Goal: Task Accomplishment & Management: Manage account settings

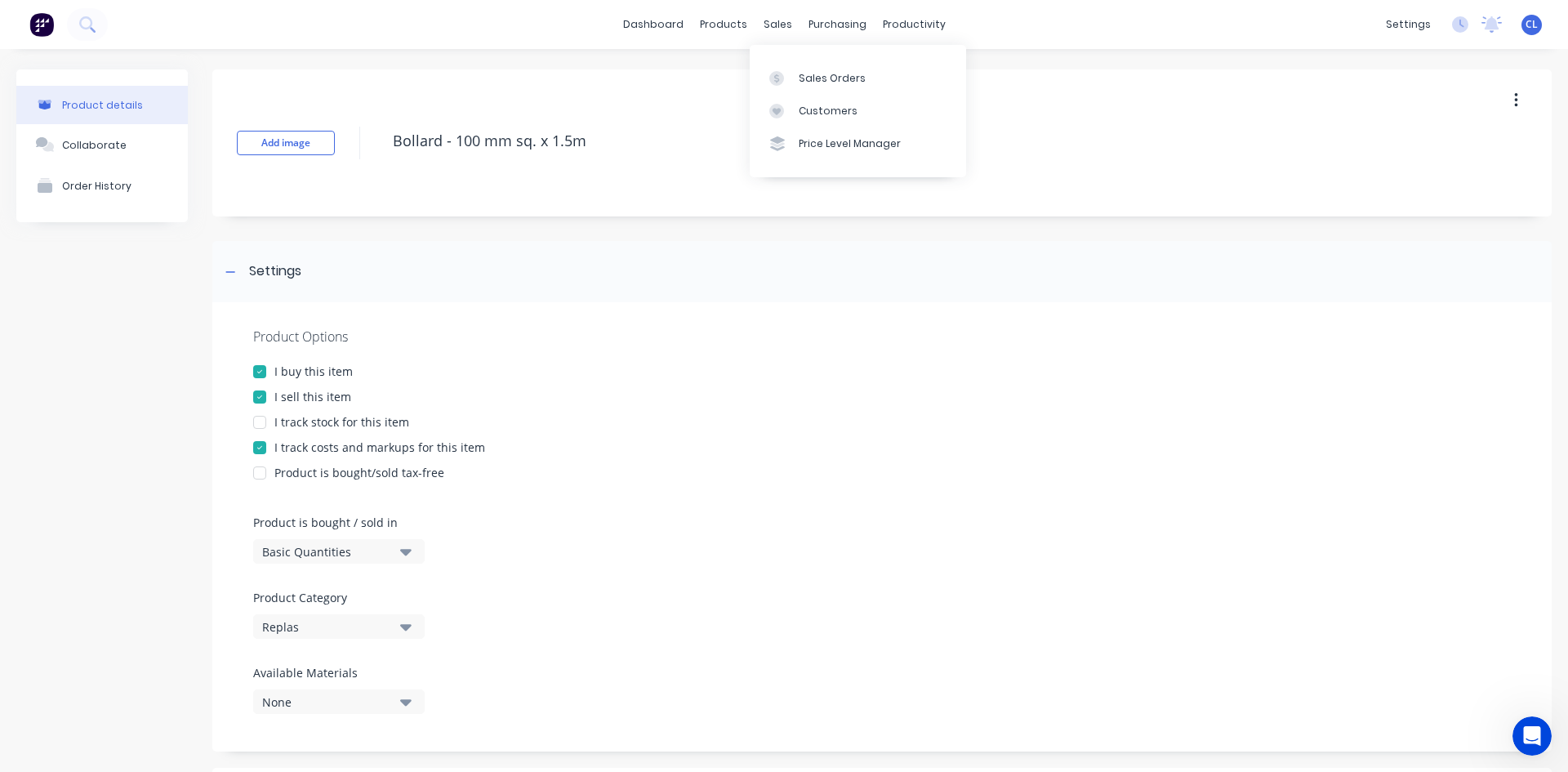
click at [822, 113] on div "Customers" at bounding box center [828, 111] width 59 height 15
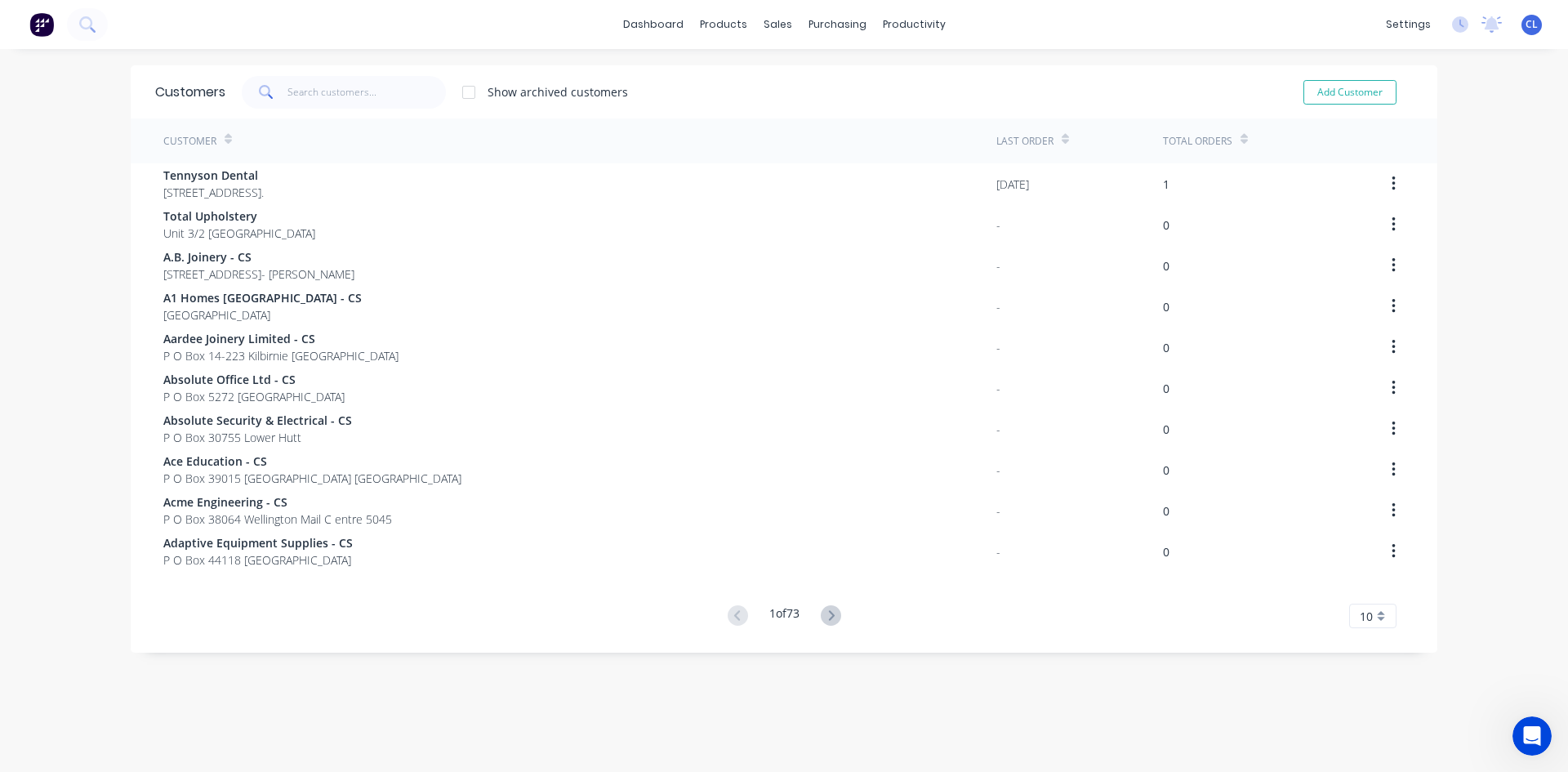
click at [217, 303] on span "A1 Homes [GEOGRAPHIC_DATA] - CS" at bounding box center [263, 297] width 198 height 17
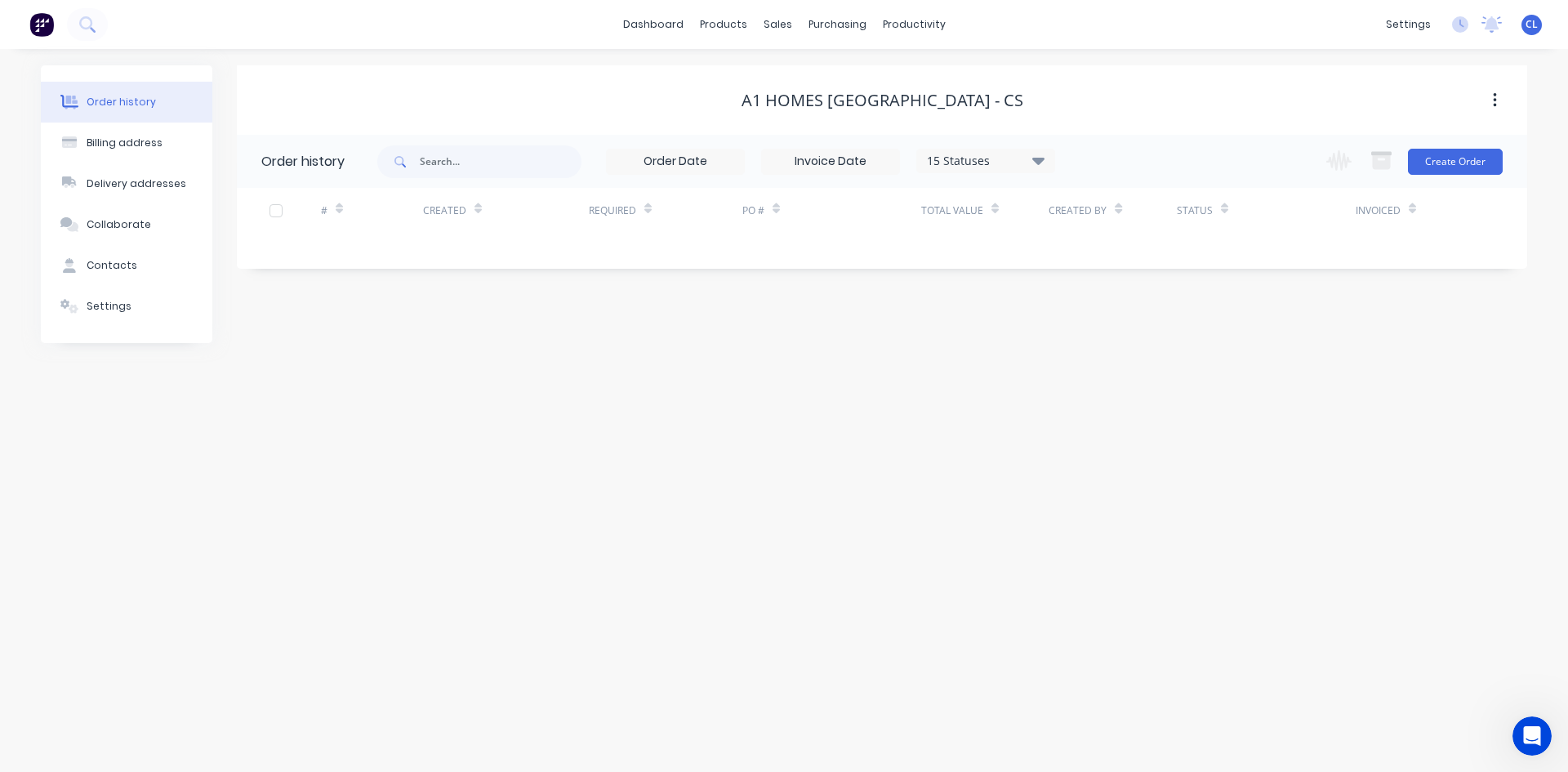
click at [117, 144] on div "Billing address" at bounding box center [124, 143] width 76 height 15
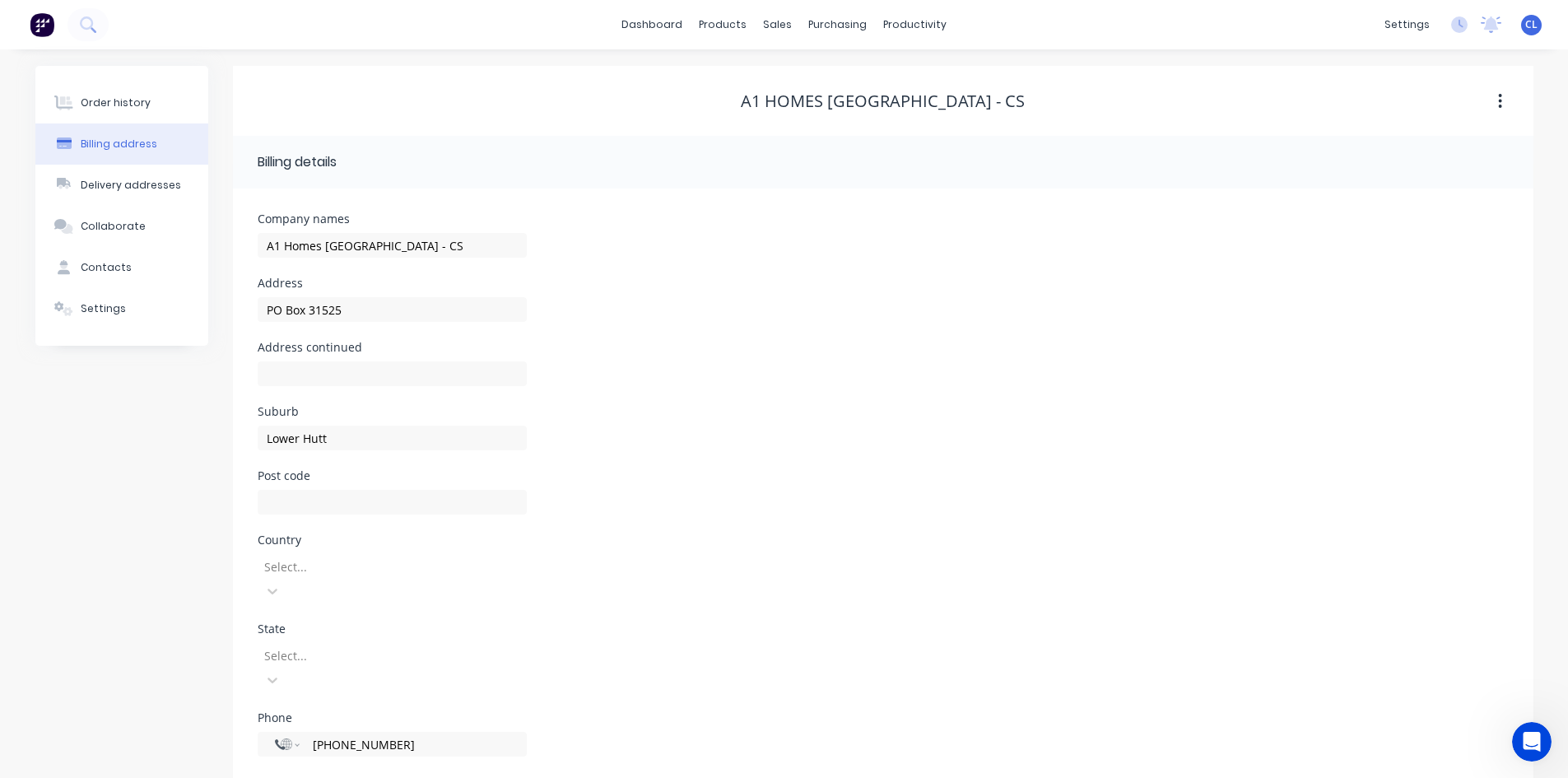
click at [120, 188] on div "Delivery addresses" at bounding box center [131, 186] width 101 height 15
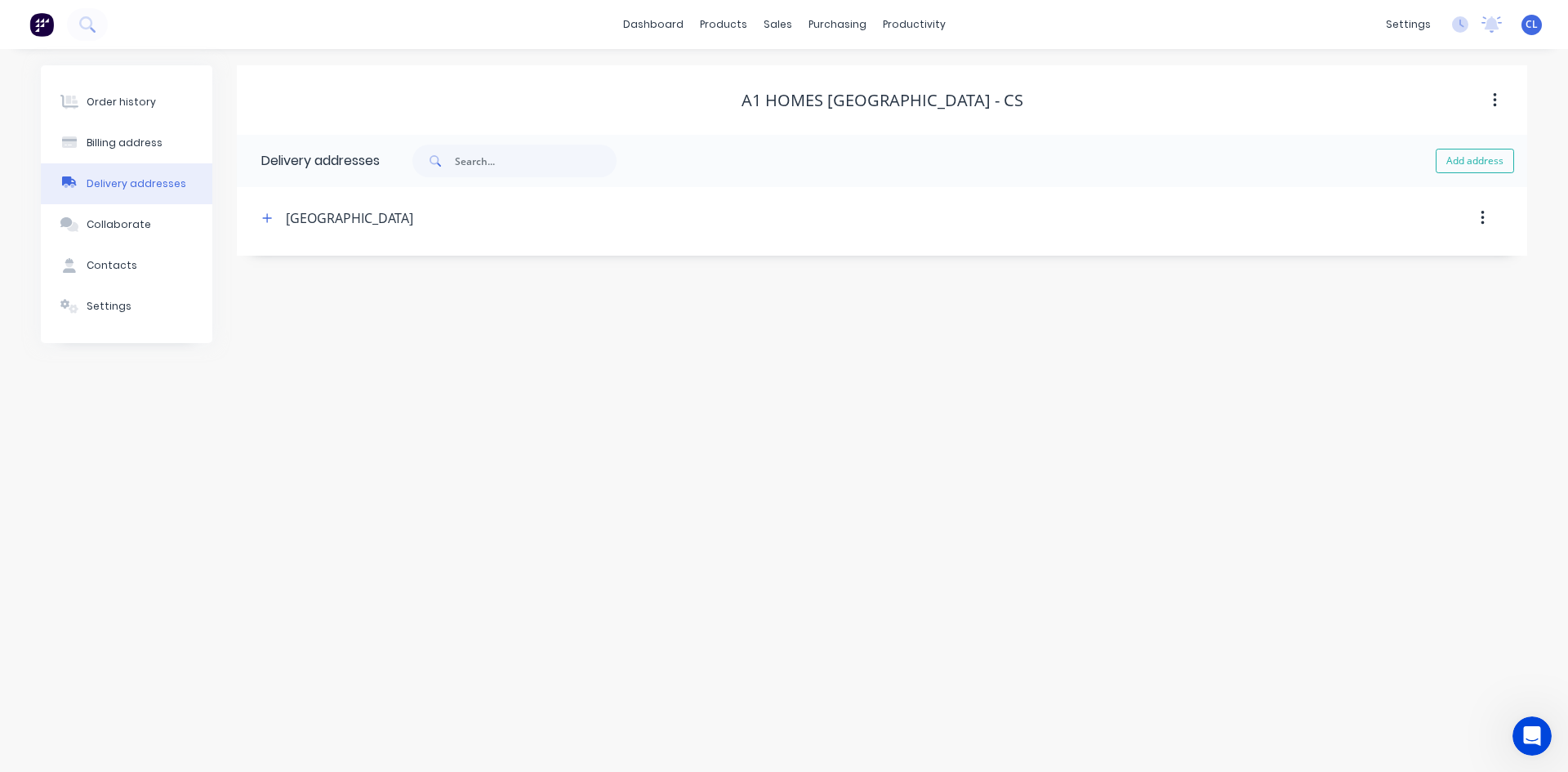
click at [116, 138] on div "Billing address" at bounding box center [124, 143] width 76 height 15
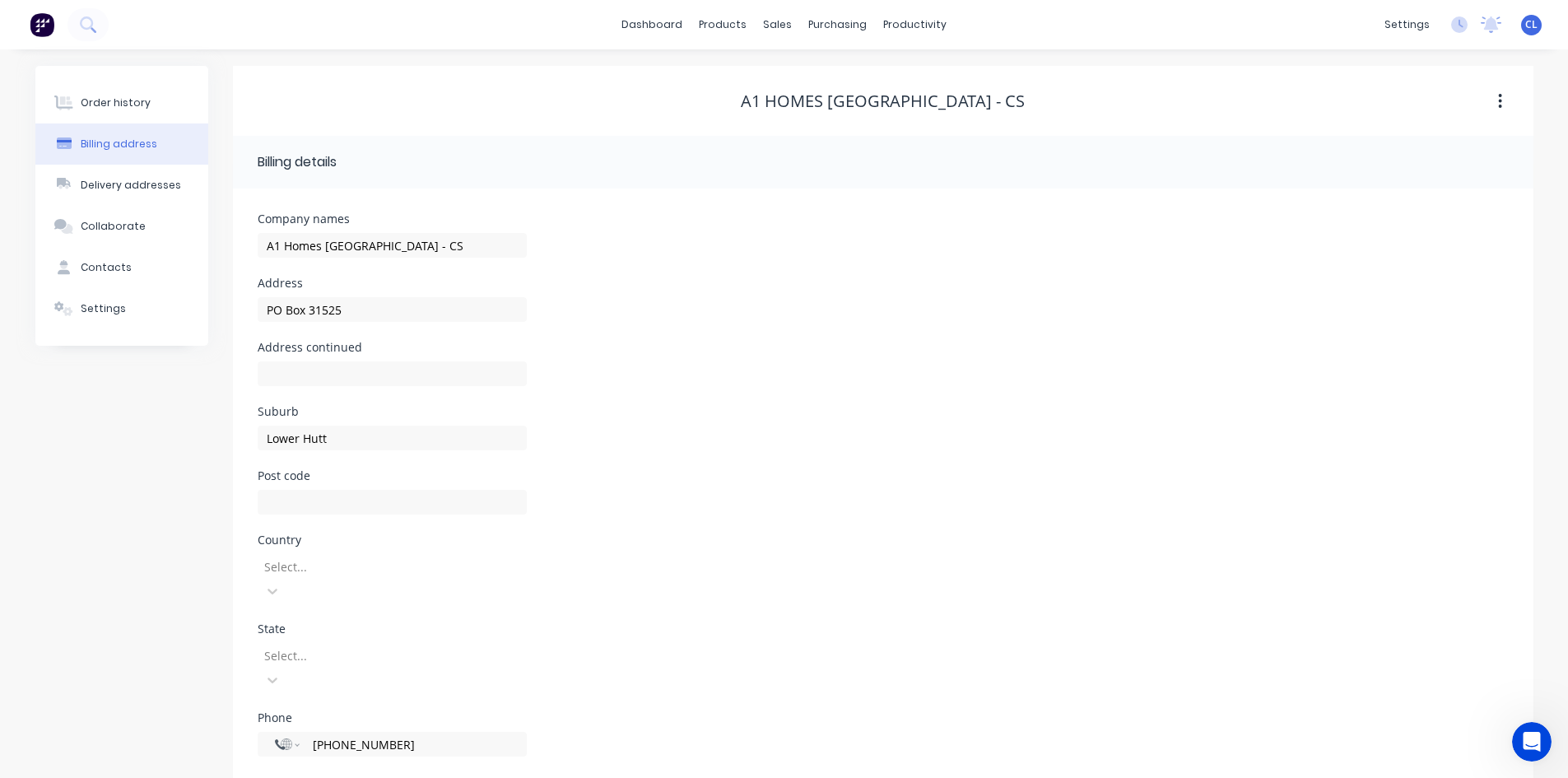
click at [128, 184] on div "Delivery addresses" at bounding box center [131, 186] width 101 height 15
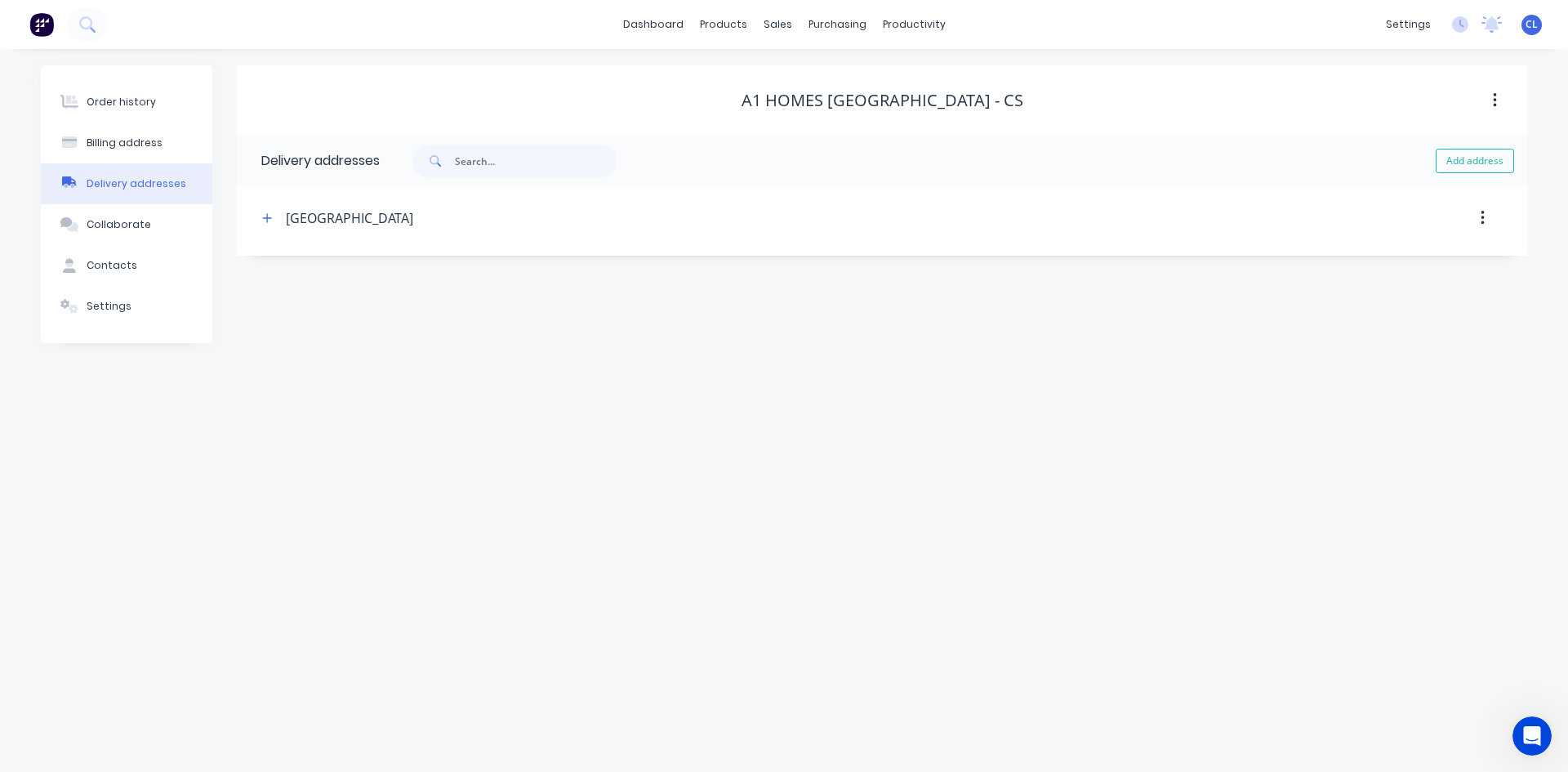
click at [126, 142] on div "Billing address" at bounding box center [124, 143] width 76 height 15
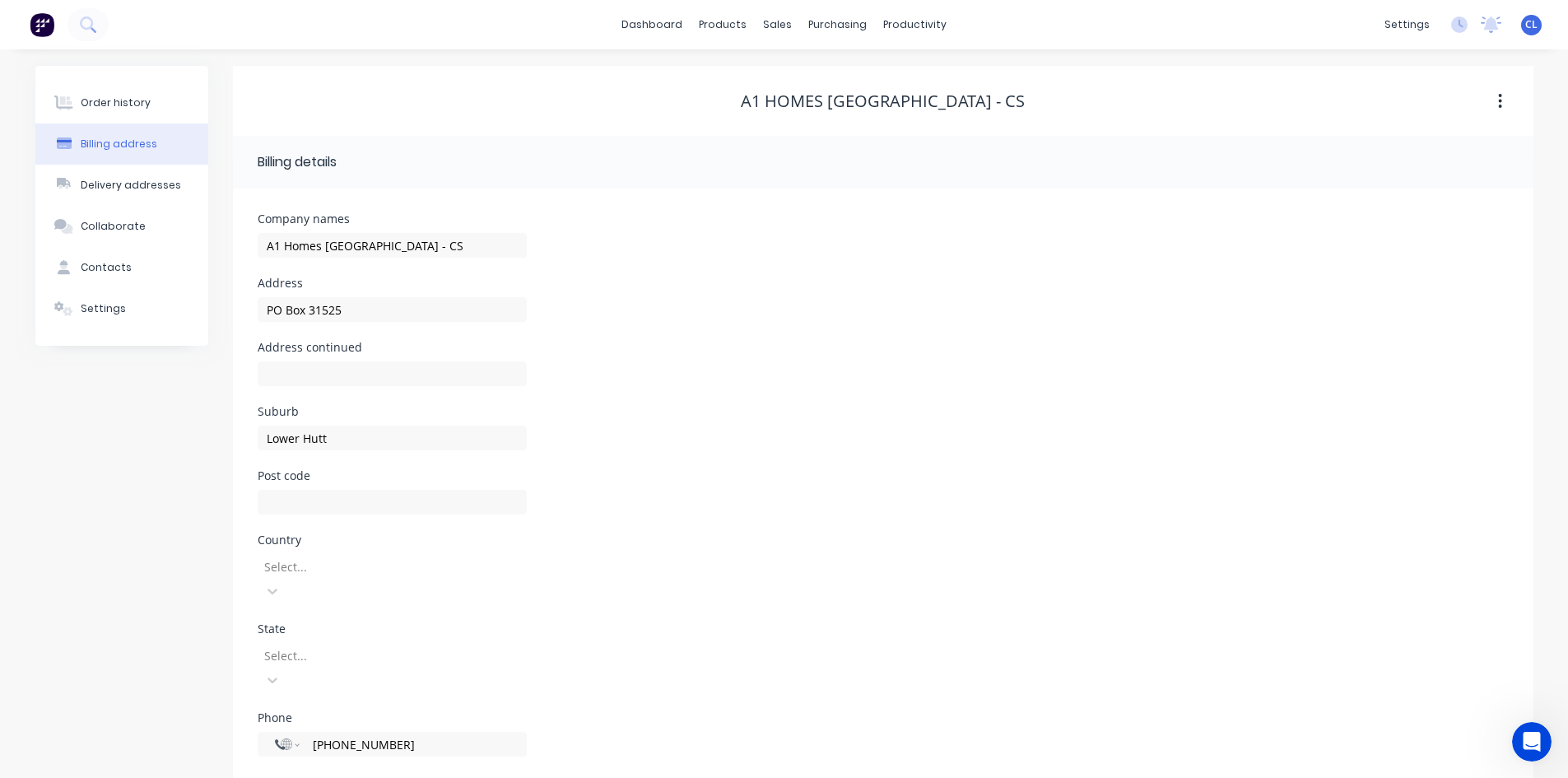
drag, startPoint x: 129, startPoint y: 185, endPoint x: 129, endPoint y: 171, distance: 14.0
click at [129, 186] on div "Delivery addresses" at bounding box center [131, 186] width 101 height 15
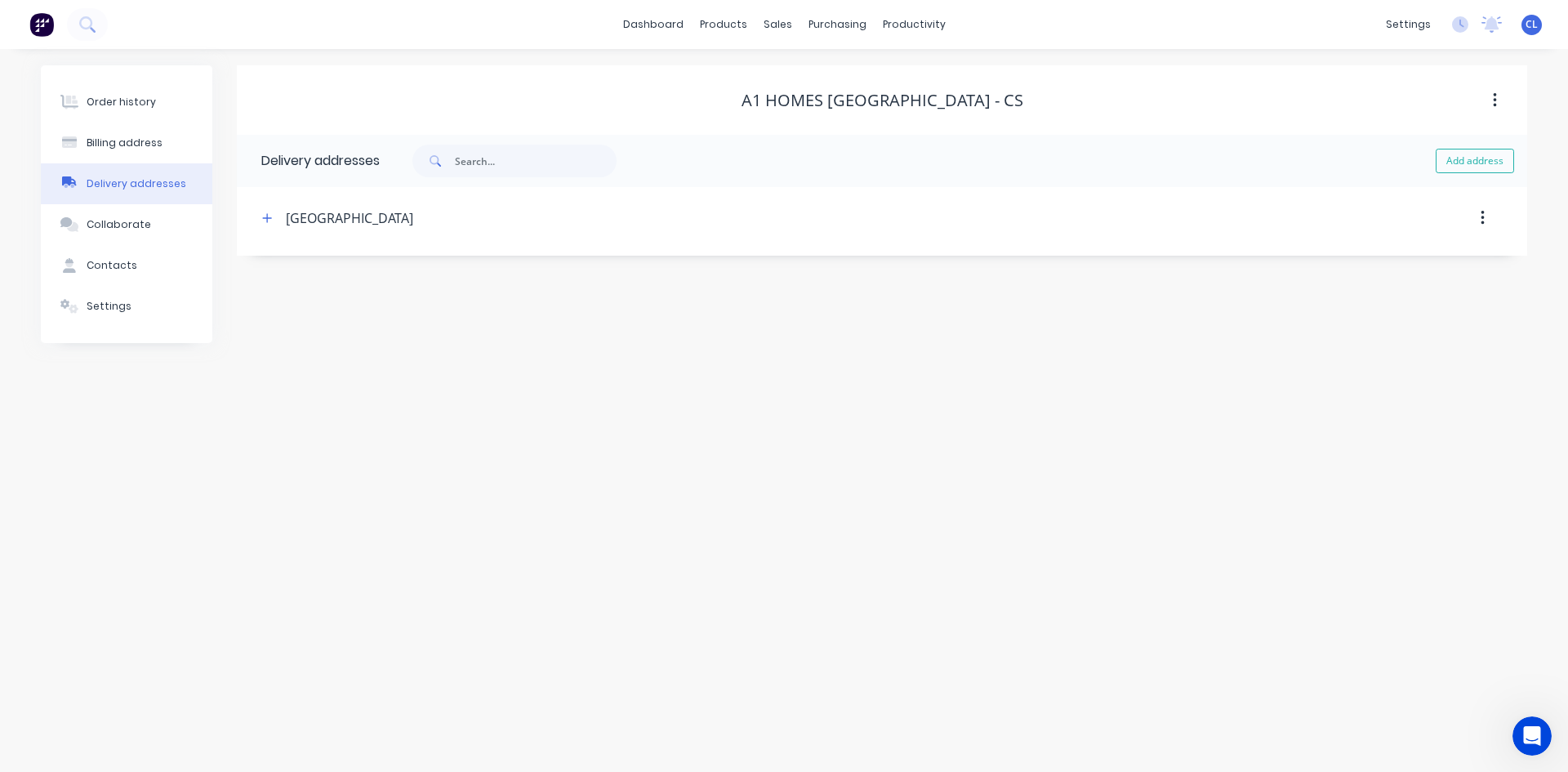
click at [123, 139] on div "Billing address" at bounding box center [124, 143] width 76 height 15
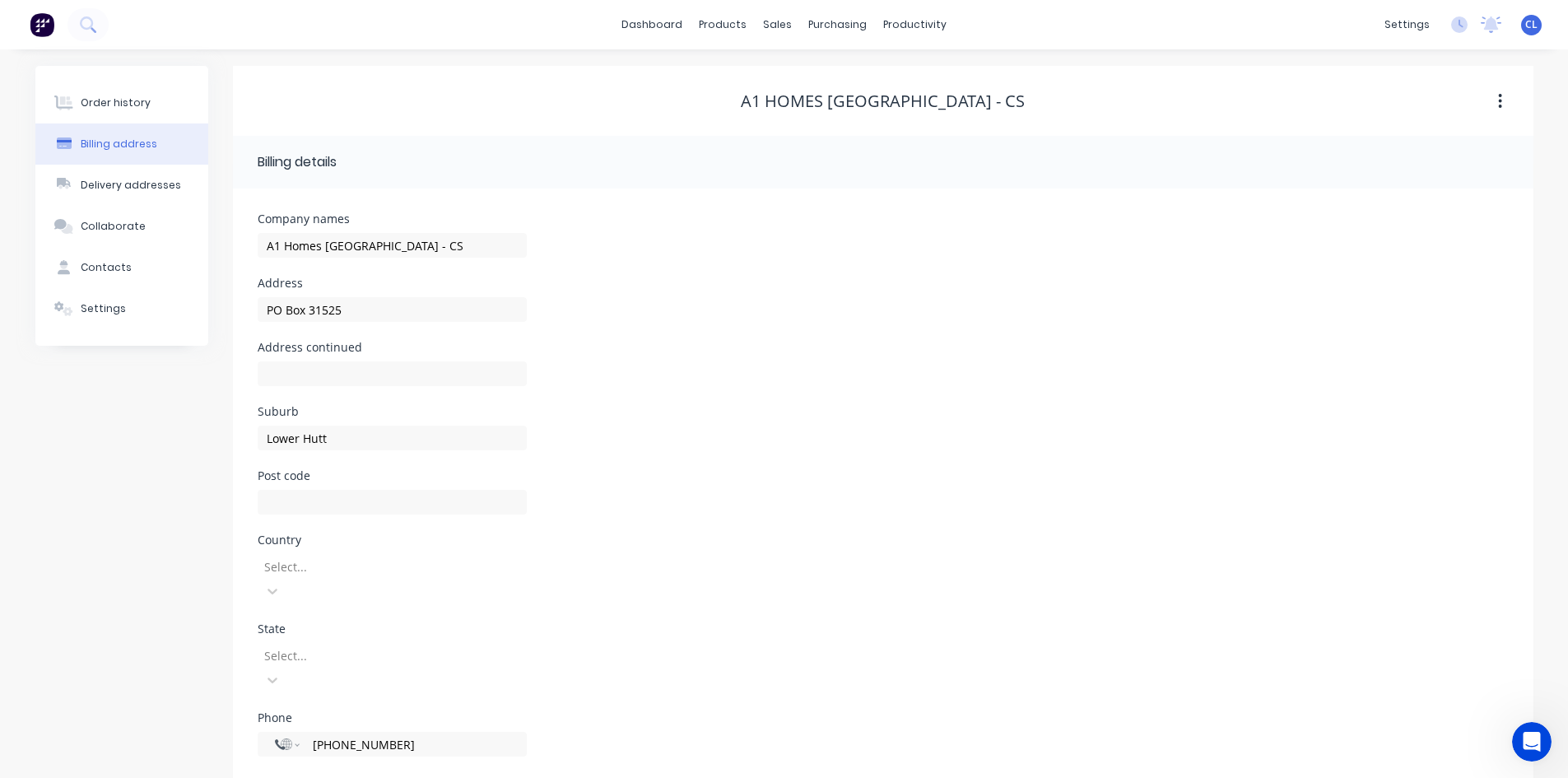
click at [127, 178] on div "Delivery addresses" at bounding box center [131, 186] width 101 height 15
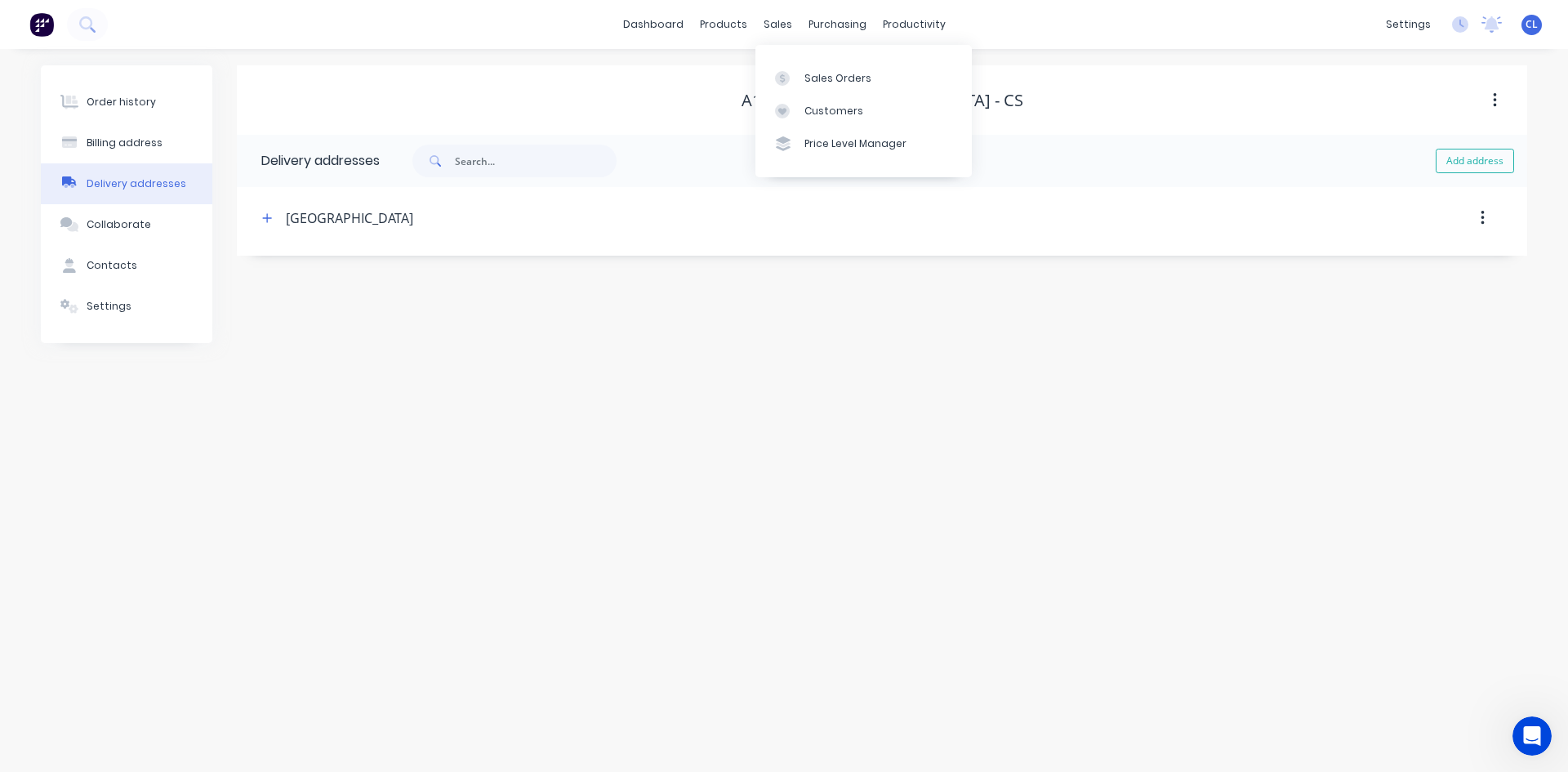
click at [764, 20] on div "sales" at bounding box center [777, 25] width 45 height 25
click at [813, 76] on div "Sales Orders" at bounding box center [838, 79] width 67 height 15
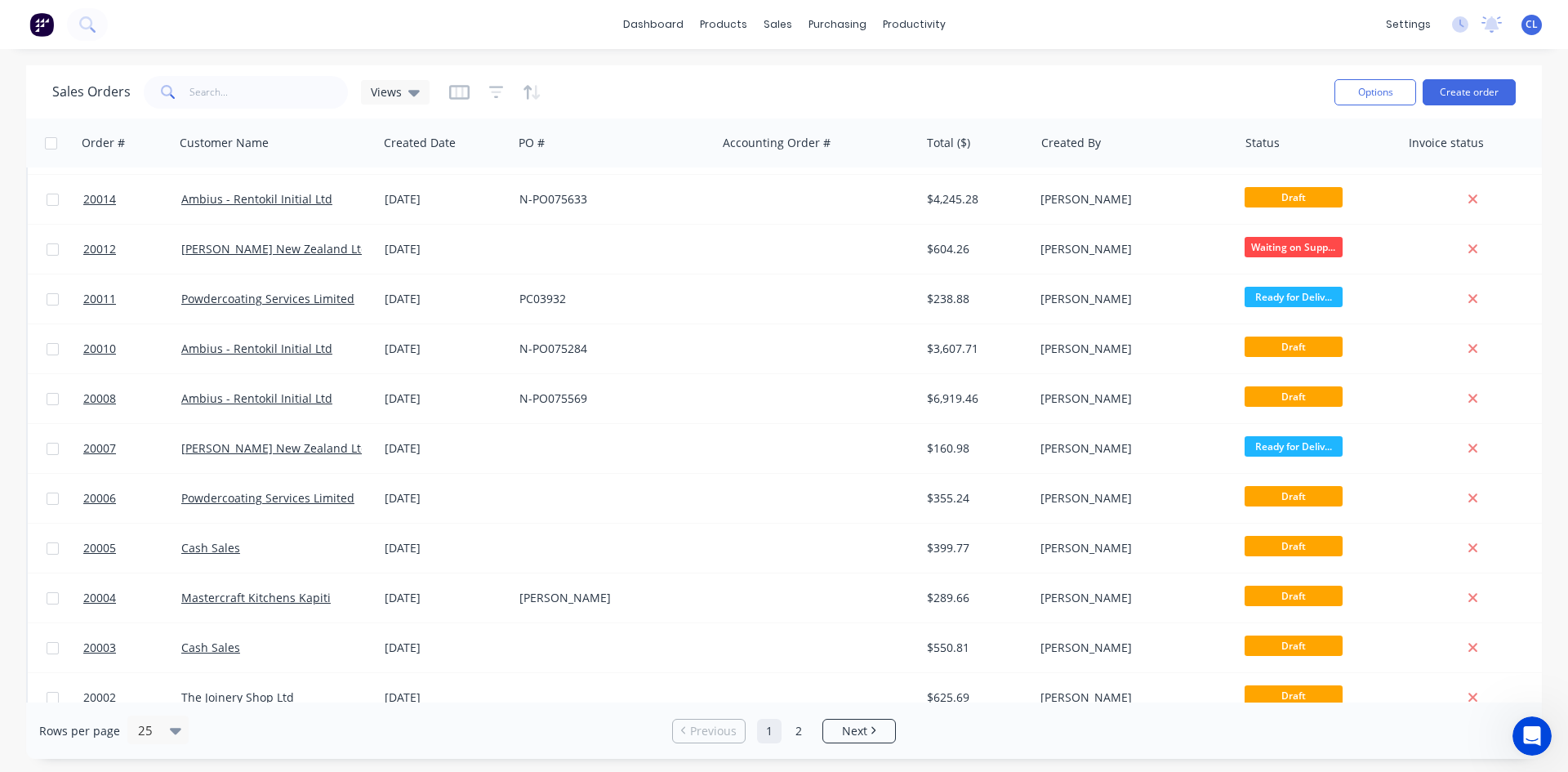
scroll to position [719, 0]
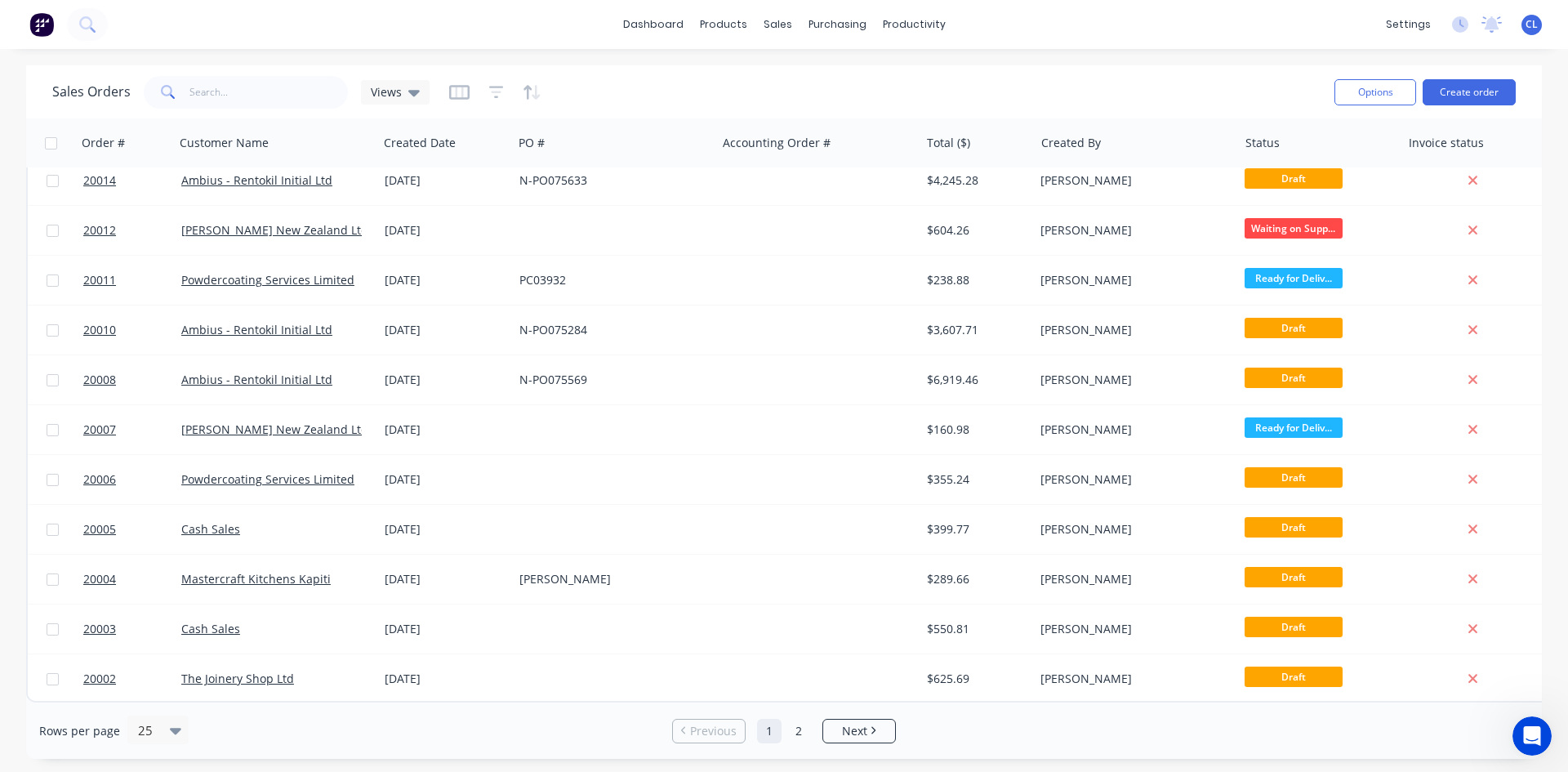
click at [1280, 418] on span "Ready for Deliv..." at bounding box center [1294, 427] width 98 height 20
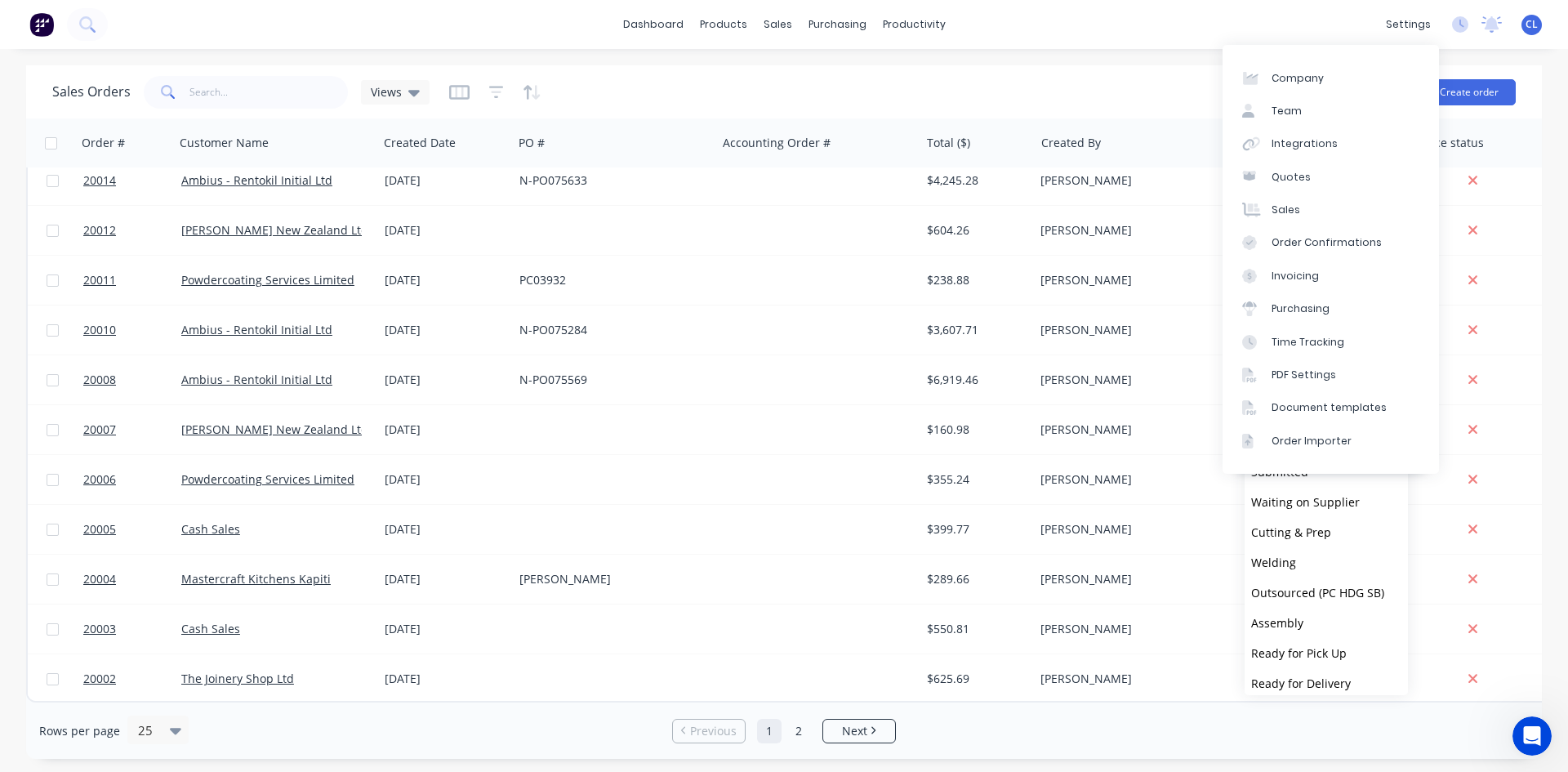
click at [1109, 65] on div "Sales Orders Views Options Create order" at bounding box center [784, 92] width 1516 height 53
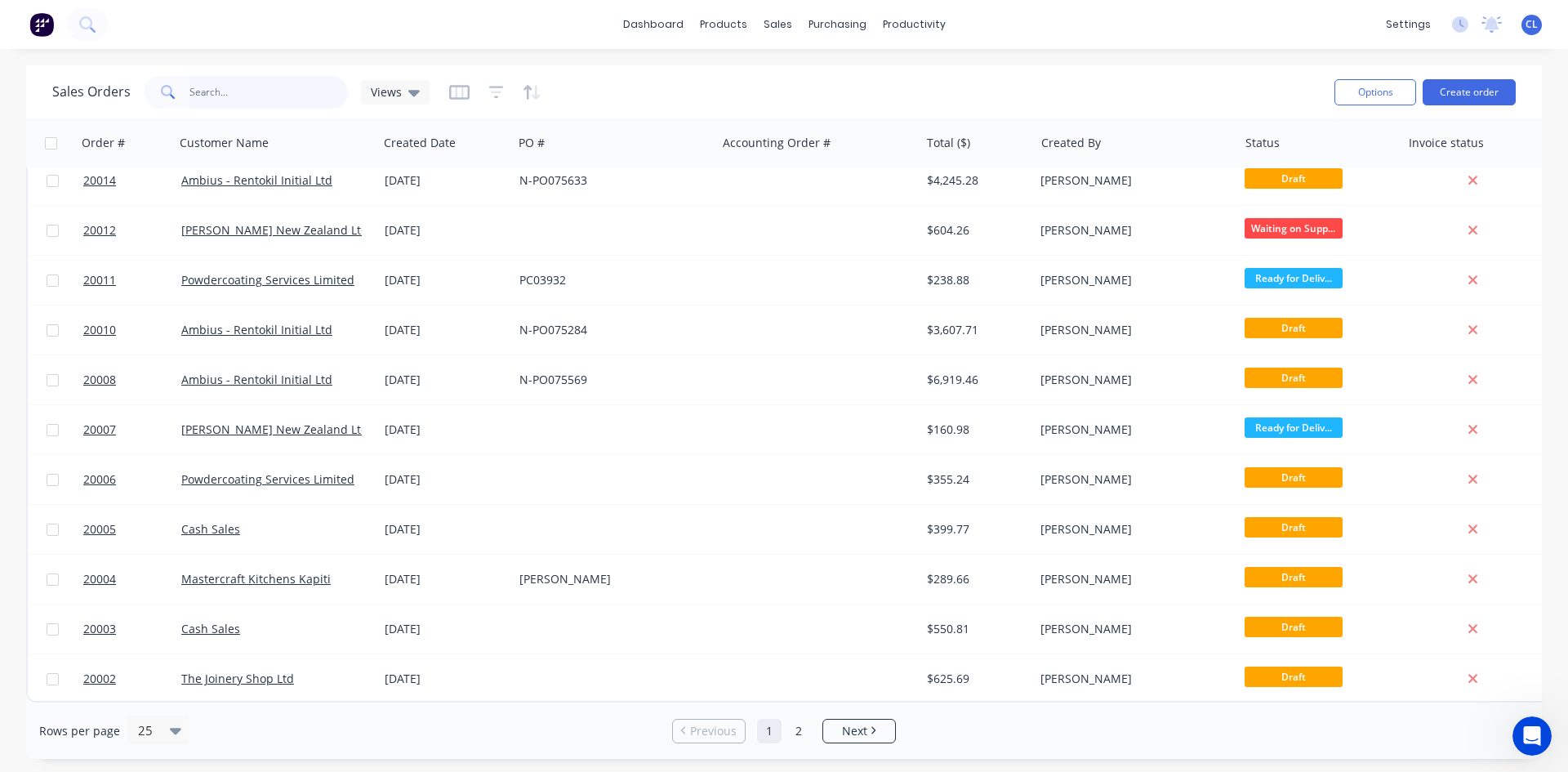
click at [249, 85] on input "text" at bounding box center [268, 93] width 160 height 33
type input "13"
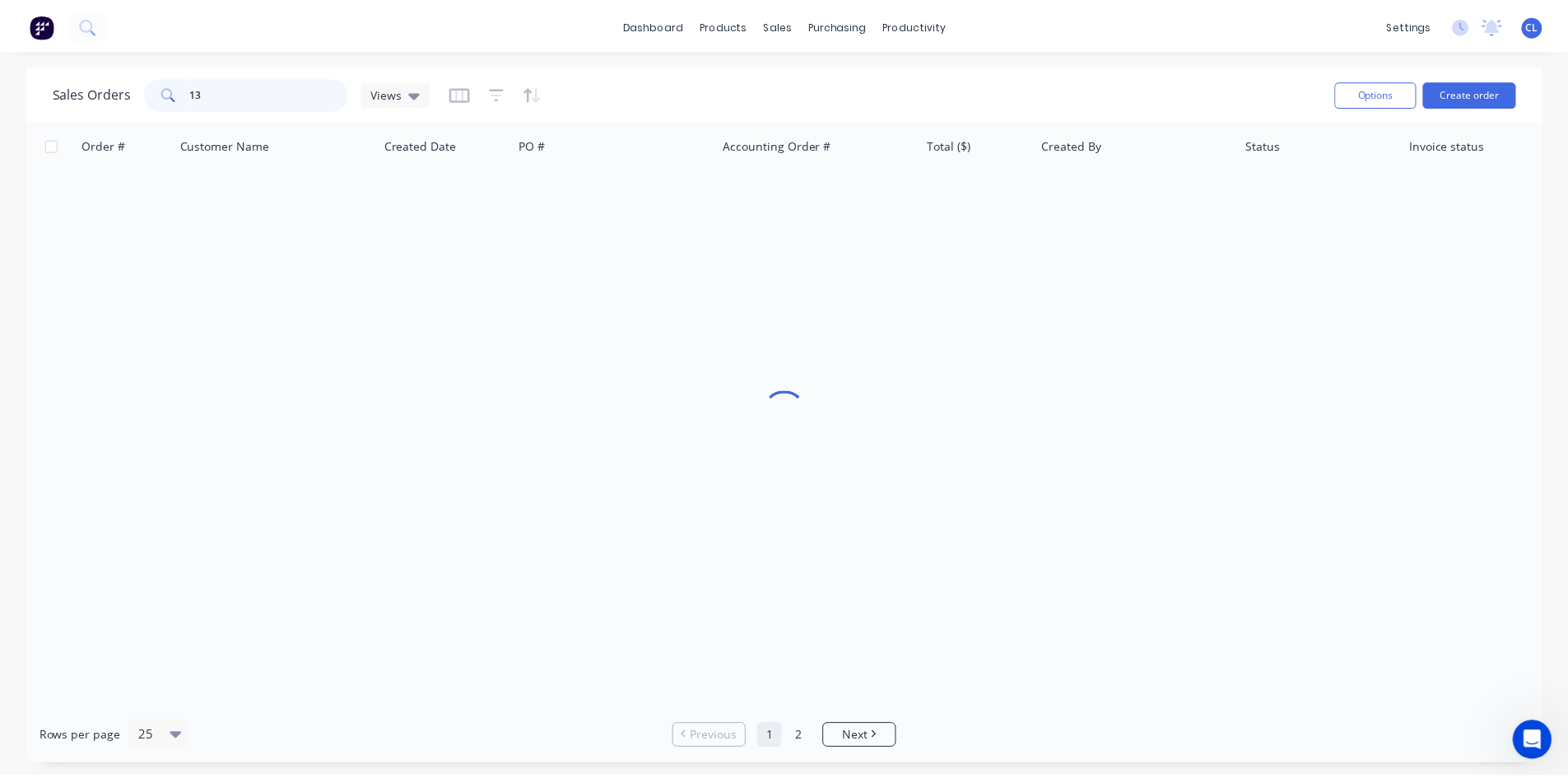
scroll to position [0, 0]
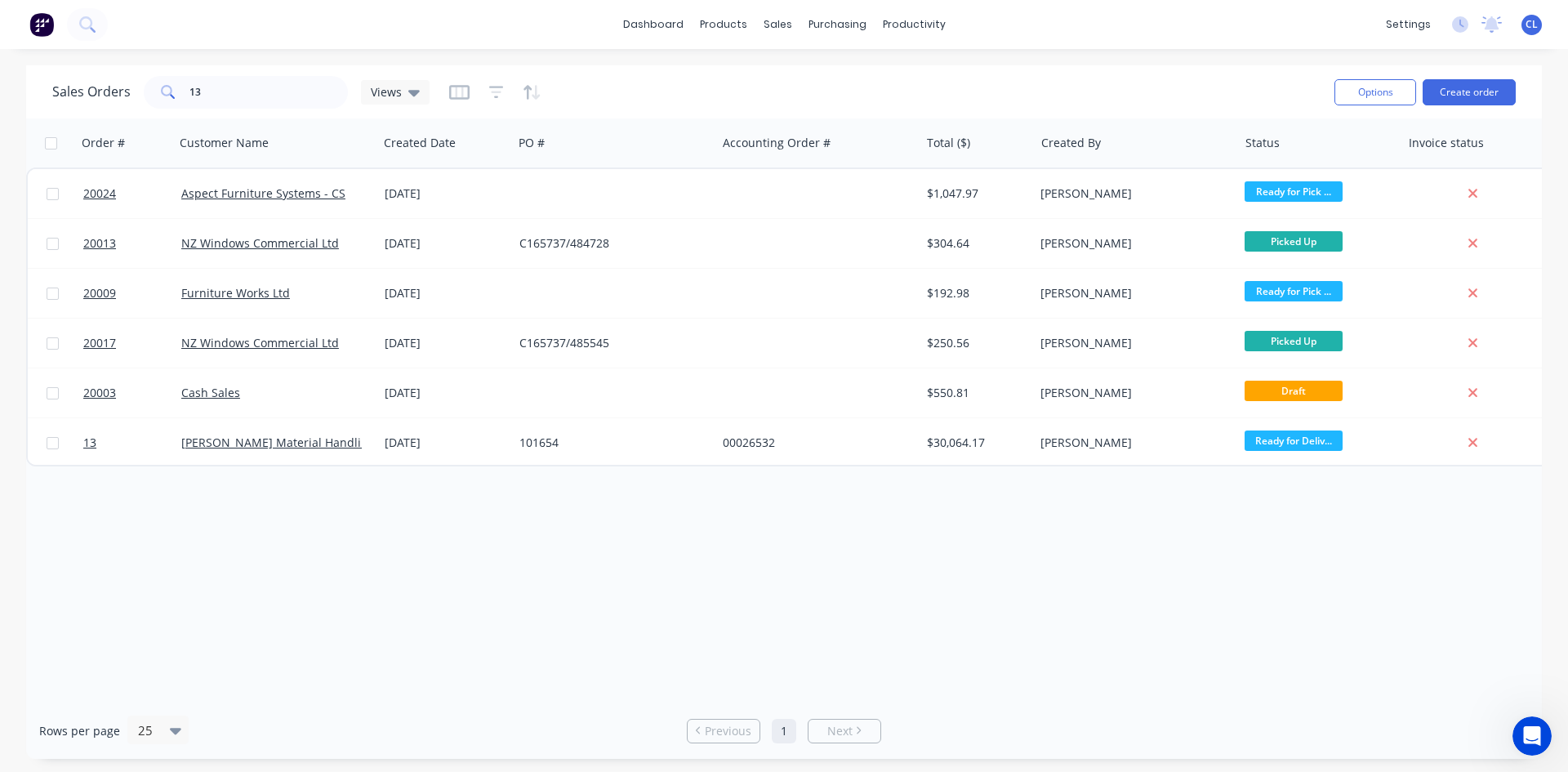
click at [189, 440] on link "[PERSON_NAME] Material Handling Ltd" at bounding box center [288, 442] width 214 height 16
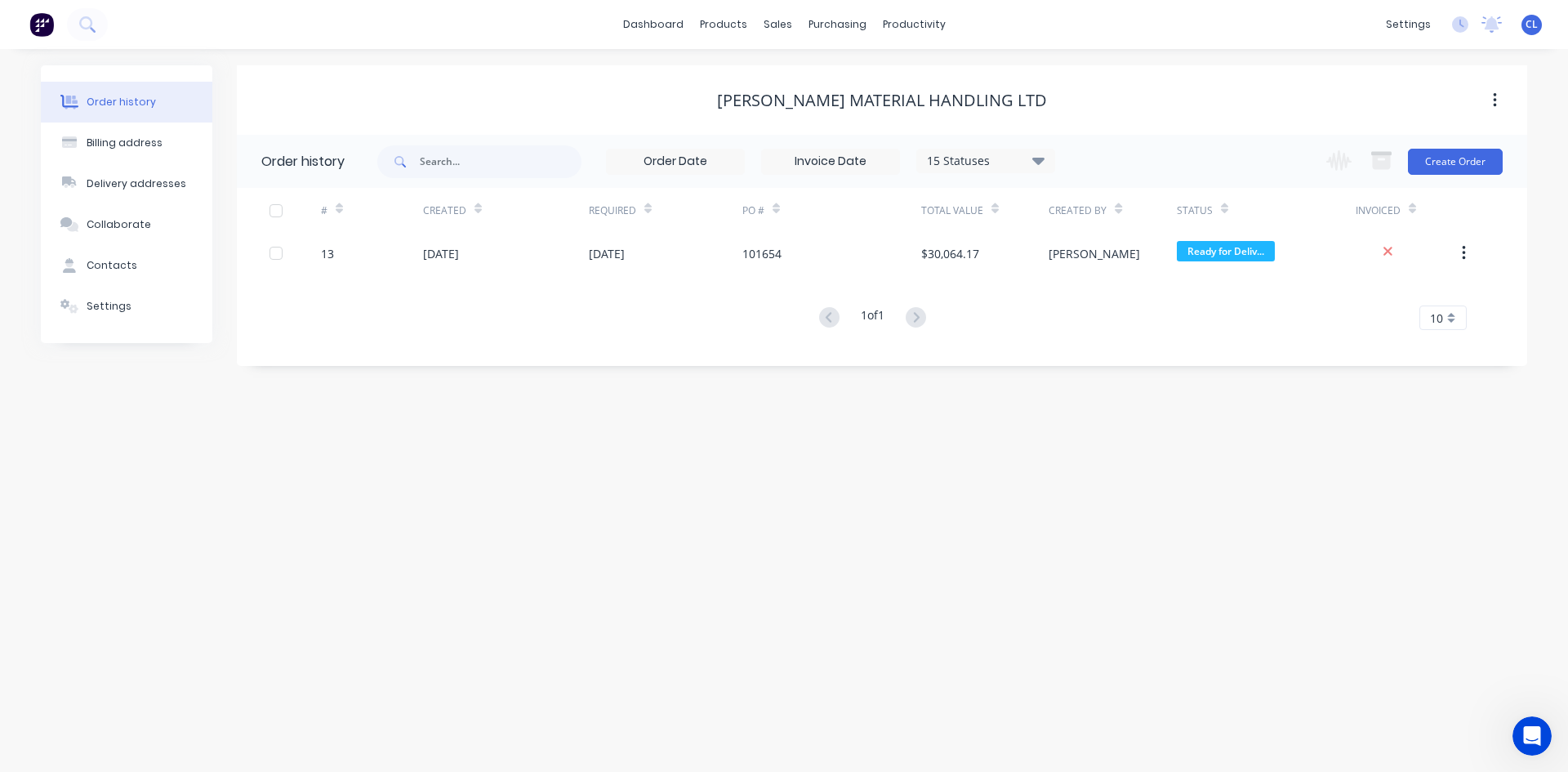
click at [1462, 258] on icon "button" at bounding box center [1463, 253] width 3 height 15
click at [1458, 172] on button "Create Order" at bounding box center [1455, 162] width 95 height 26
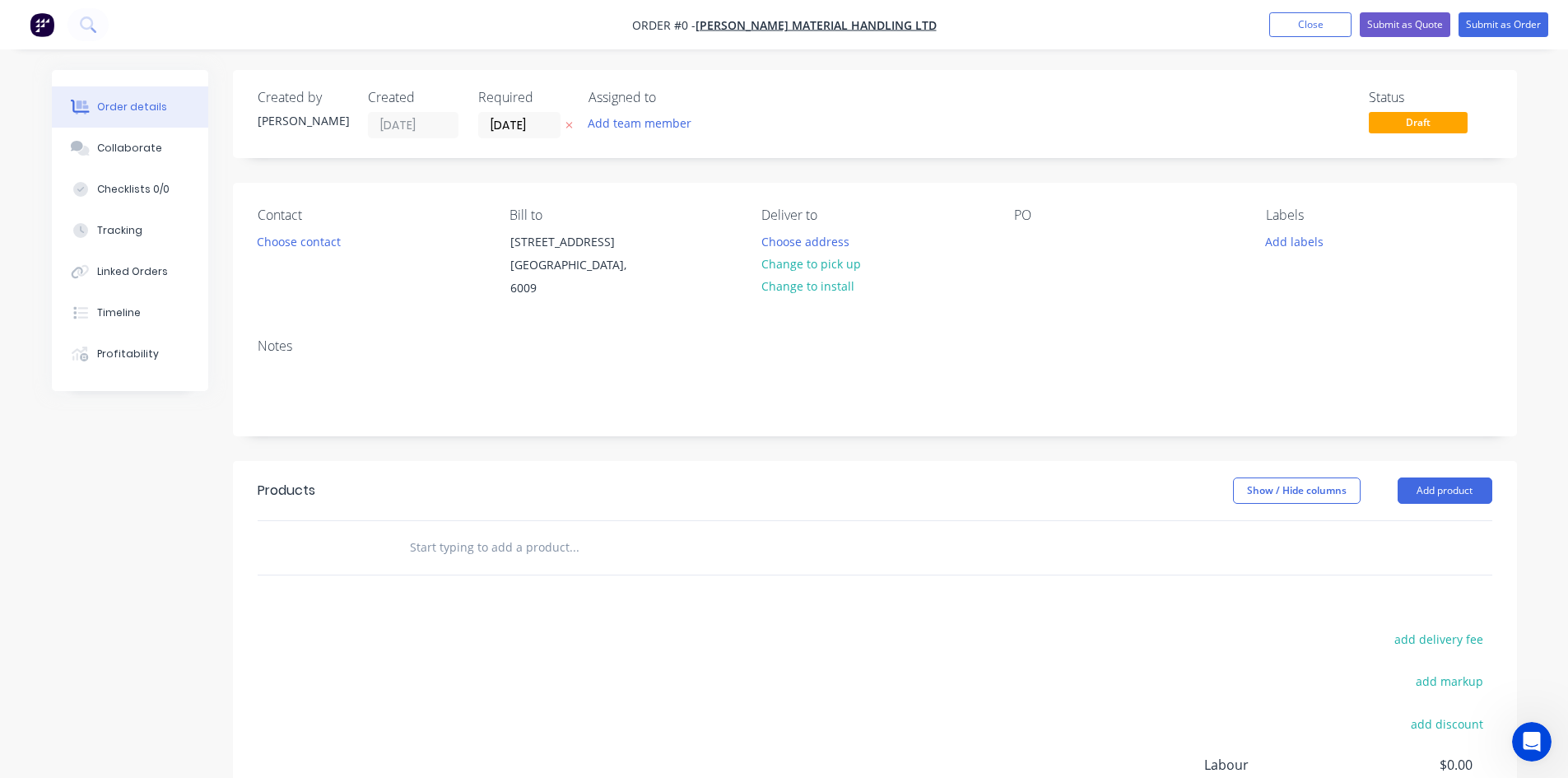
click at [1300, 21] on button "Close" at bounding box center [1311, 25] width 82 height 25
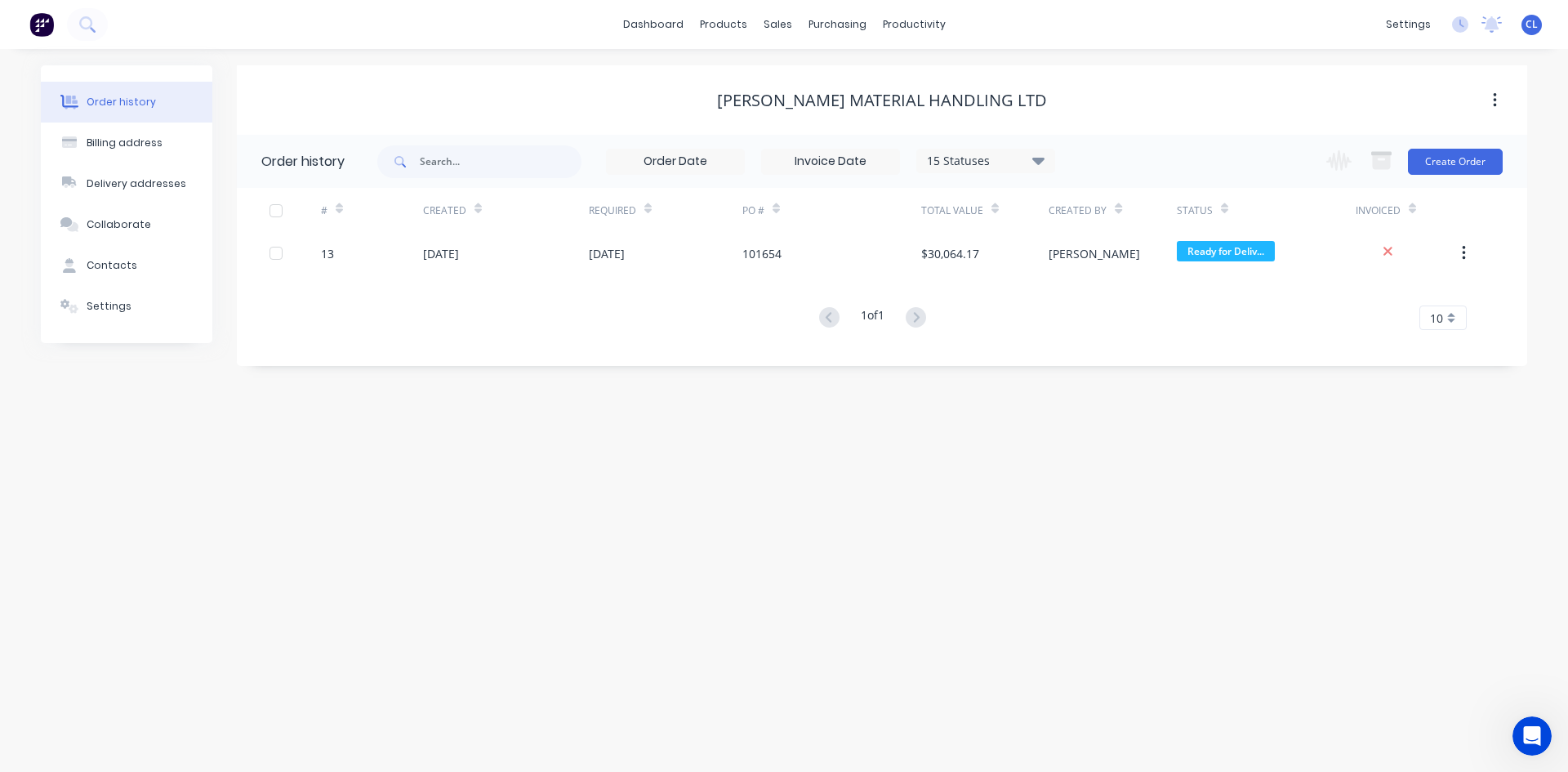
click at [1457, 250] on button "button" at bounding box center [1463, 253] width 38 height 29
click at [1195, 303] on div "# Created Required PO # Total Value Created By Status Invoiced 13 [DATE] [DATE]…" at bounding box center [872, 260] width 1271 height 142
click at [1493, 102] on icon "button" at bounding box center [1494, 101] width 4 height 18
click at [1247, 97] on div "[PERSON_NAME] Material Handling Ltd" at bounding box center [881, 101] width 1291 height 20
click at [1210, 249] on span "Ready for Deliv..." at bounding box center [1226, 251] width 98 height 20
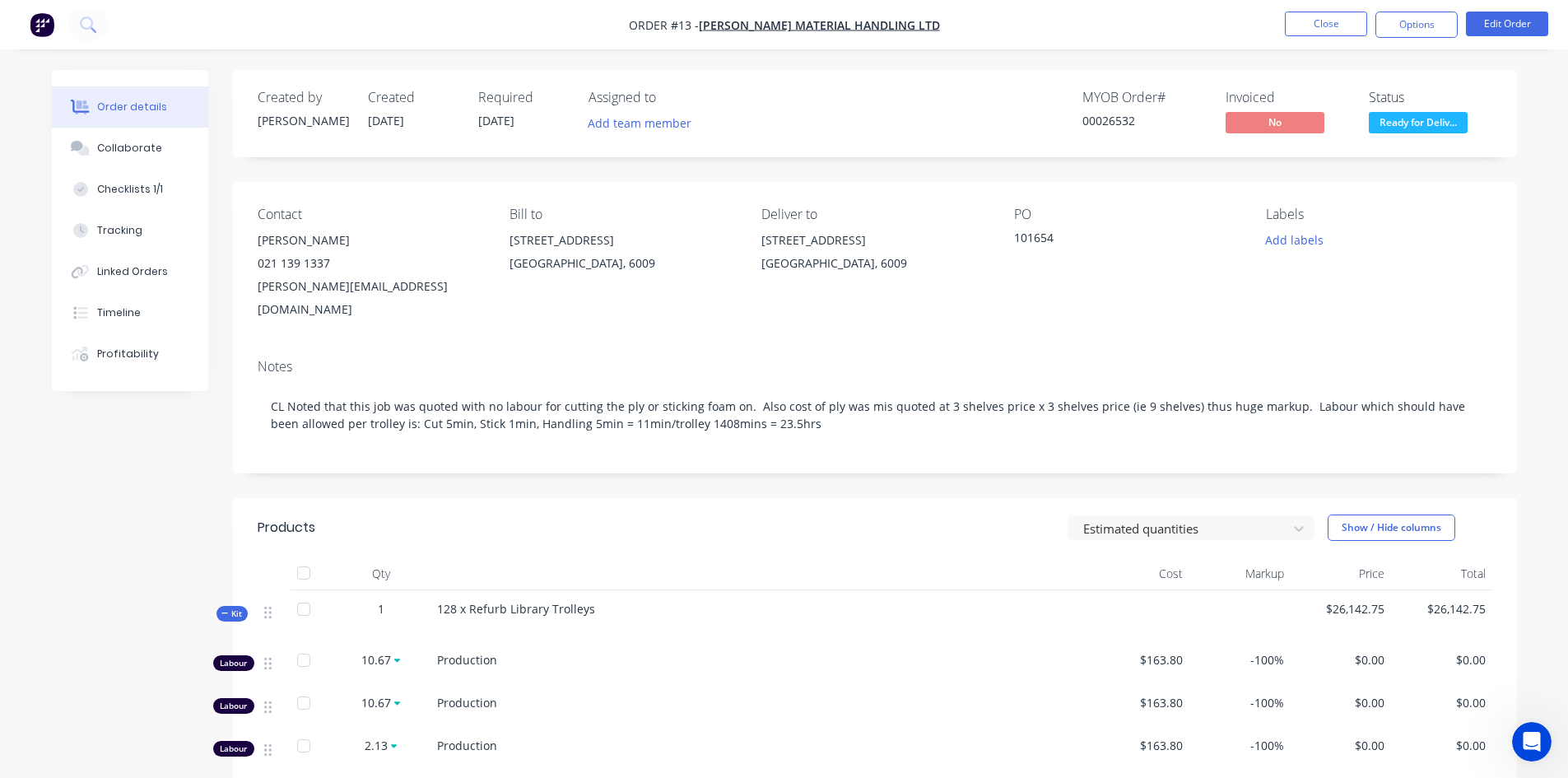
click at [1429, 24] on button "Options" at bounding box center [1416, 25] width 82 height 26
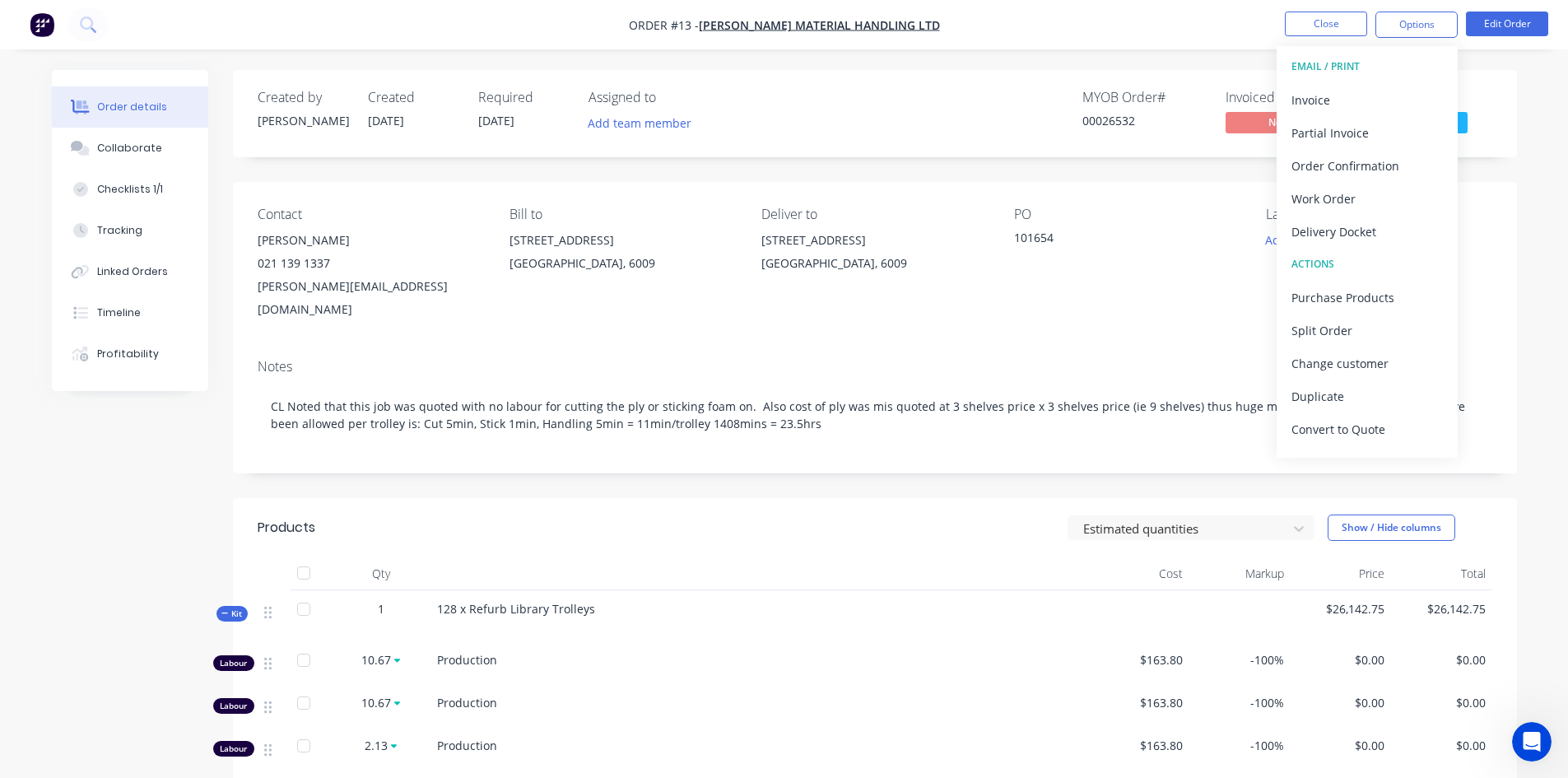
click at [1326, 95] on div "Invoice" at bounding box center [1368, 100] width 152 height 24
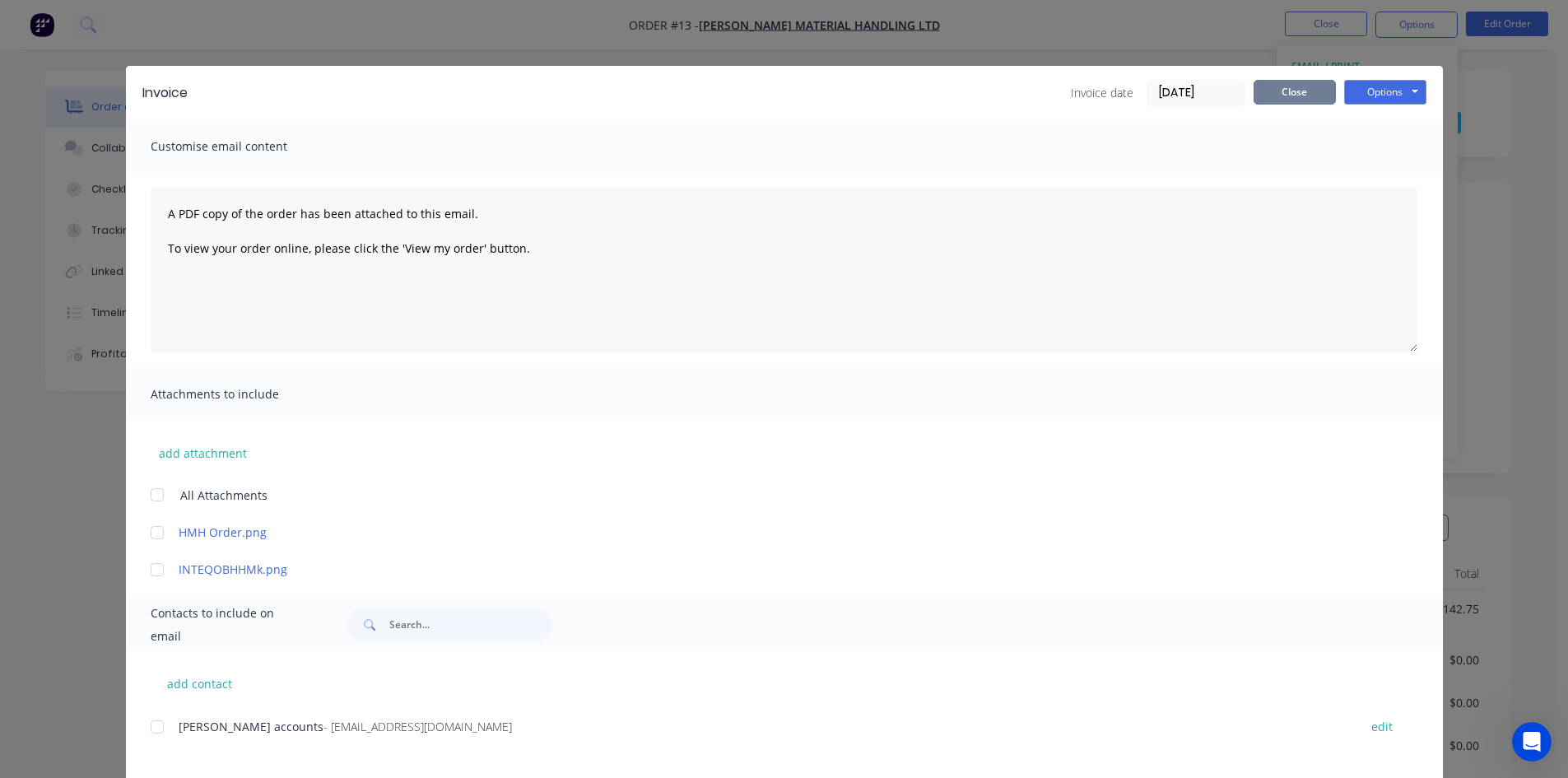
click at [1288, 101] on button "Close" at bounding box center [1295, 92] width 82 height 25
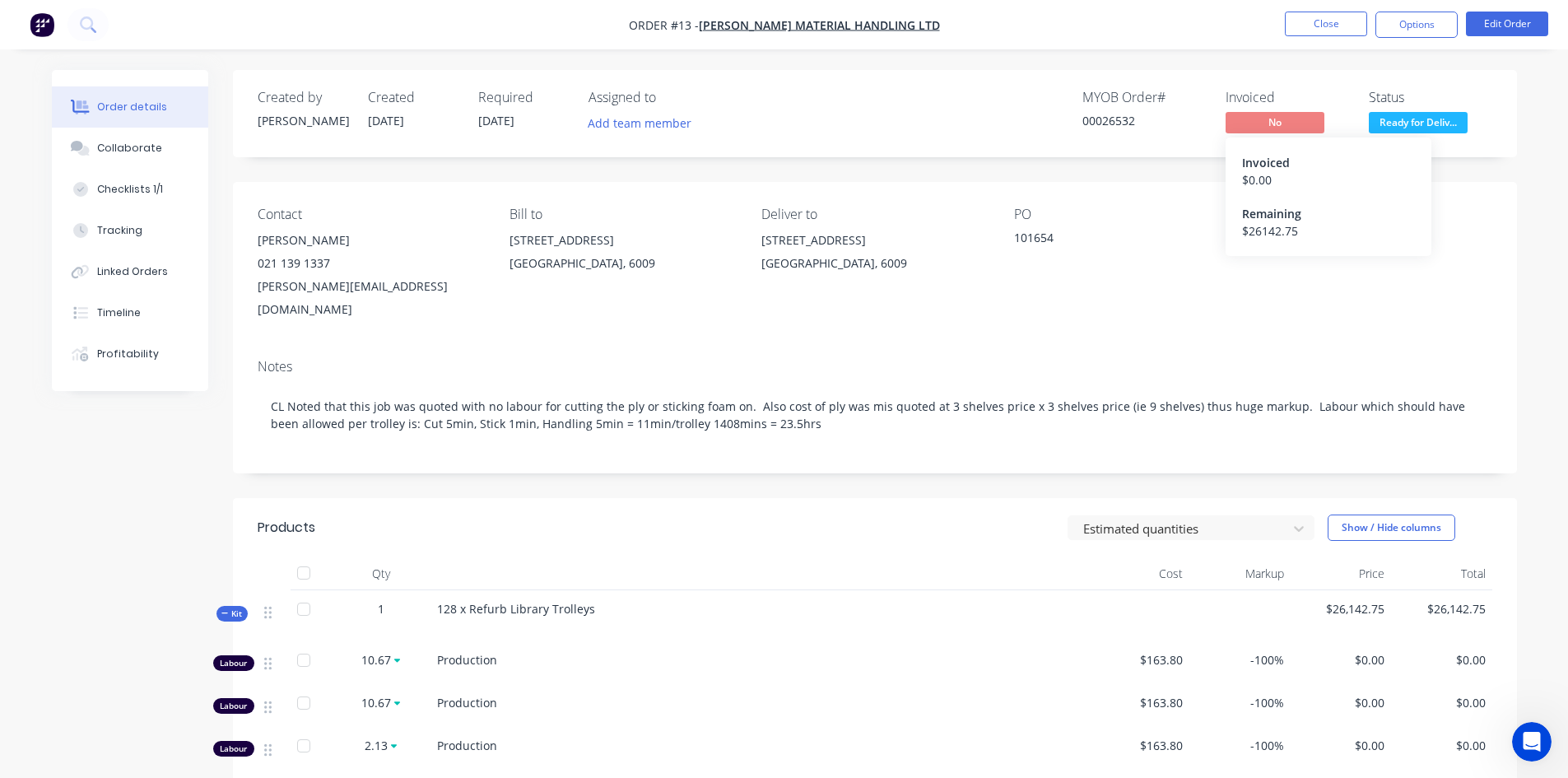
click at [1303, 121] on span "No" at bounding box center [1275, 122] width 99 height 21
click at [1423, 17] on button "Options" at bounding box center [1416, 25] width 82 height 26
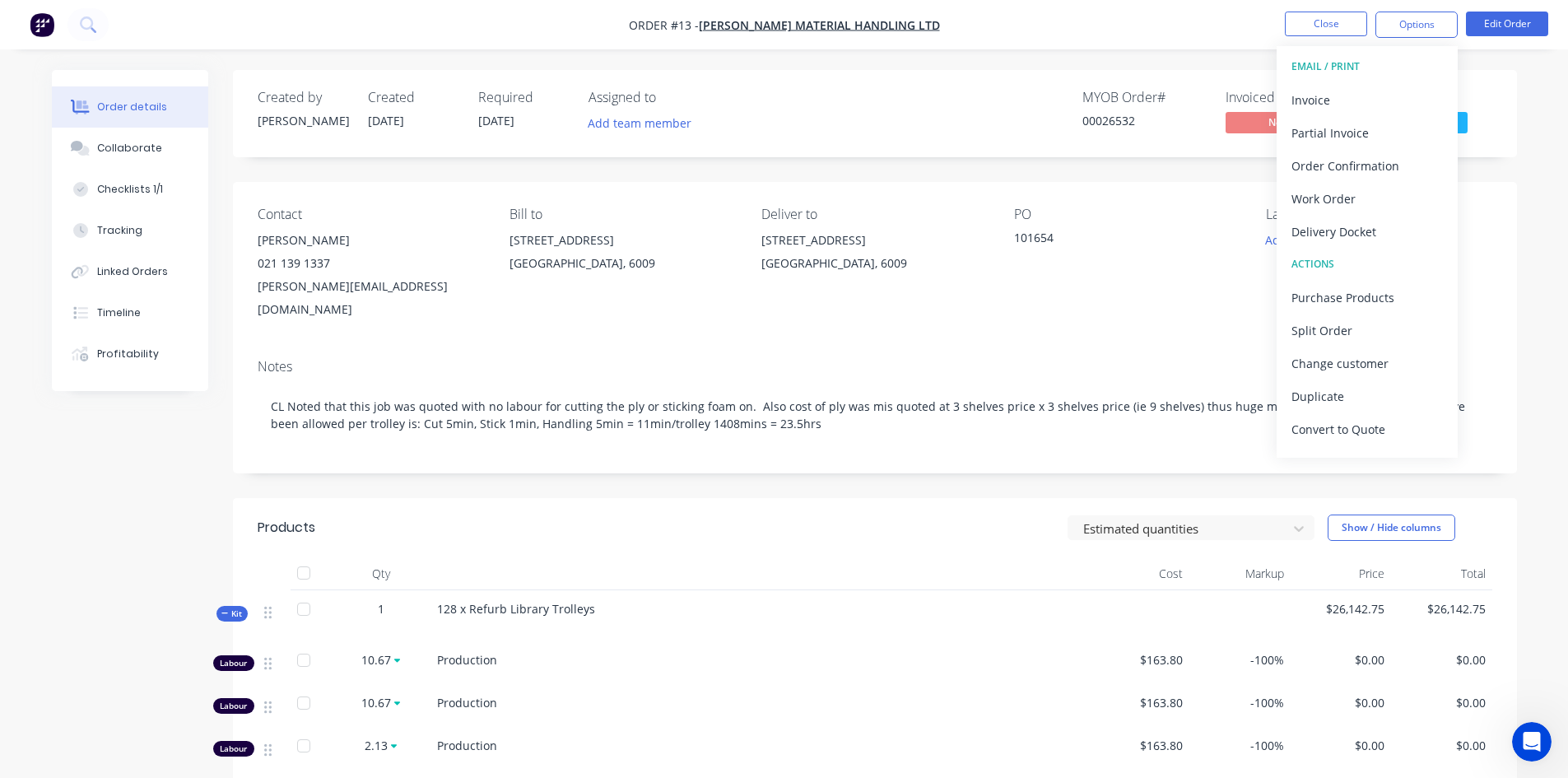
click at [1320, 101] on div "Invoice" at bounding box center [1368, 100] width 152 height 24
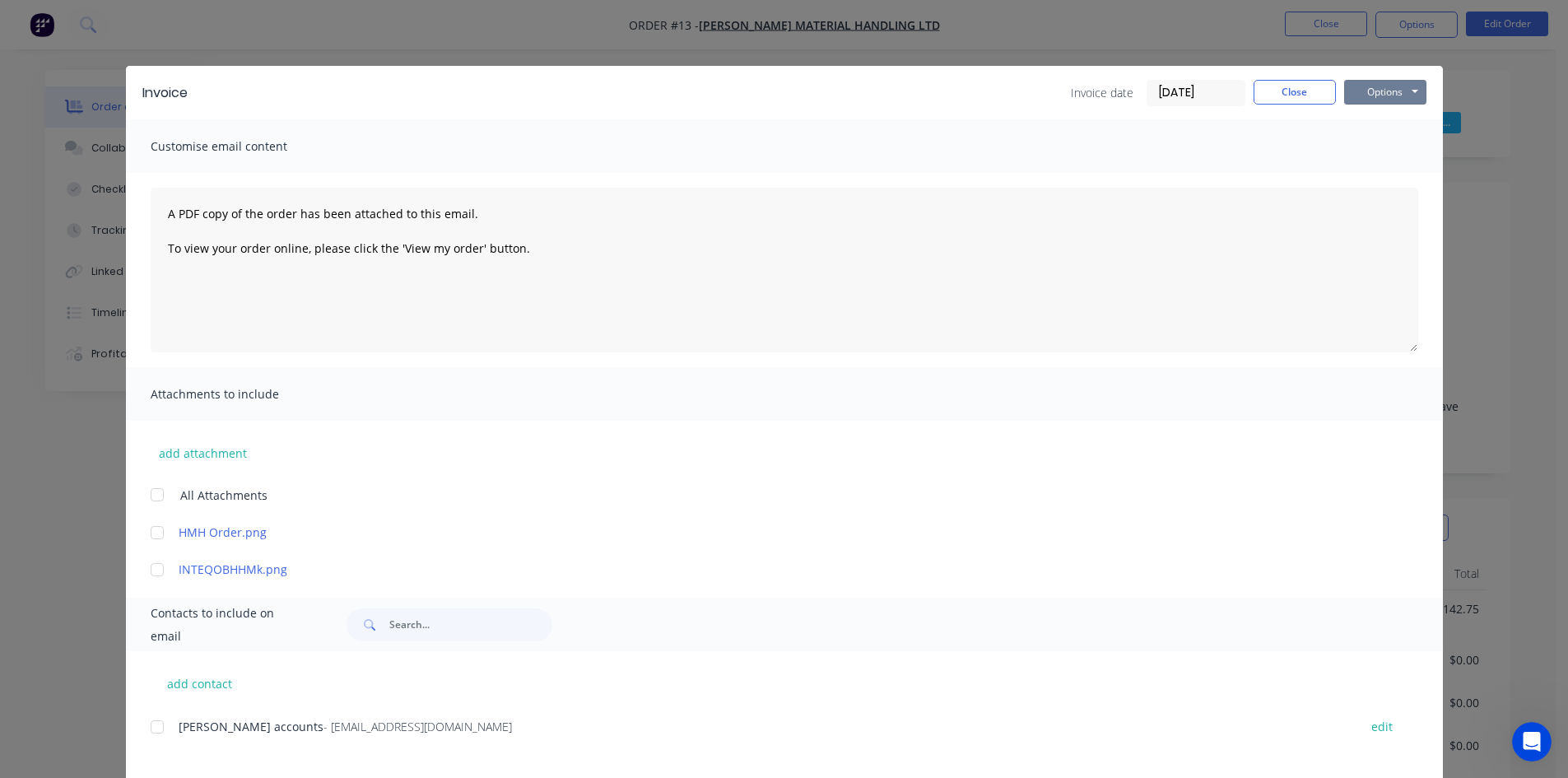
click at [1384, 93] on button "Options" at bounding box center [1385, 92] width 82 height 25
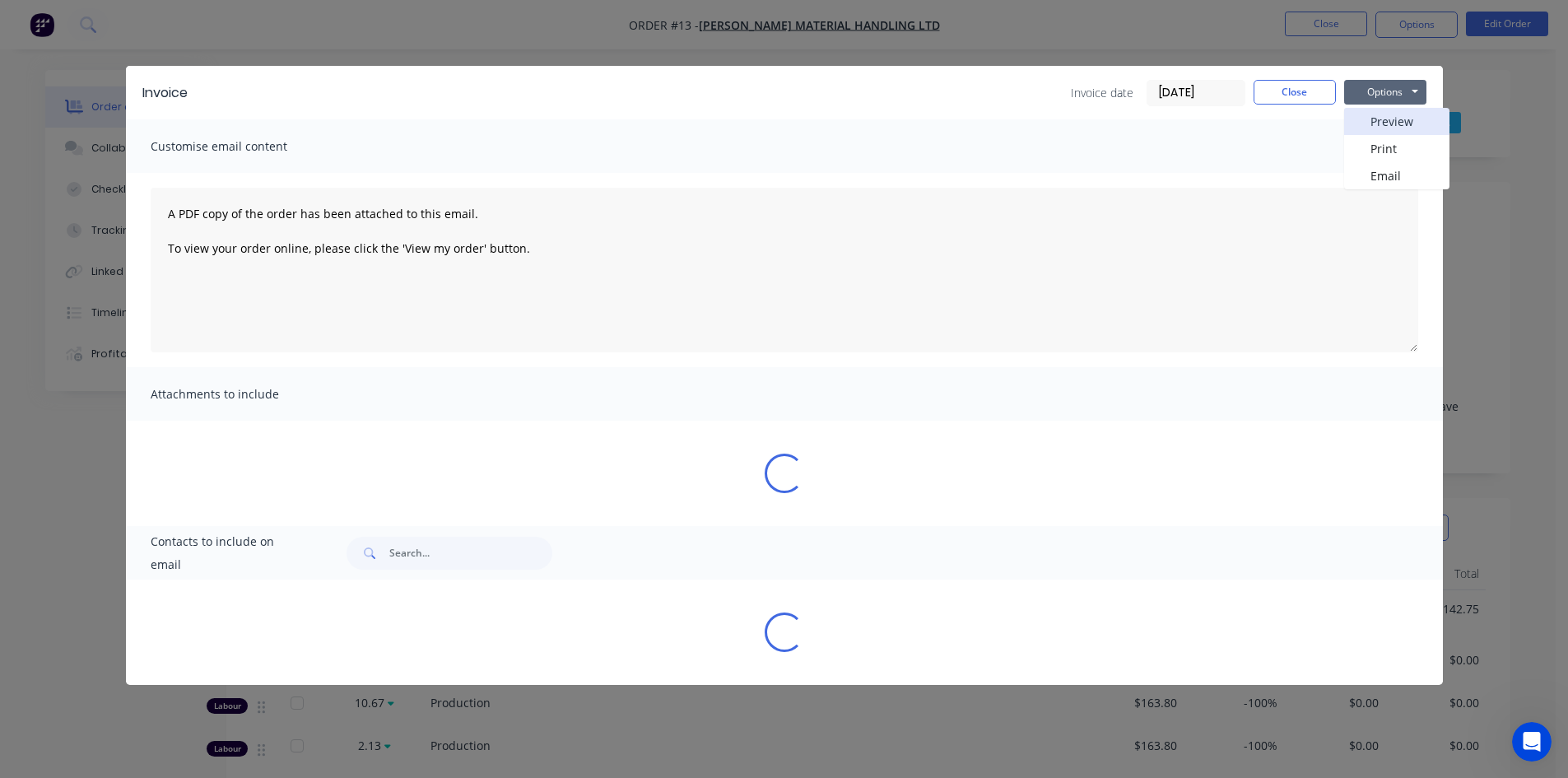
click at [1377, 121] on button "Preview" at bounding box center [1396, 121] width 106 height 27
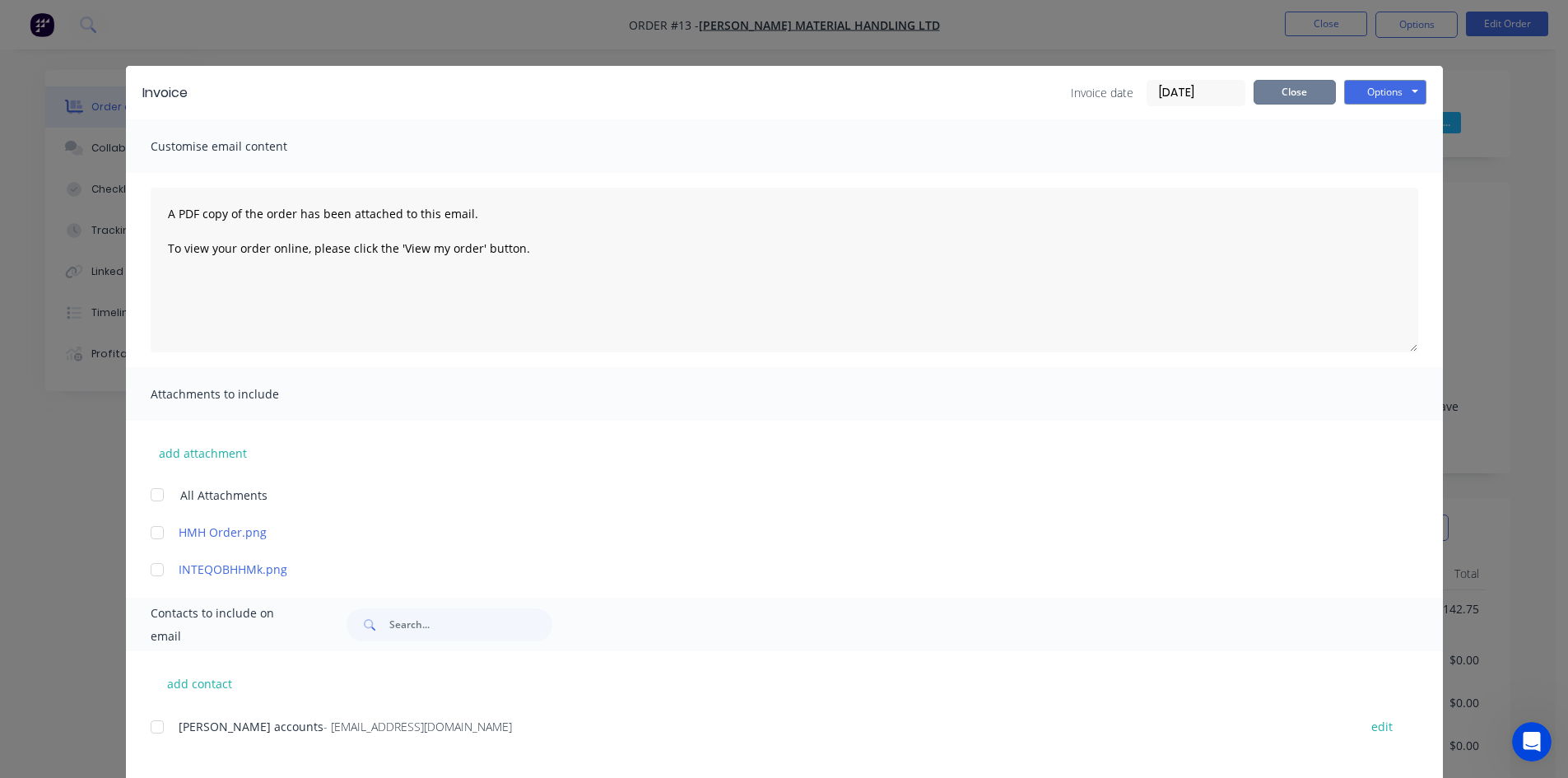
click at [1300, 90] on button "Close" at bounding box center [1295, 92] width 82 height 25
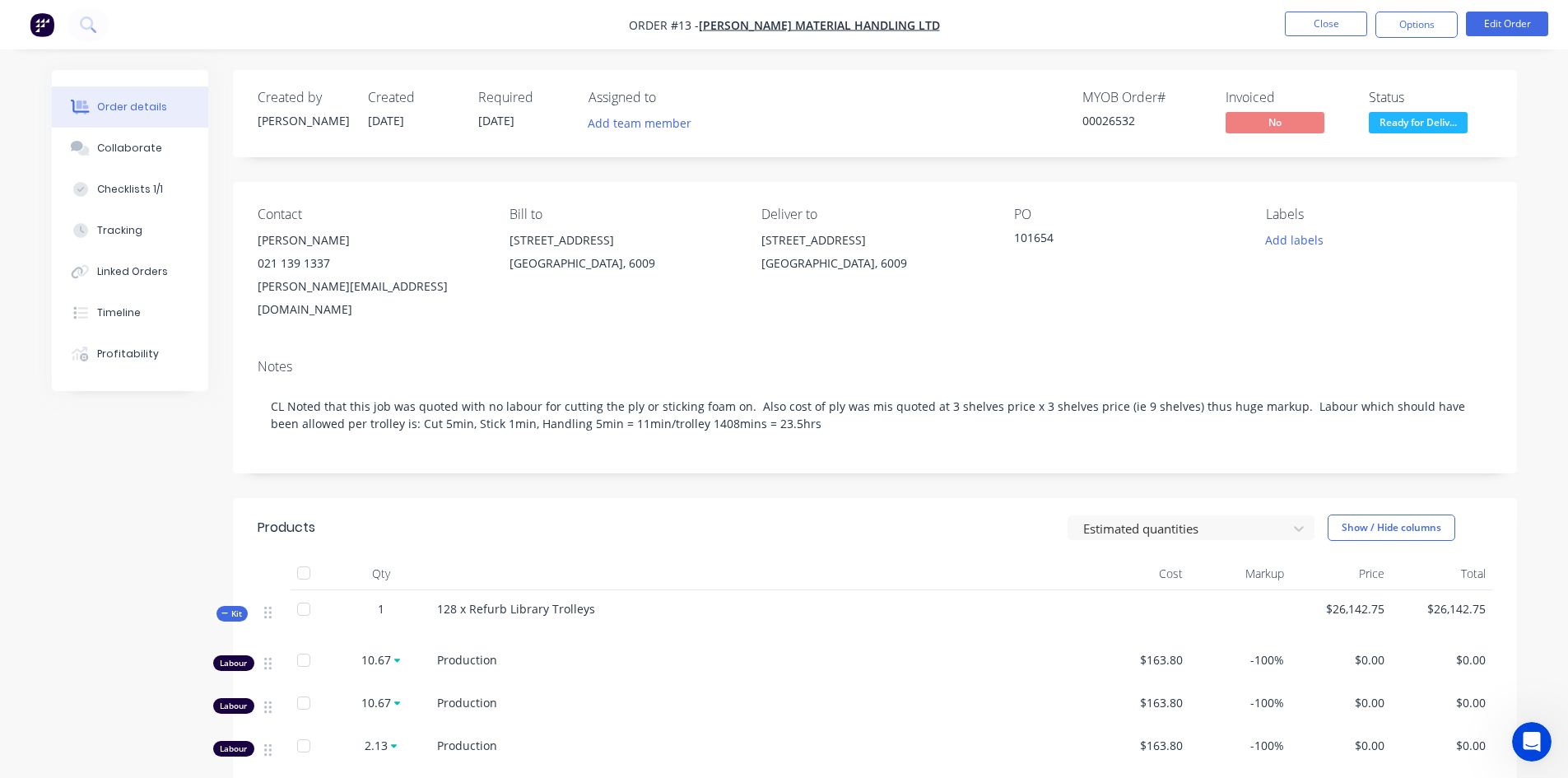
click at [1424, 25] on button "Options" at bounding box center [1416, 25] width 82 height 26
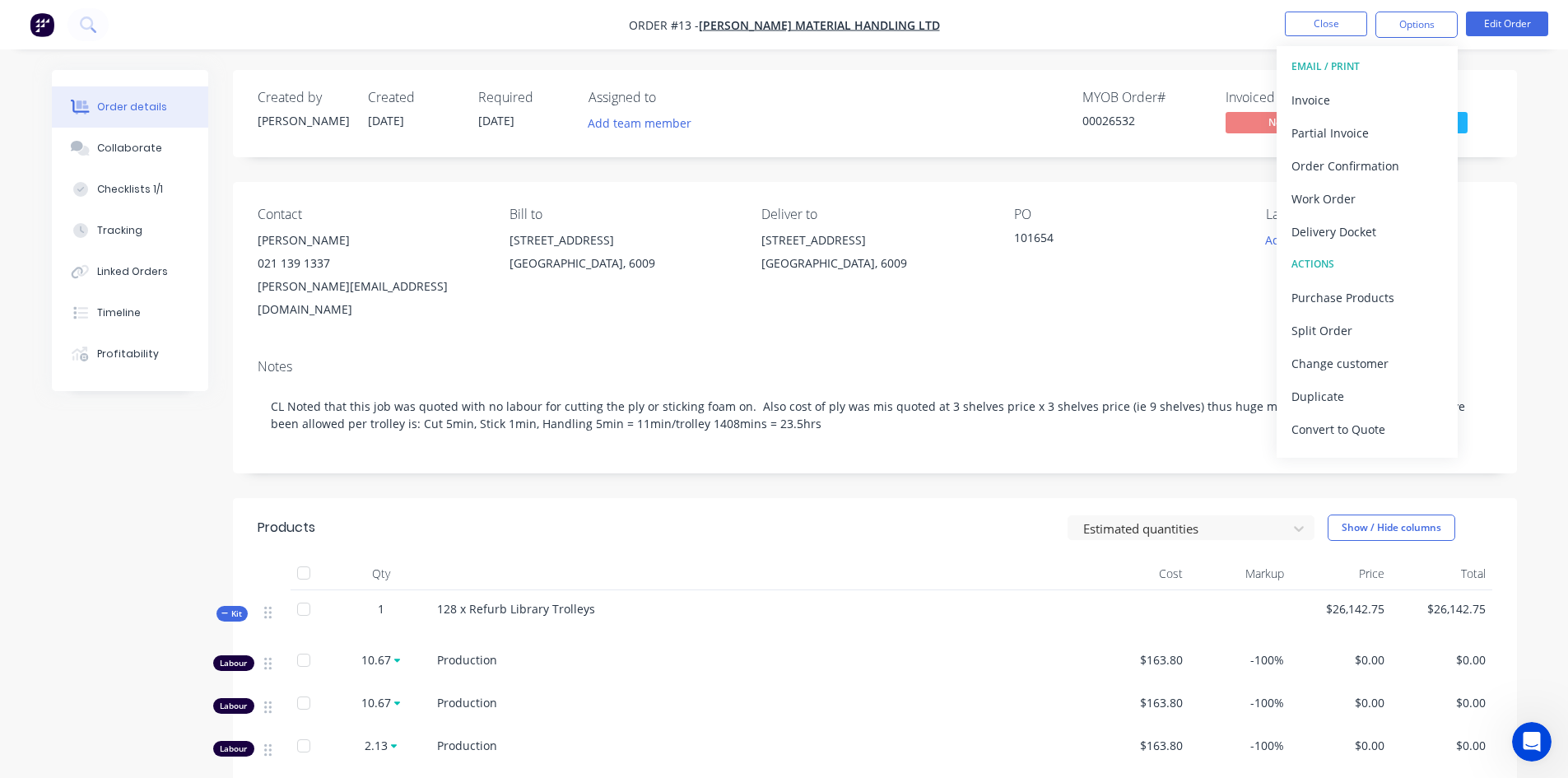
click at [1524, 76] on div "Order details Collaborate Checklists 1/1 Tracking Linked Orders Timeline Profit…" at bounding box center [784, 685] width 1498 height 1230
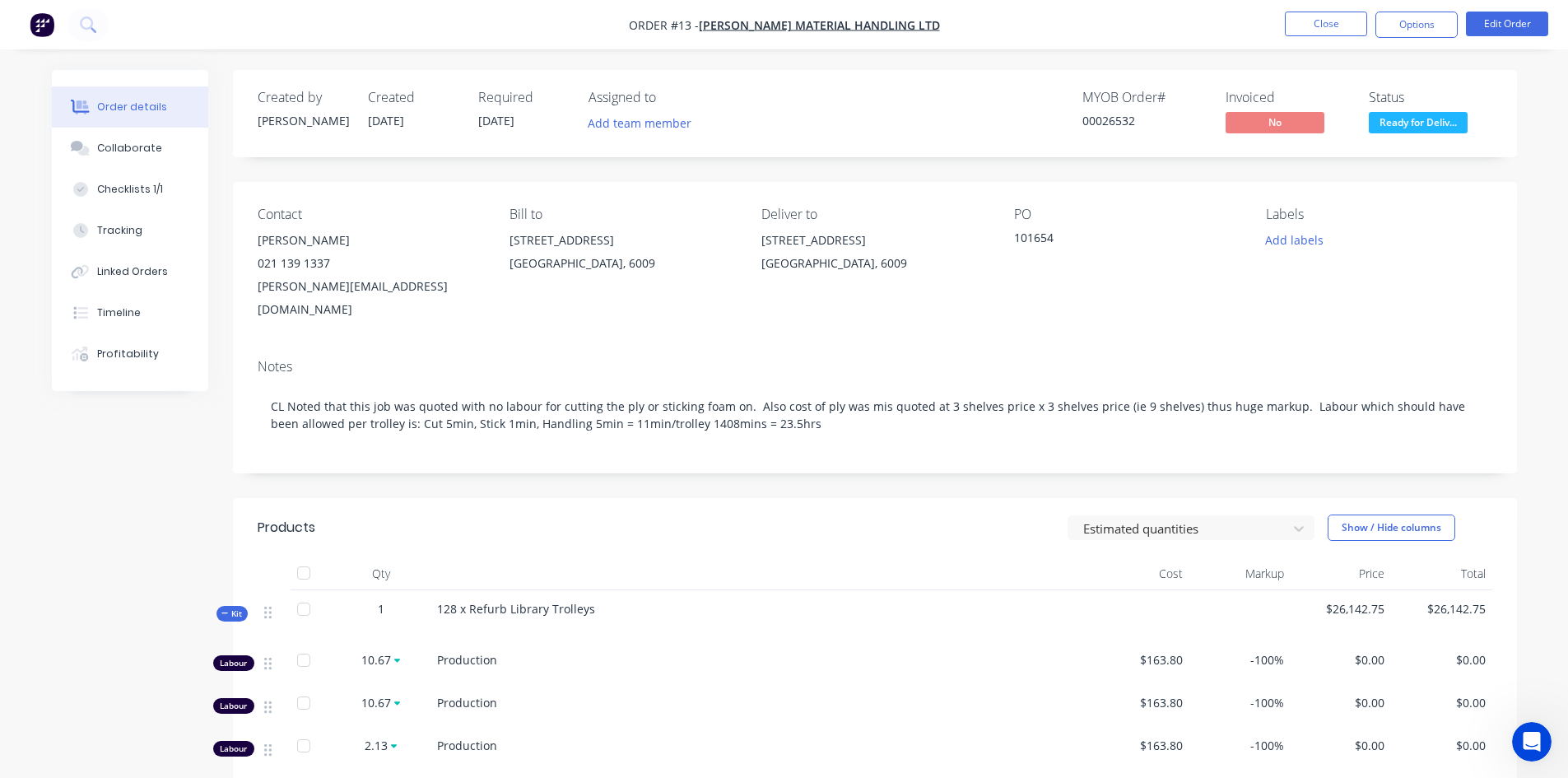
click at [1424, 22] on button "Options" at bounding box center [1416, 25] width 82 height 26
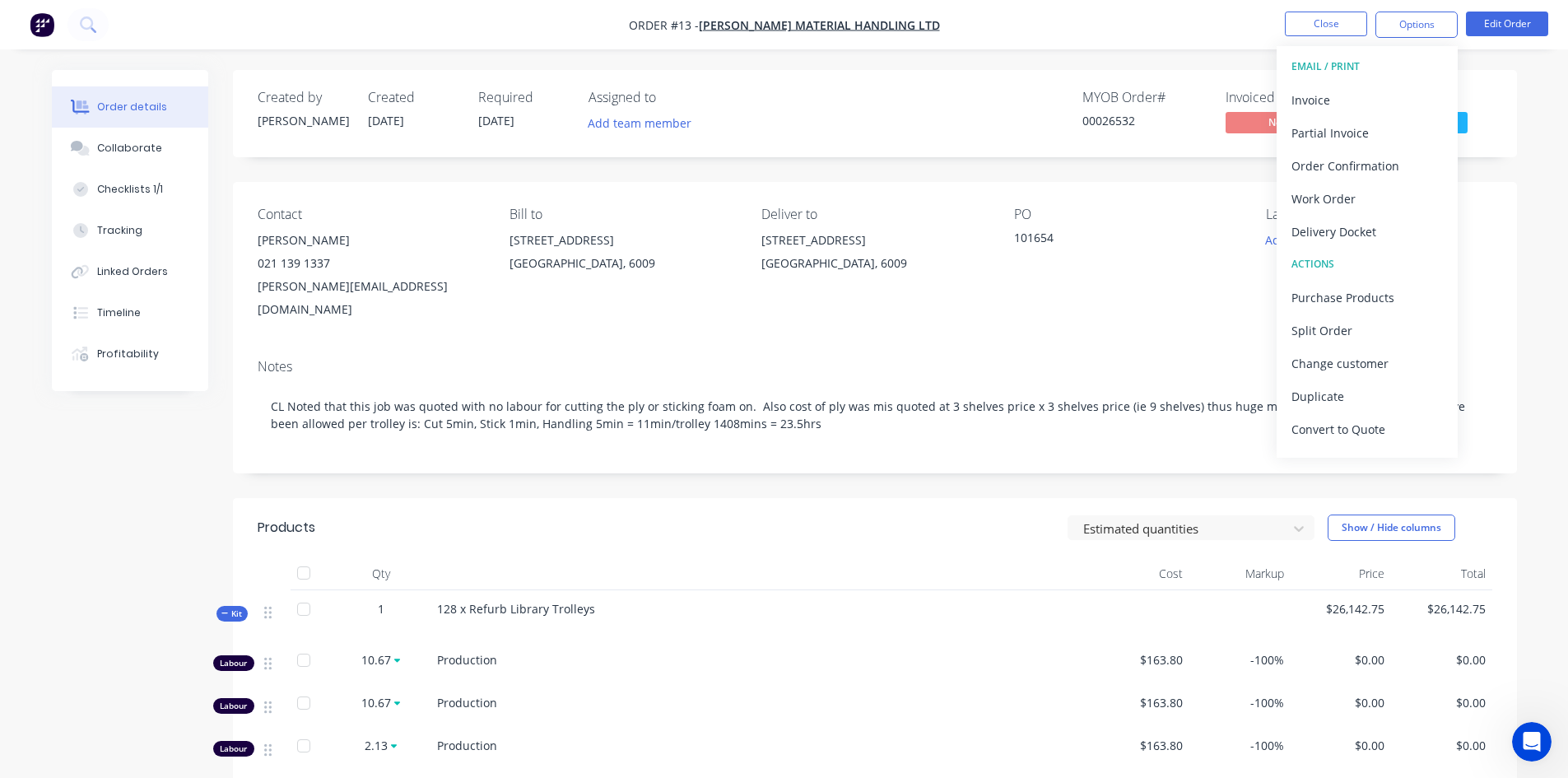
click at [1522, 65] on div "Order details Collaborate Checklists 1/1 Tracking Linked Orders Timeline Profit…" at bounding box center [784, 650] width 1568 height 1300
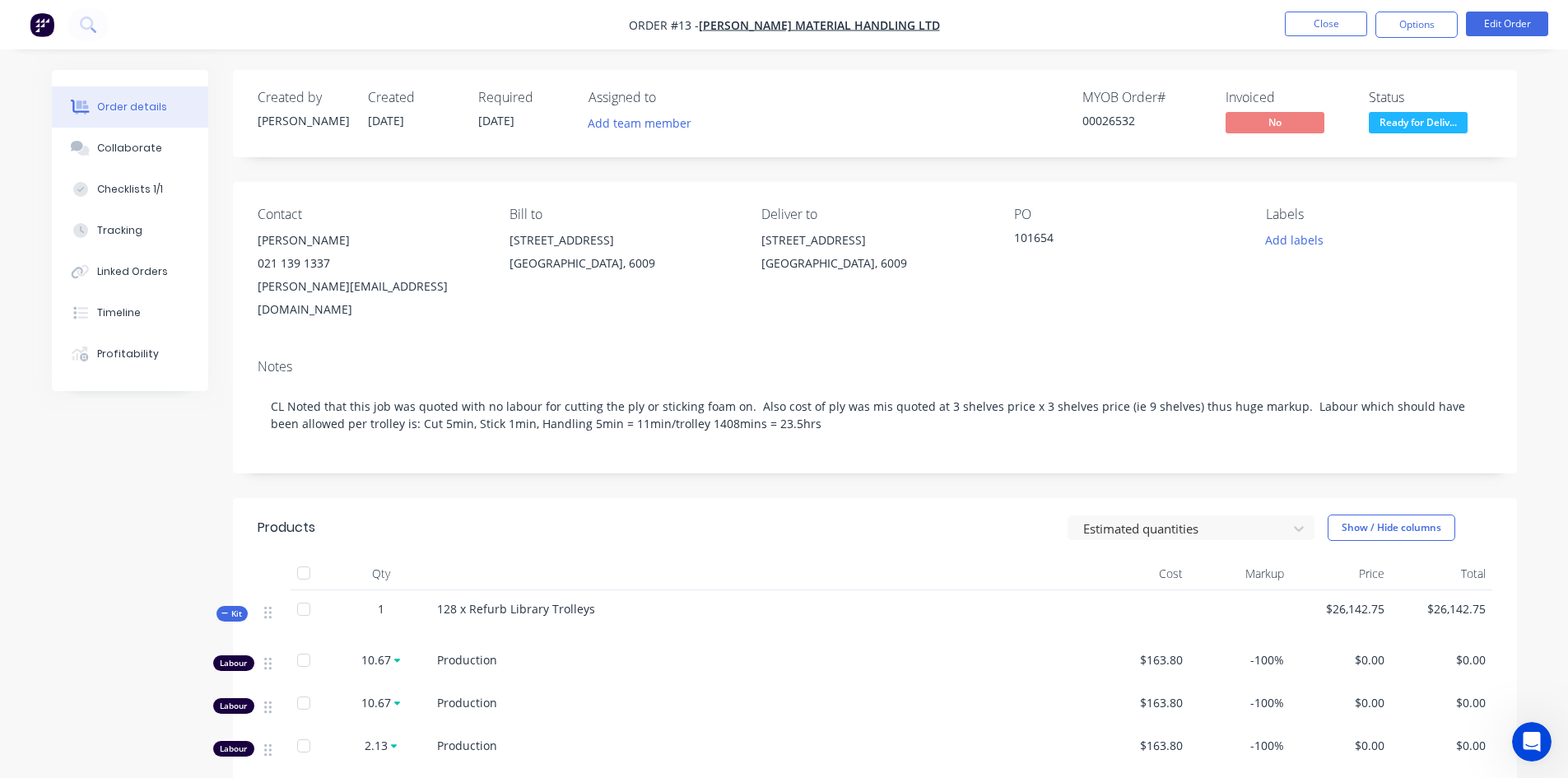
click at [777, 22] on span "[PERSON_NAME] Material Handling Ltd" at bounding box center [819, 25] width 241 height 16
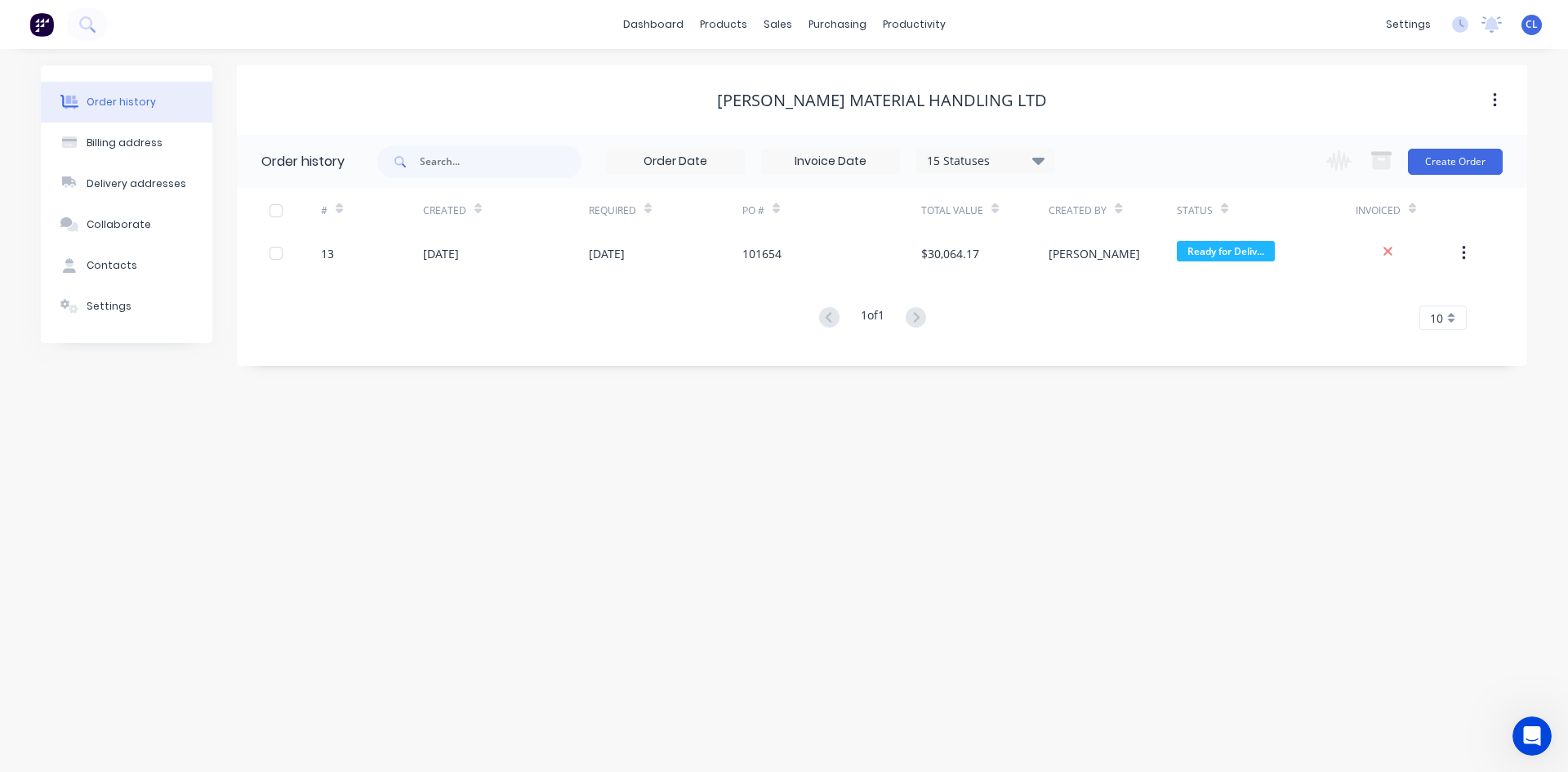
click at [98, 311] on div "Settings" at bounding box center [109, 306] width 45 height 15
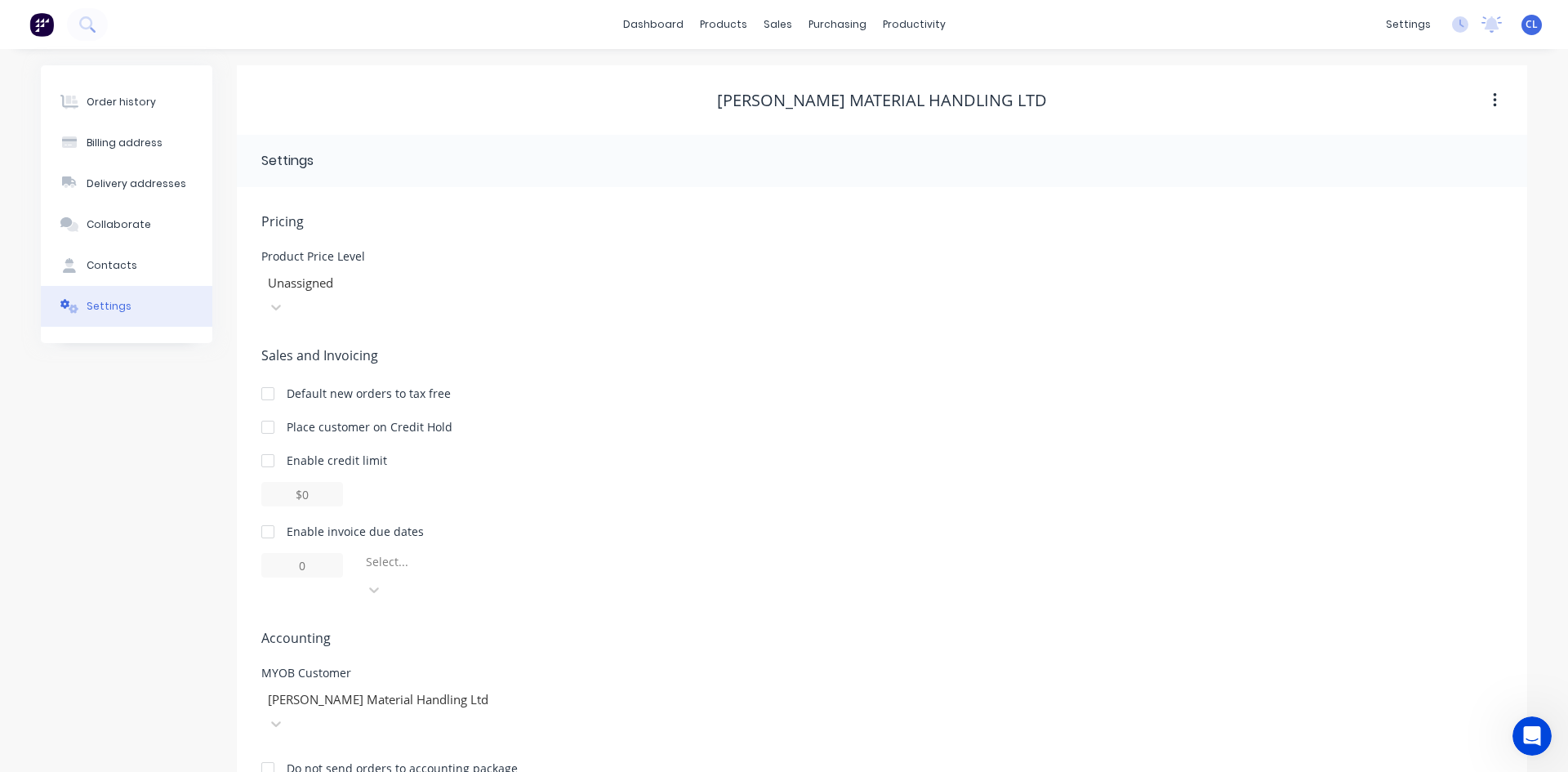
click at [840, 268] on div "Product Price Level Unassigned" at bounding box center [881, 285] width 1241 height 69
click at [88, 530] on div "Order history Billing address Delivery addresses Collaborate Contacts Settings" at bounding box center [127, 434] width 172 height 738
click at [775, 22] on div "sales" at bounding box center [777, 25] width 45 height 25
click at [819, 111] on div "Customers" at bounding box center [834, 111] width 59 height 15
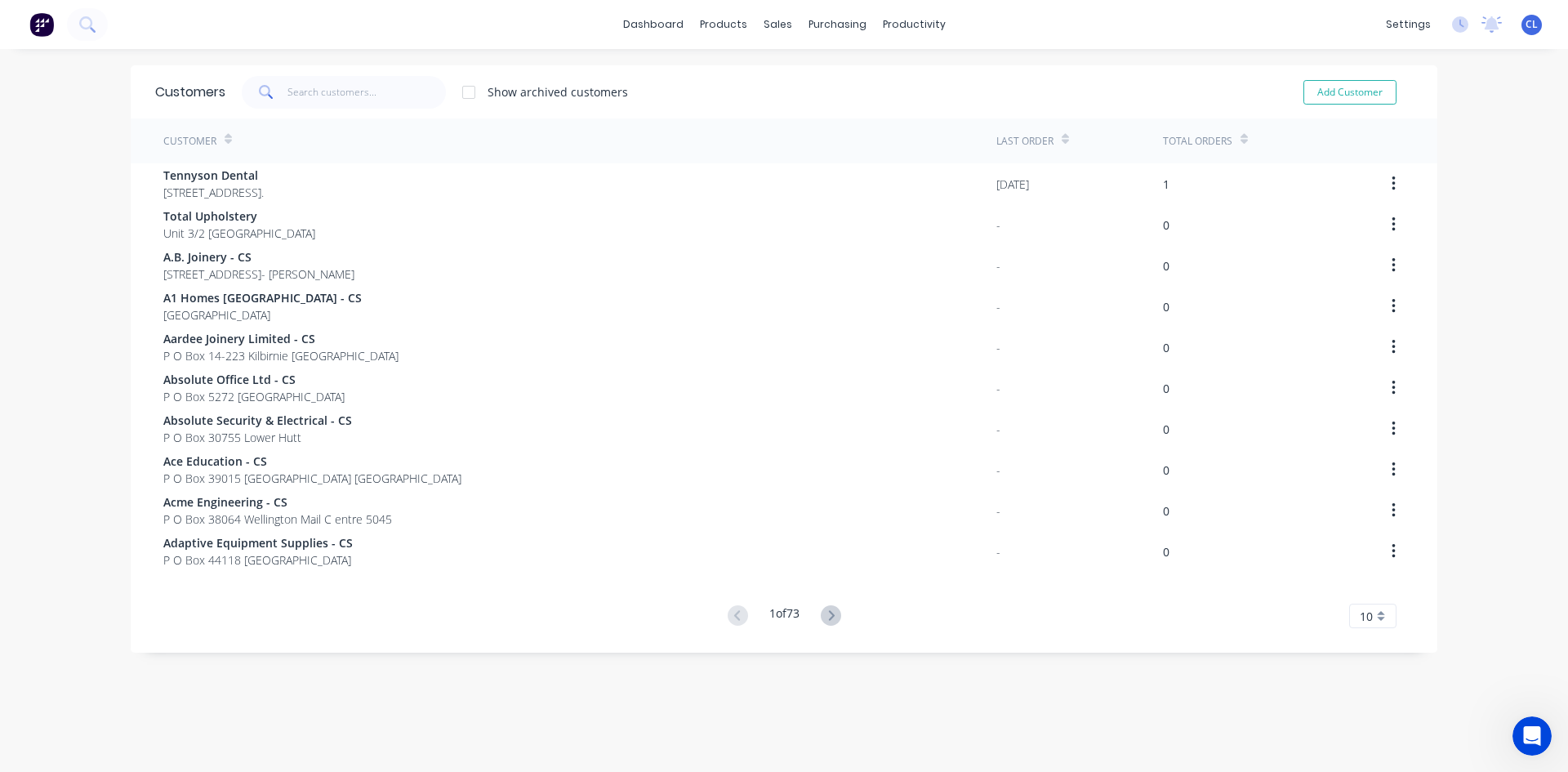
click at [210, 385] on span "Absolute Office Ltd - CS" at bounding box center [255, 379] width 182 height 17
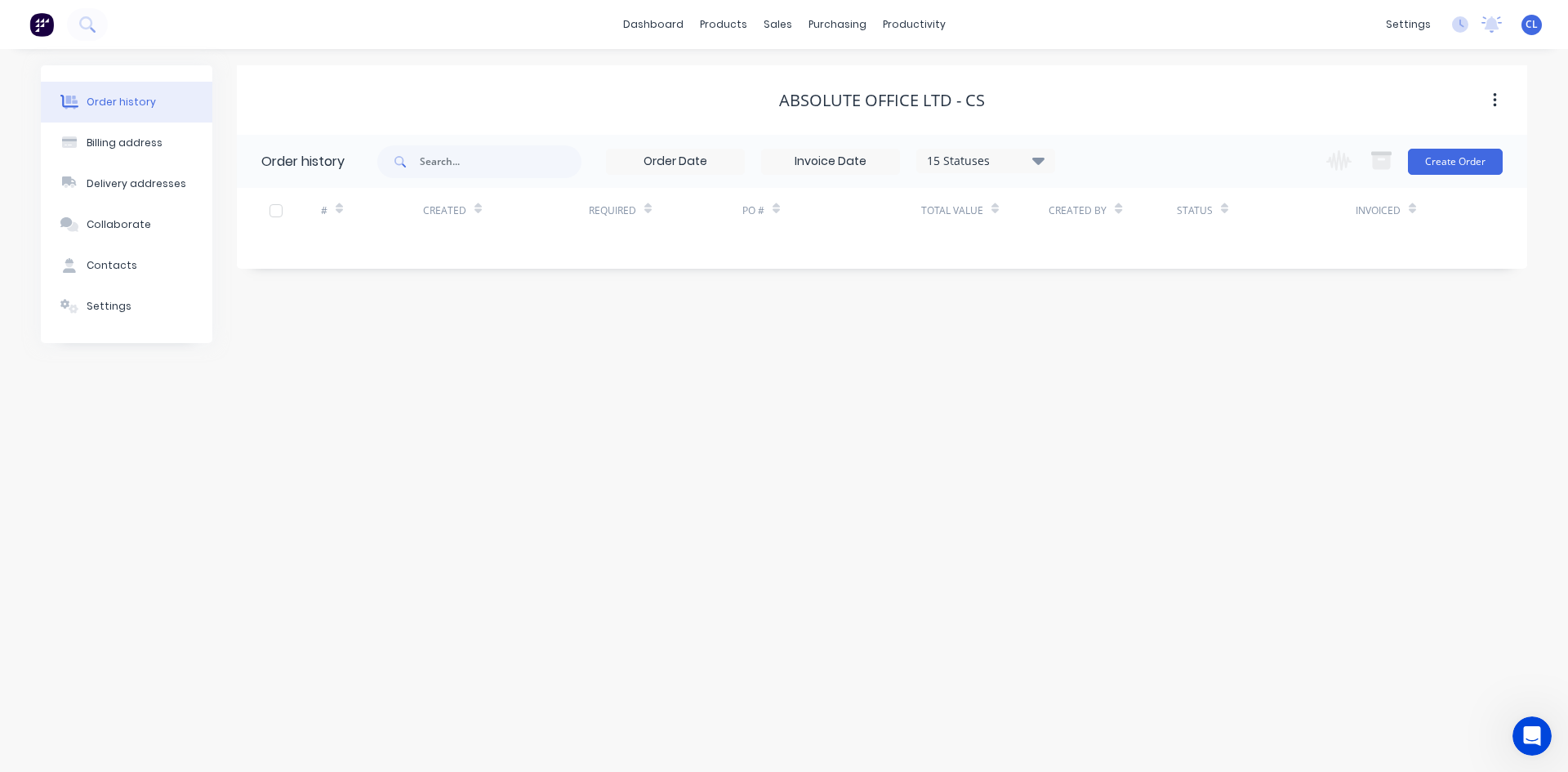
click at [97, 309] on div "Settings" at bounding box center [109, 306] width 45 height 15
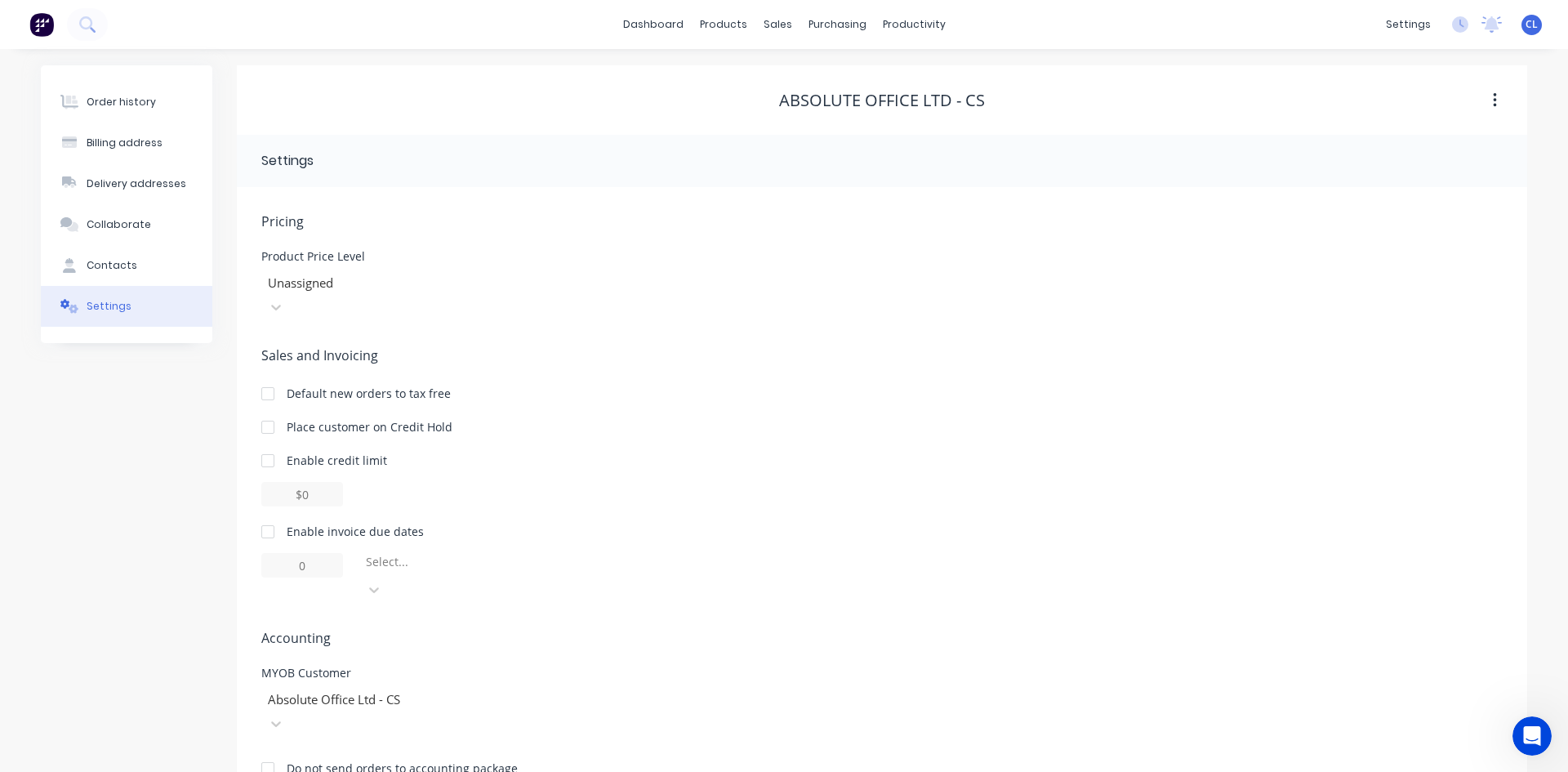
click at [382, 581] on icon at bounding box center [374, 589] width 16 height 16
click at [260, 516] on div at bounding box center [268, 532] width 33 height 33
type input "1"
click at [271, 516] on div at bounding box center [268, 532] width 33 height 33
click at [721, 452] on div "Enable credit limit" at bounding box center [881, 479] width 1241 height 55
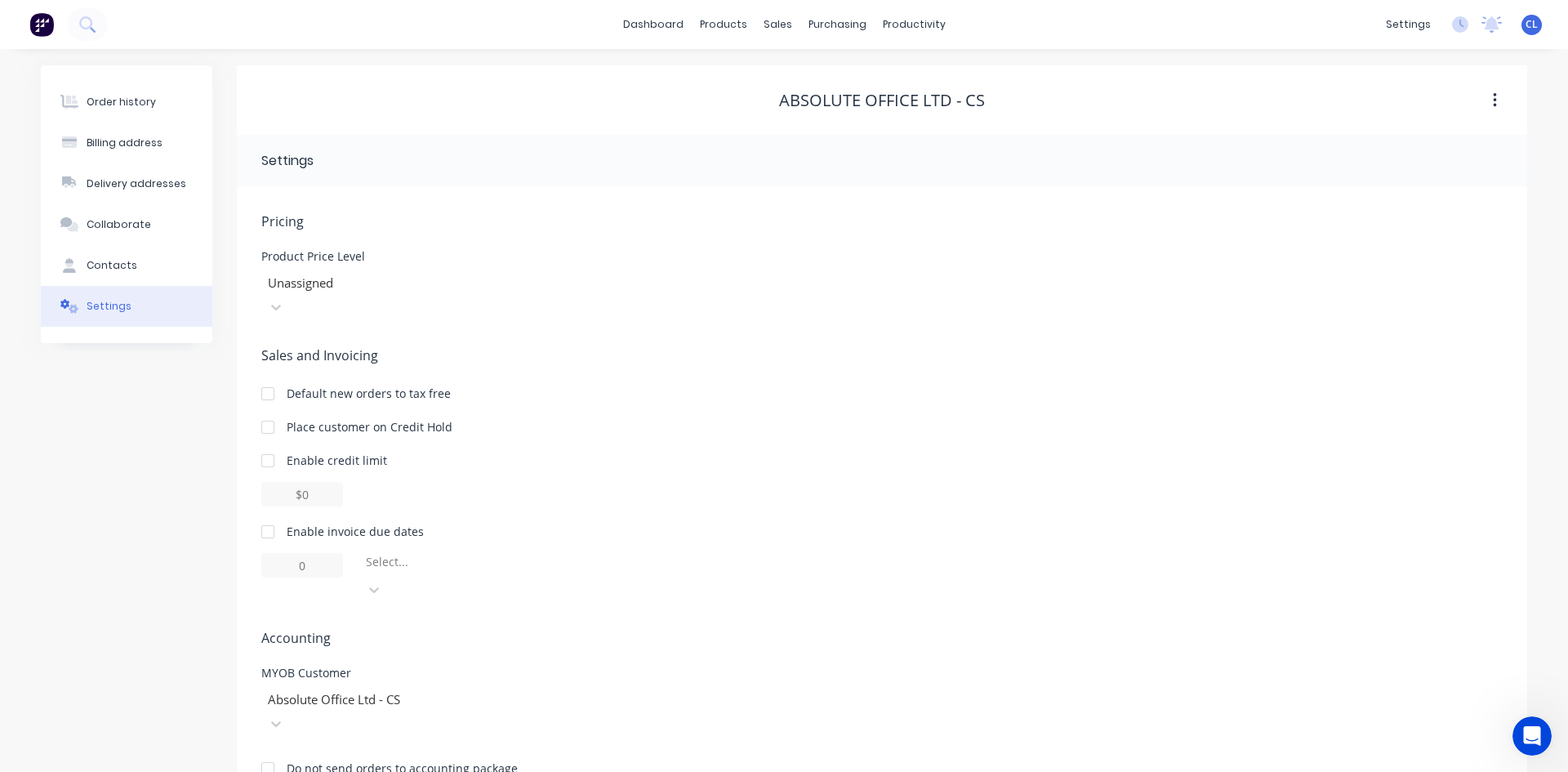
click at [270, 516] on div at bounding box center [268, 532] width 33 height 33
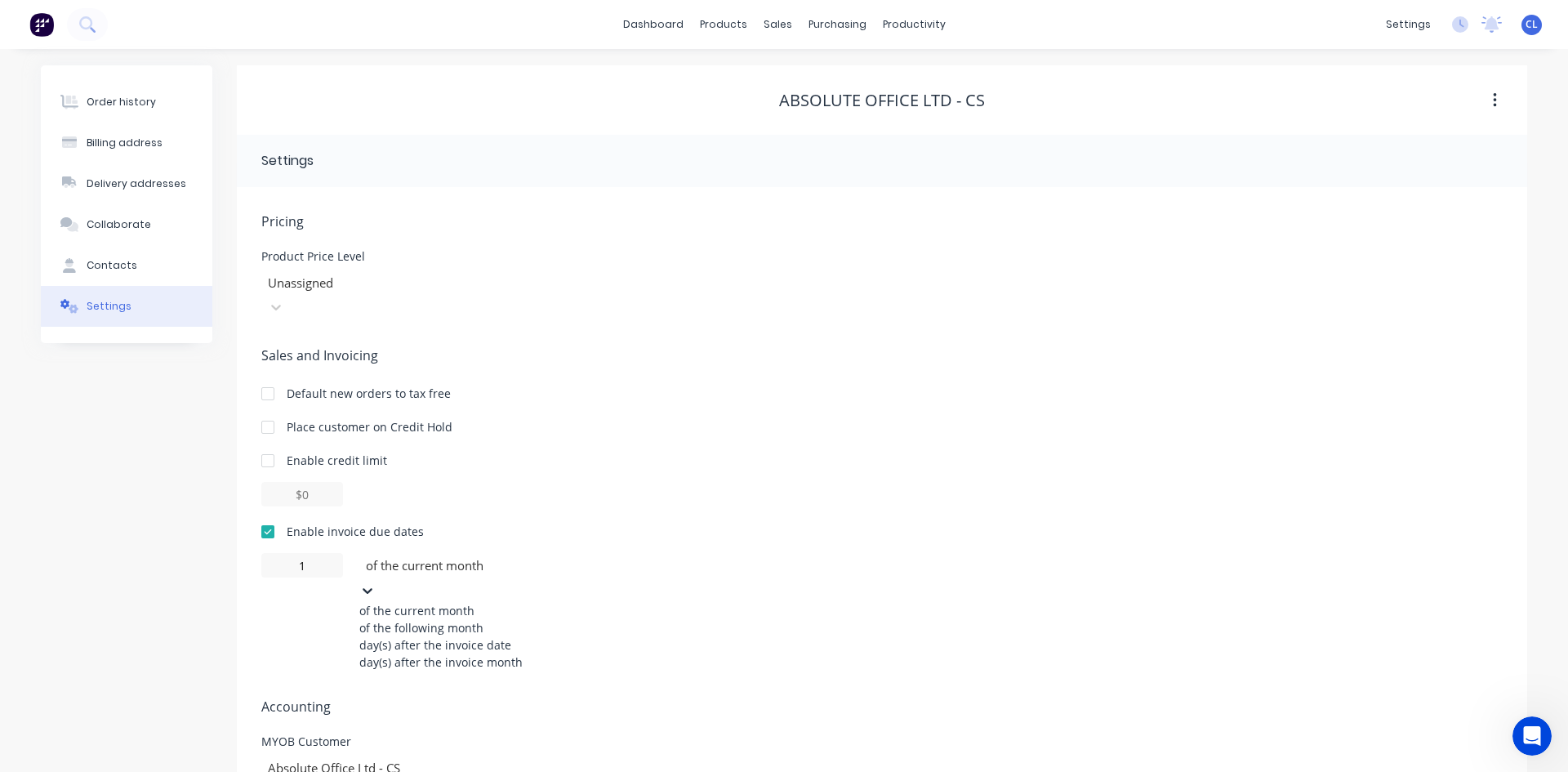
click at [376, 582] on icon at bounding box center [367, 590] width 16 height 16
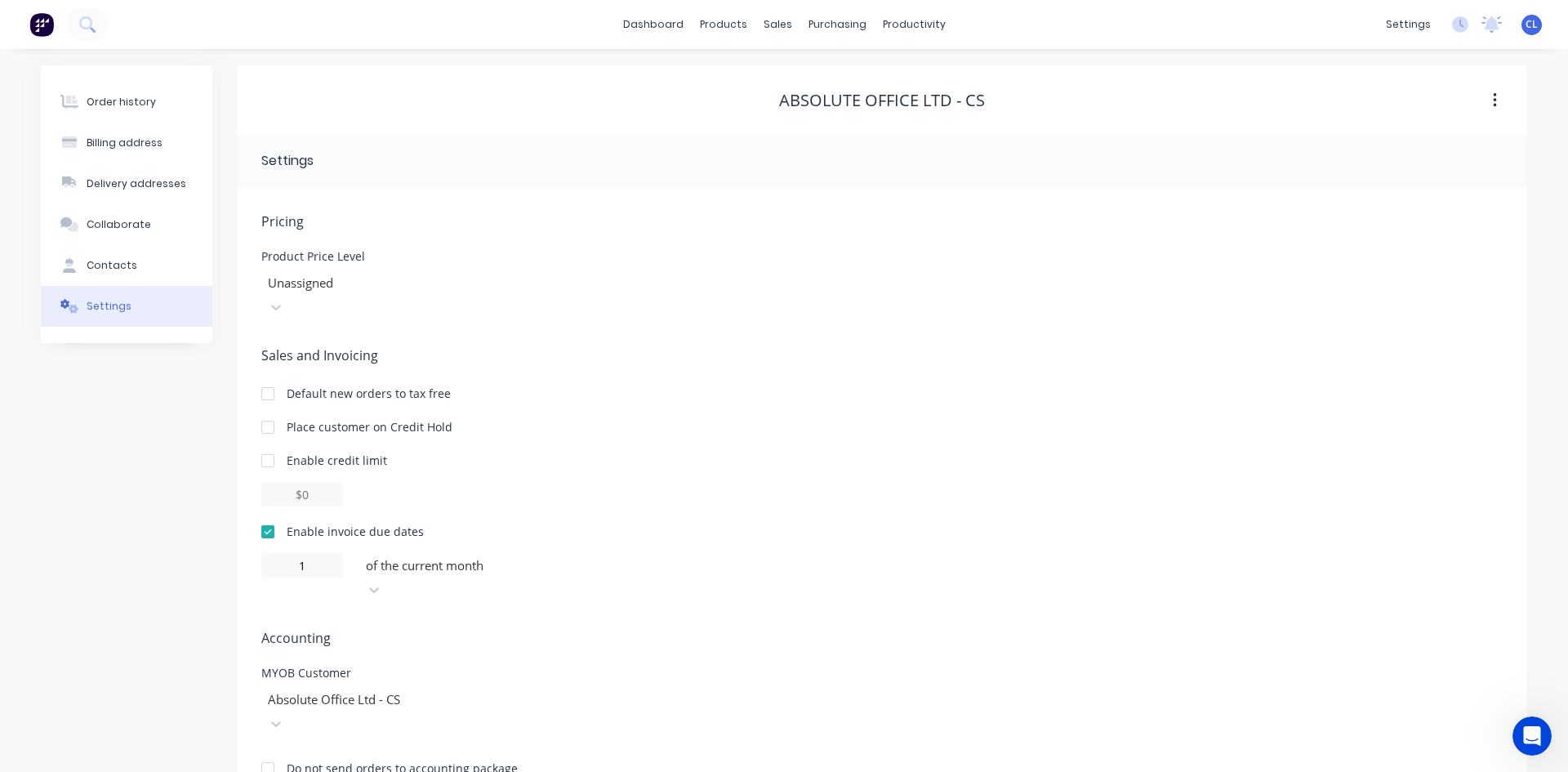
click at [682, 523] on div "Enable invoice due dates" at bounding box center [881, 531] width 1241 height 17
drag, startPoint x: 314, startPoint y: 535, endPoint x: 282, endPoint y: 539, distance: 32.2
click at [282, 553] on input "1" at bounding box center [302, 566] width 82 height 25
type input "0"
click at [265, 516] on div at bounding box center [268, 532] width 33 height 33
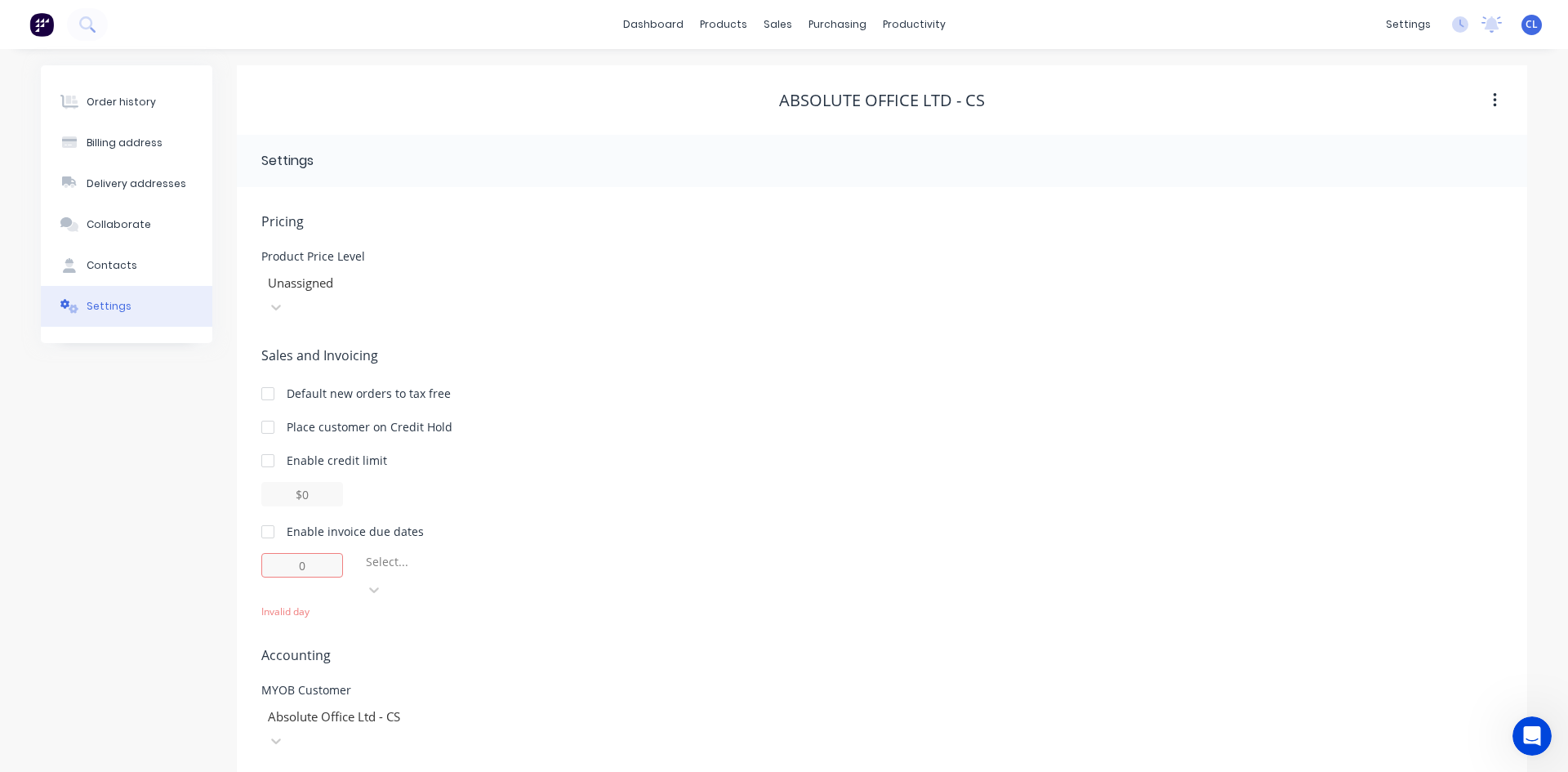
click at [662, 523] on div "Enable invoice due dates" at bounding box center [881, 531] width 1241 height 17
click at [264, 516] on div at bounding box center [268, 532] width 33 height 33
type input "1"
click at [306, 553] on input "1" at bounding box center [302, 566] width 82 height 25
click at [499, 587] on div "Pricing Product Price Level Unassigned Sales and Invoicing Default new orders t…" at bounding box center [881, 515] width 1241 height 608
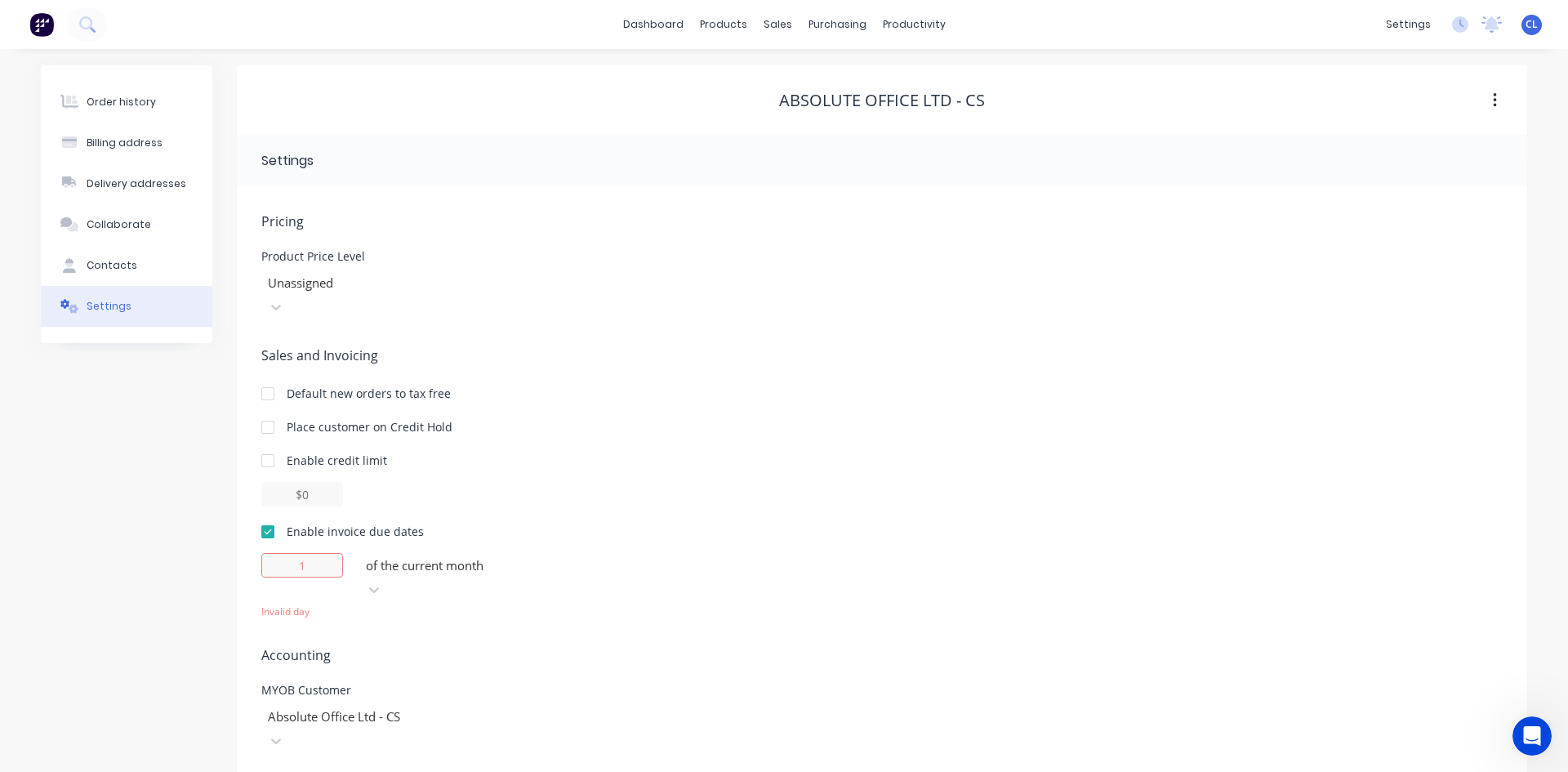
click at [270, 516] on div at bounding box center [268, 532] width 33 height 33
drag, startPoint x: 484, startPoint y: 525, endPoint x: 479, endPoint y: 518, distance: 8.6
click at [487, 526] on div "Enable invoice due dates Select..." at bounding box center [881, 562] width 1241 height 79
click at [565, 422] on div "Sales and Invoicing Default new orders to tax free Place customer on Credit Hol…" at bounding box center [881, 482] width 1241 height 273
click at [123, 259] on div "Contacts" at bounding box center [112, 265] width 51 height 15
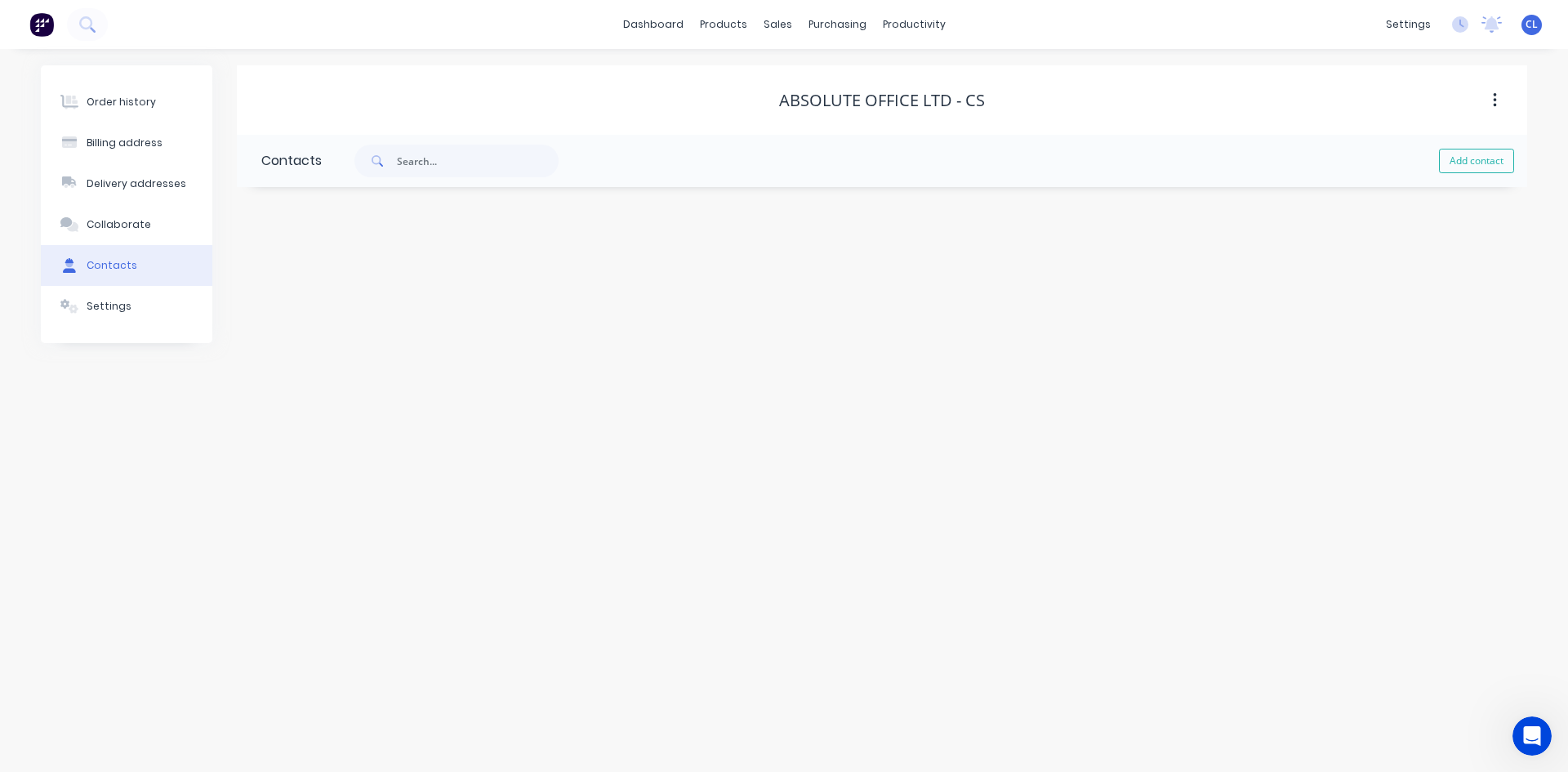
click at [114, 301] on div "Settings" at bounding box center [109, 306] width 45 height 15
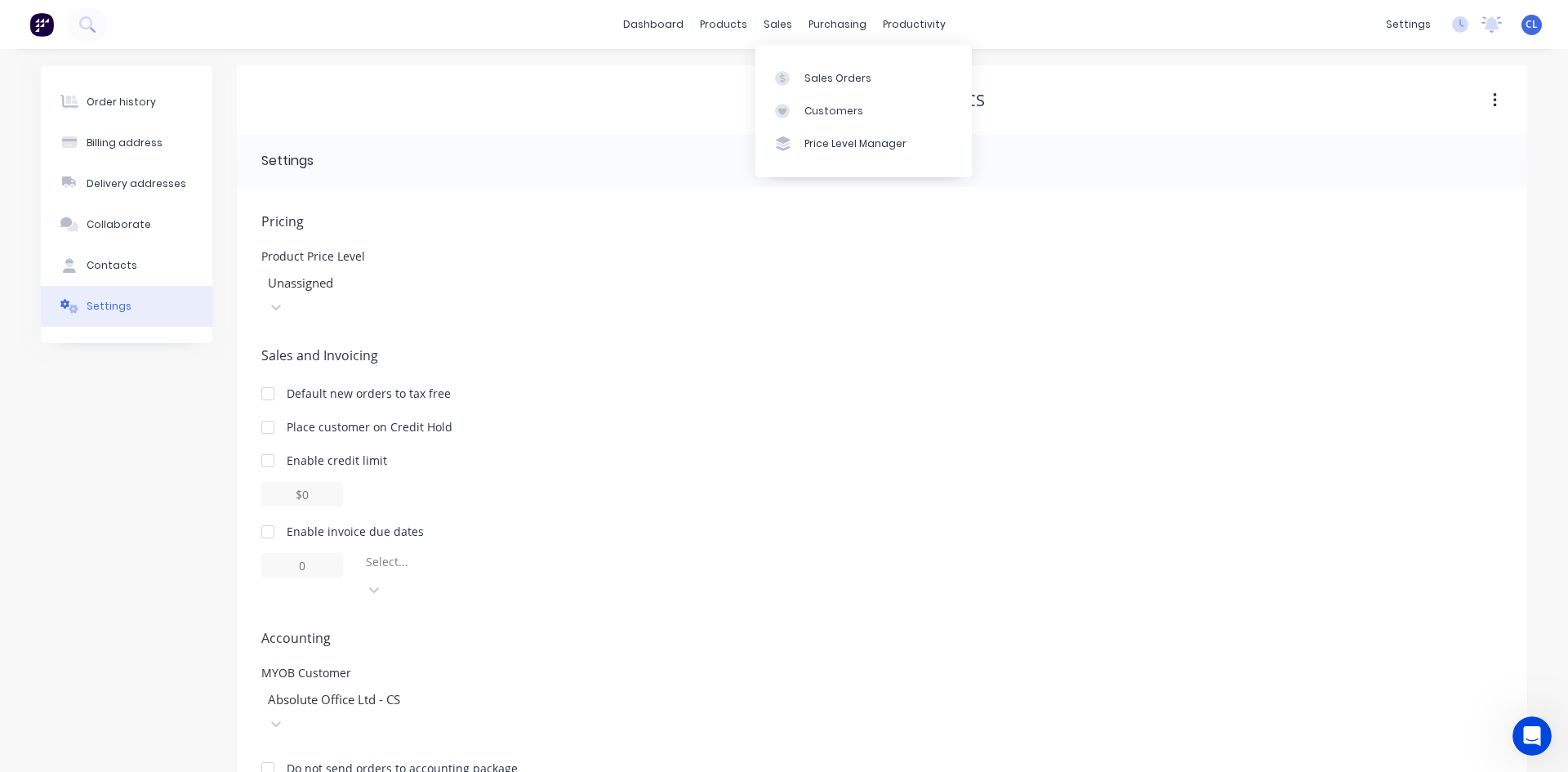
click at [780, 22] on div "sales" at bounding box center [777, 25] width 45 height 25
click at [1208, 84] on div "Absolute Office Ltd - CS" at bounding box center [881, 100] width 1291 height 70
click at [810, 86] on link "Sales Orders" at bounding box center [863, 78] width 216 height 33
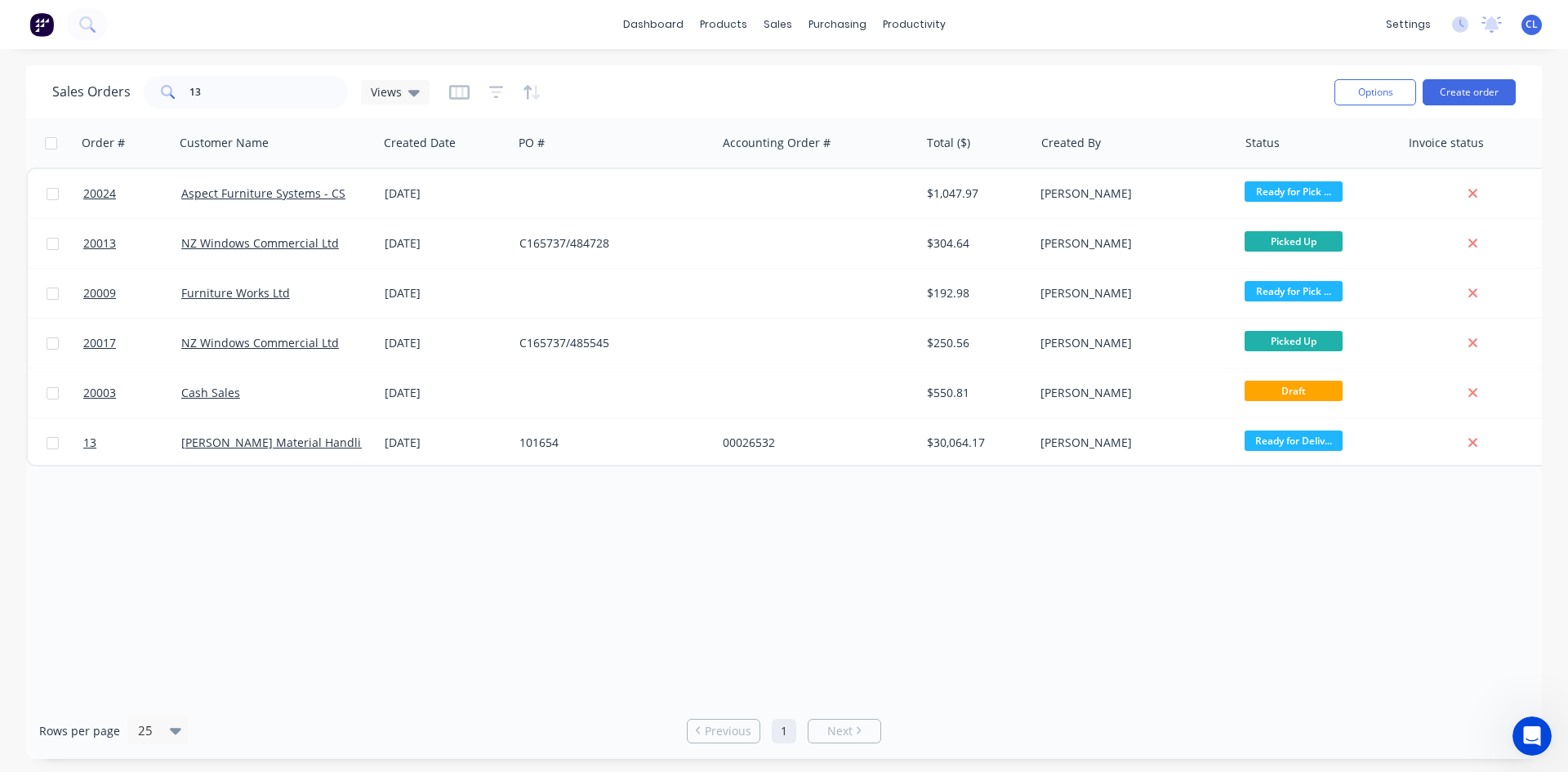
click at [214, 438] on link "[PERSON_NAME] Material Handling Ltd" at bounding box center [288, 442] width 214 height 16
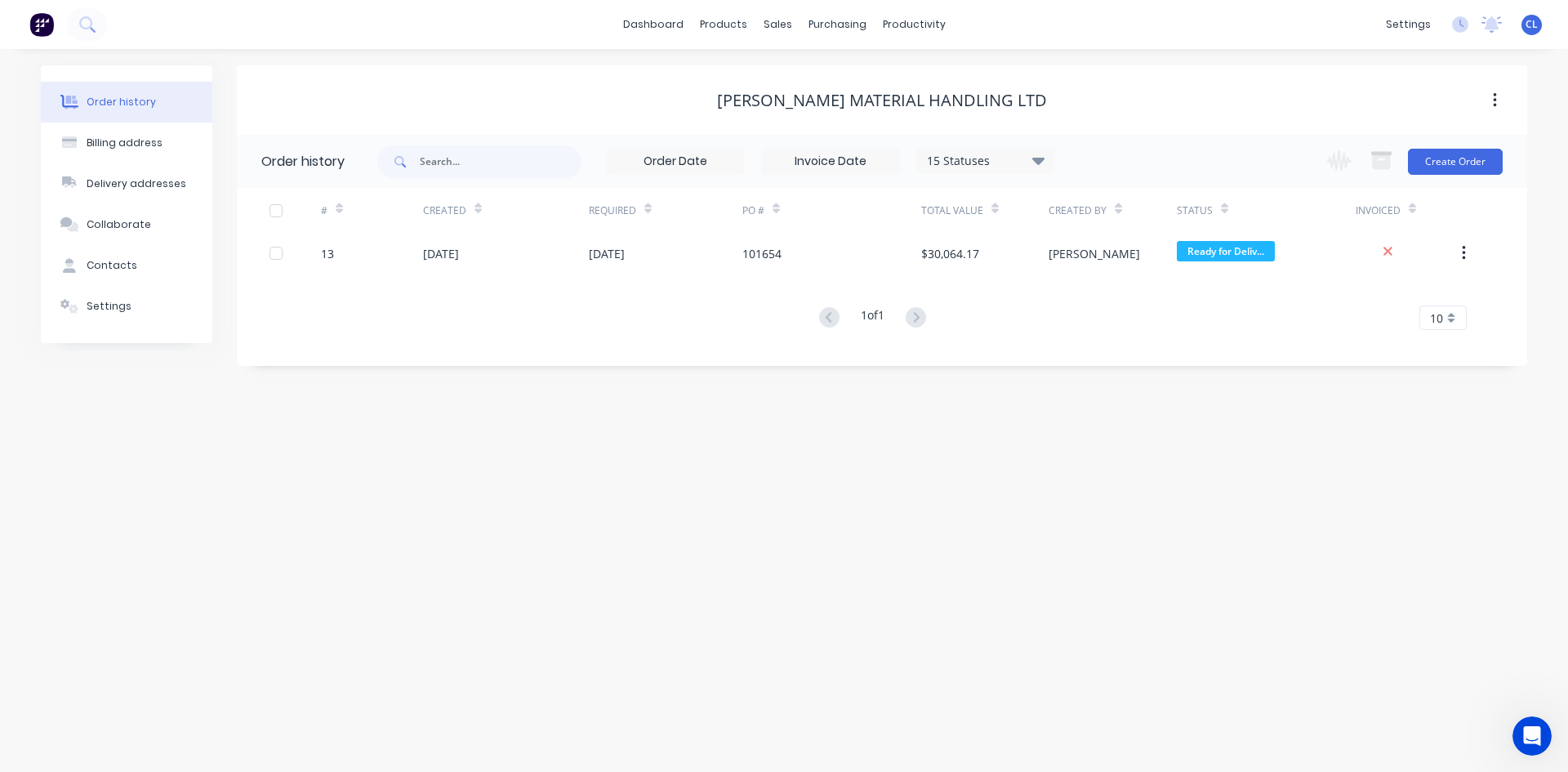
click at [328, 255] on div "13" at bounding box center [327, 253] width 13 height 17
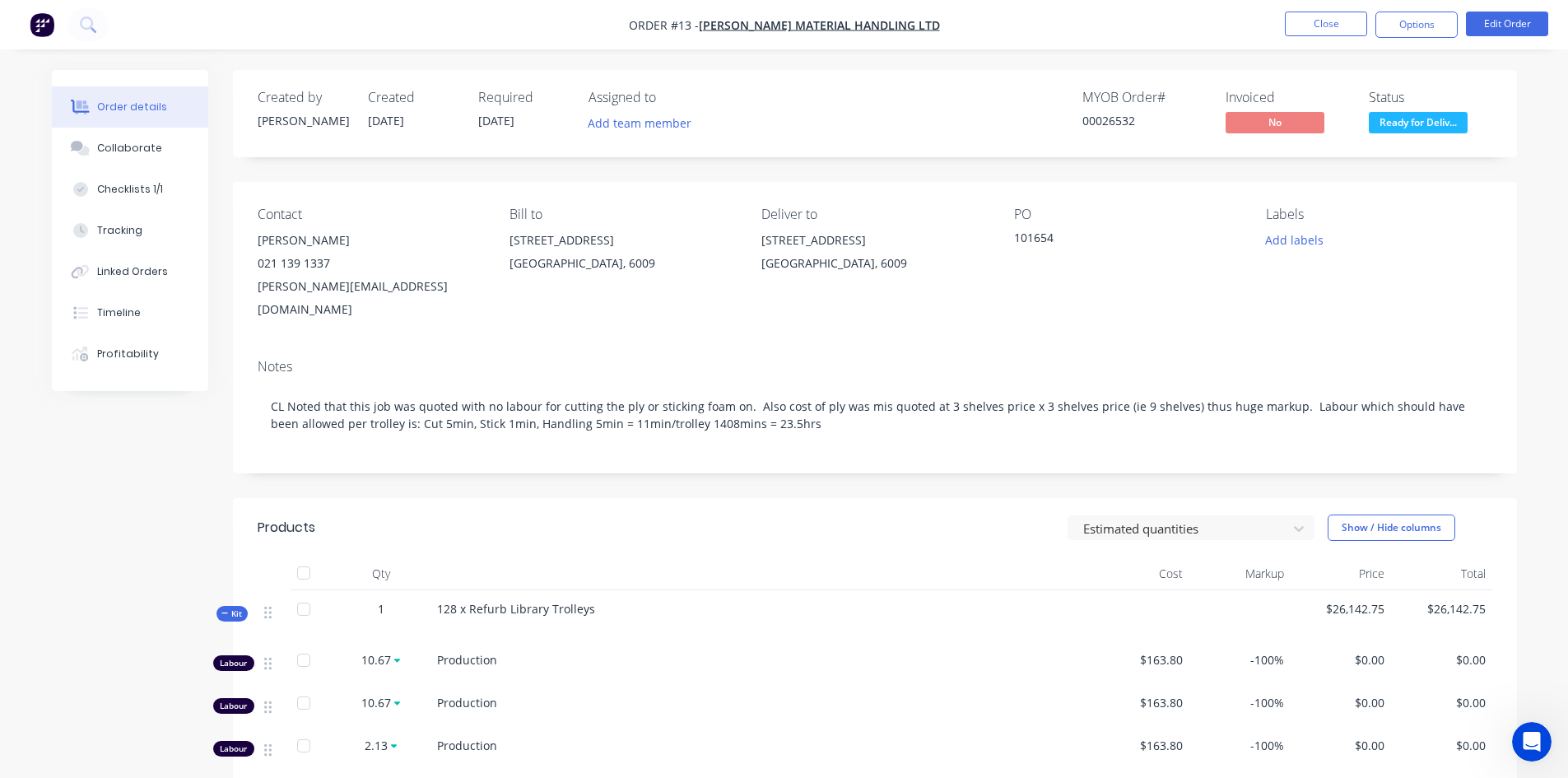
click at [1343, 27] on button "Close" at bounding box center [1326, 24] width 82 height 25
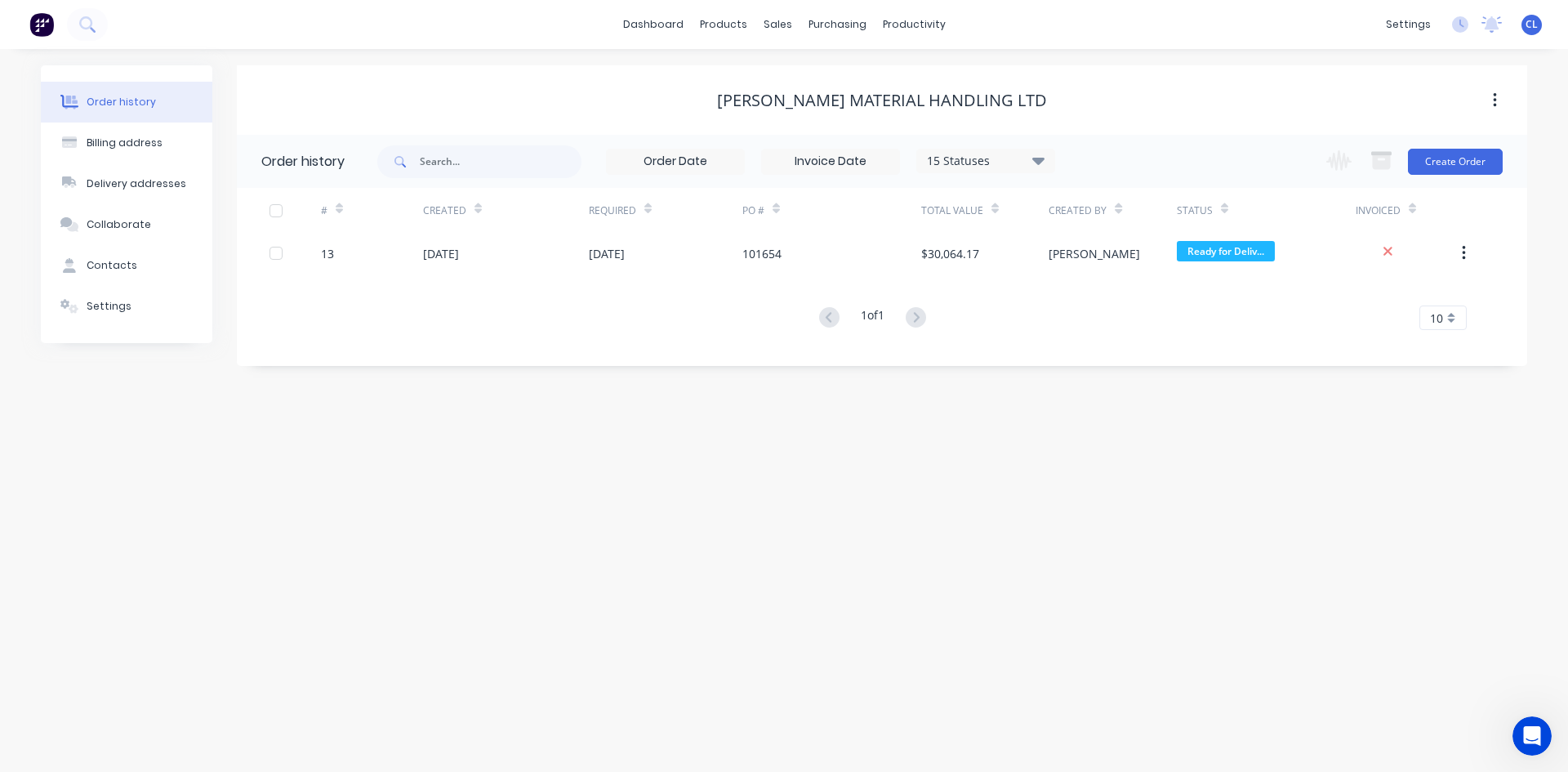
click at [327, 253] on div "13" at bounding box center [327, 253] width 13 height 17
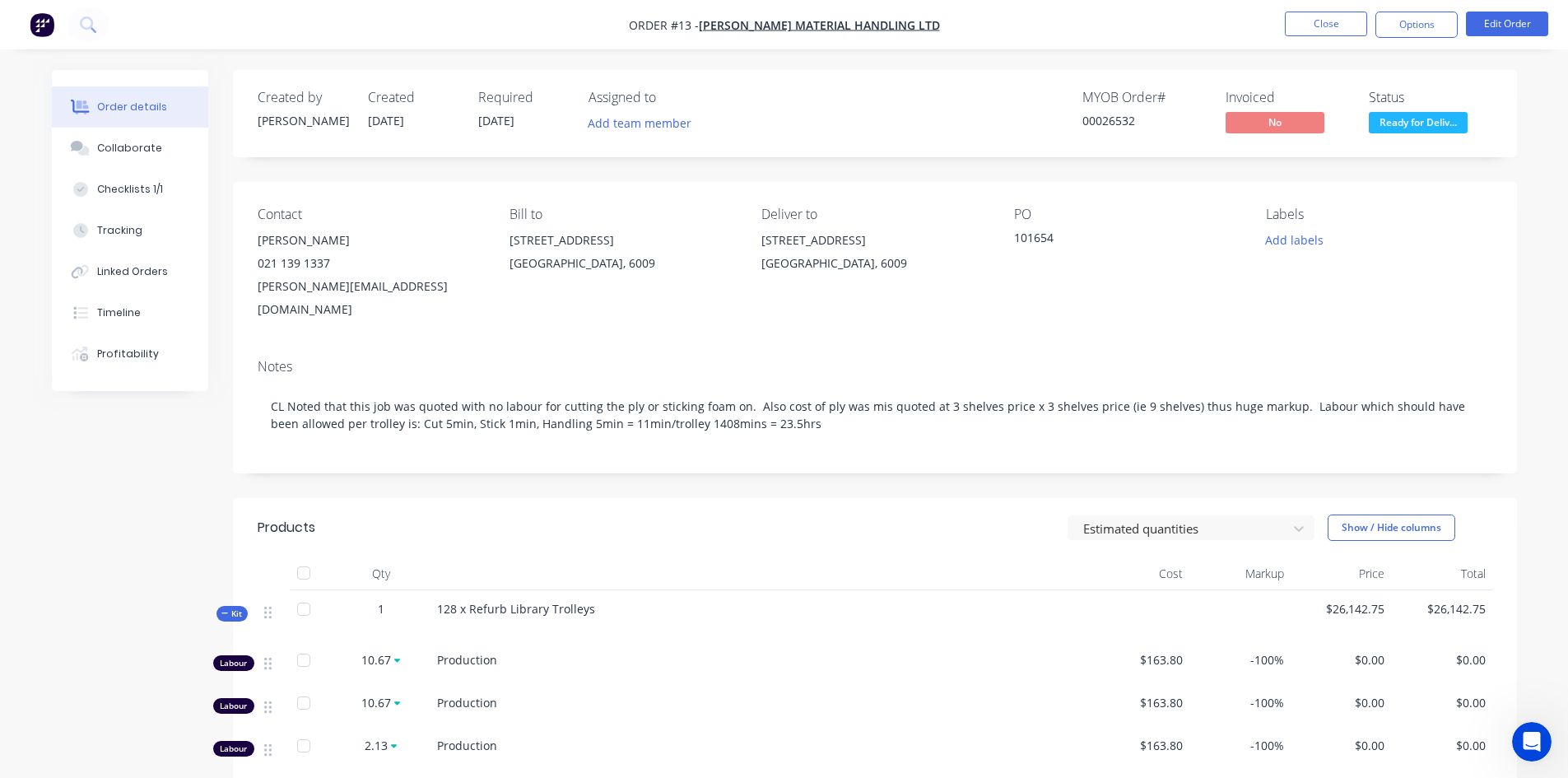
click at [1437, 24] on button "Options" at bounding box center [1416, 25] width 82 height 26
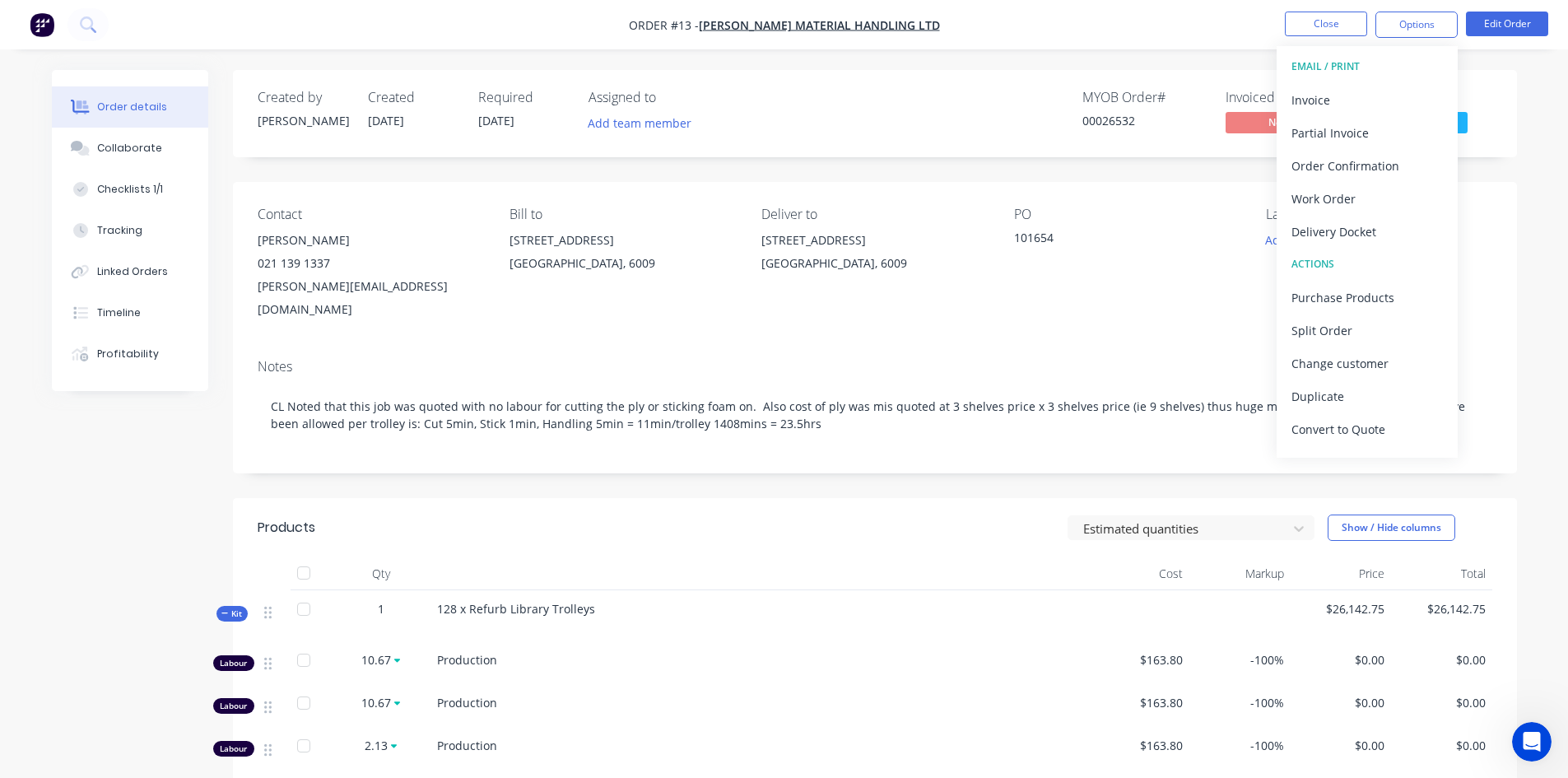
click at [1327, 97] on div "Invoice" at bounding box center [1368, 100] width 152 height 24
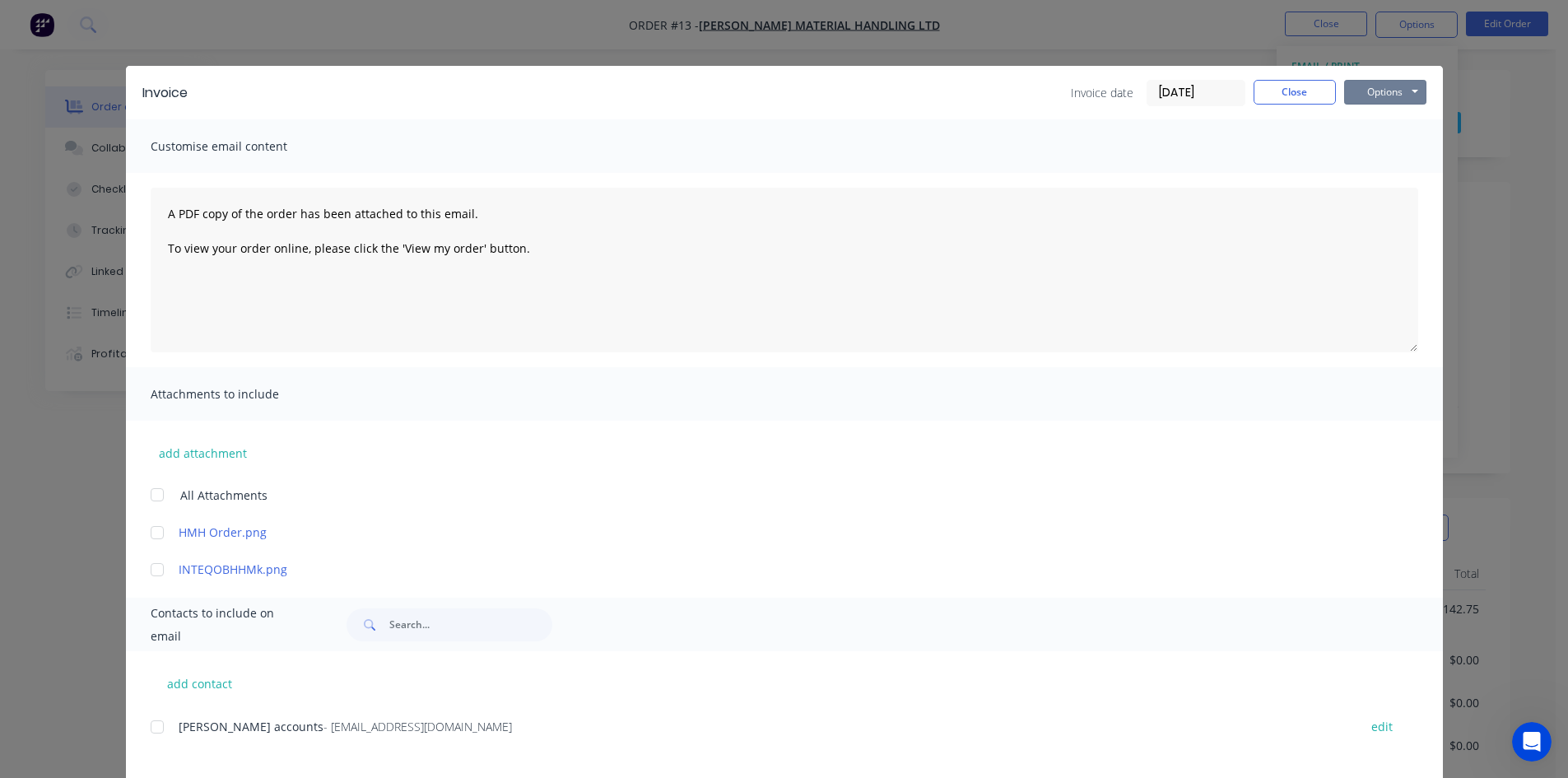
click at [1389, 98] on button "Options" at bounding box center [1385, 92] width 82 height 25
click at [1387, 126] on button "Preview" at bounding box center [1396, 121] width 106 height 27
click at [1309, 91] on button "Close" at bounding box center [1295, 92] width 82 height 25
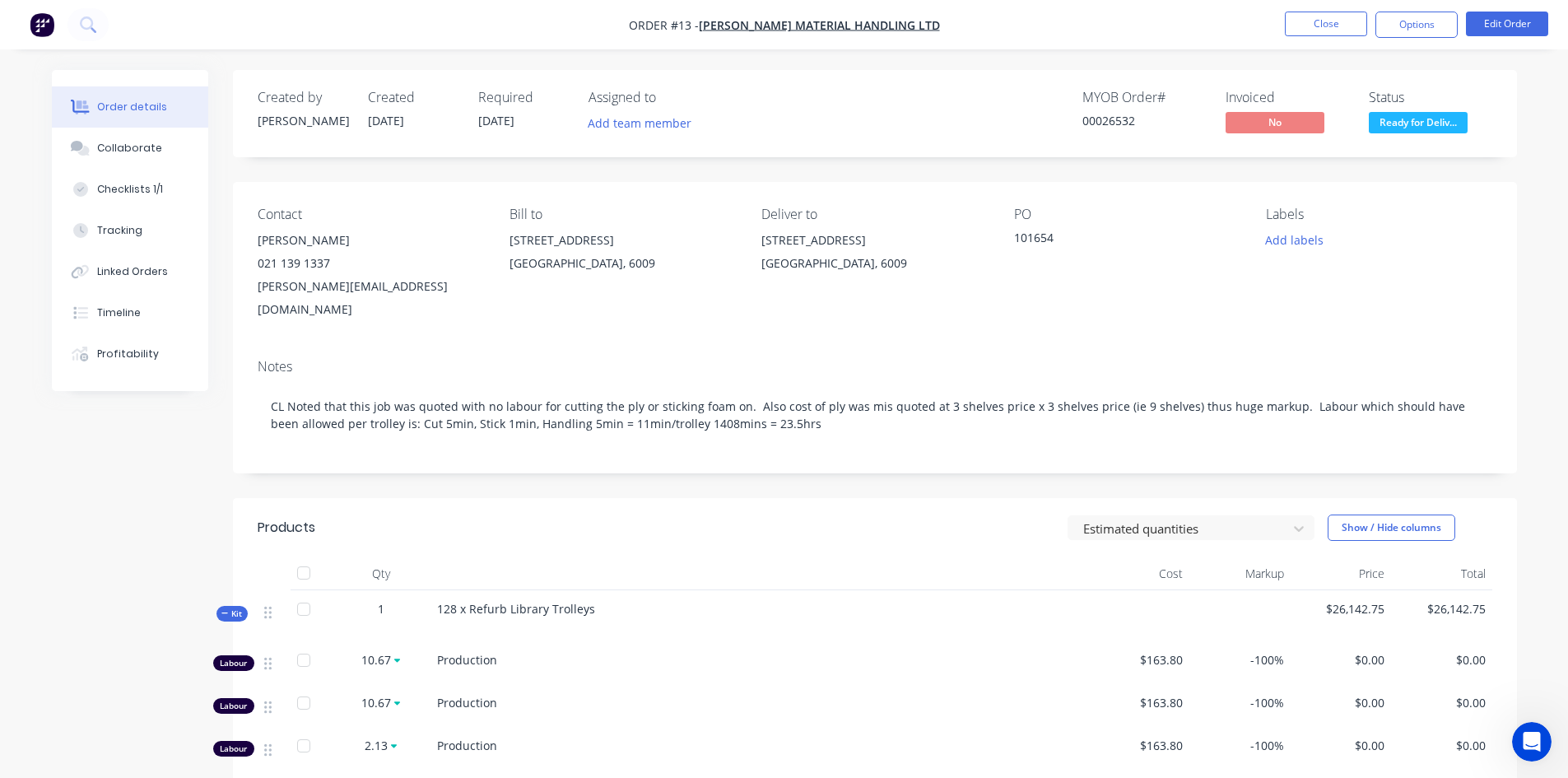
click at [1335, 21] on button "Close" at bounding box center [1326, 24] width 82 height 25
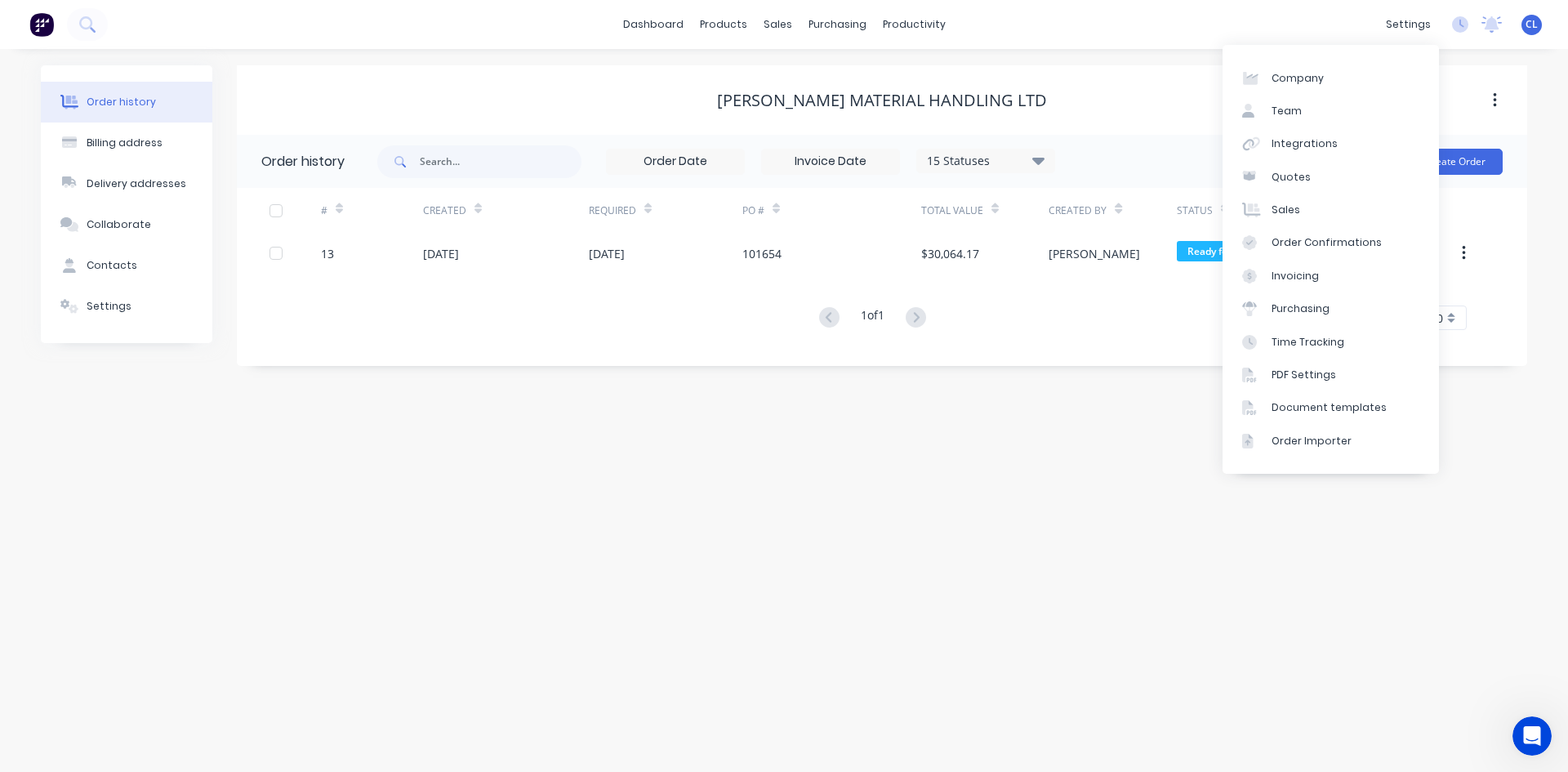
click at [1301, 374] on div "PDF Settings" at bounding box center [1304, 375] width 65 height 15
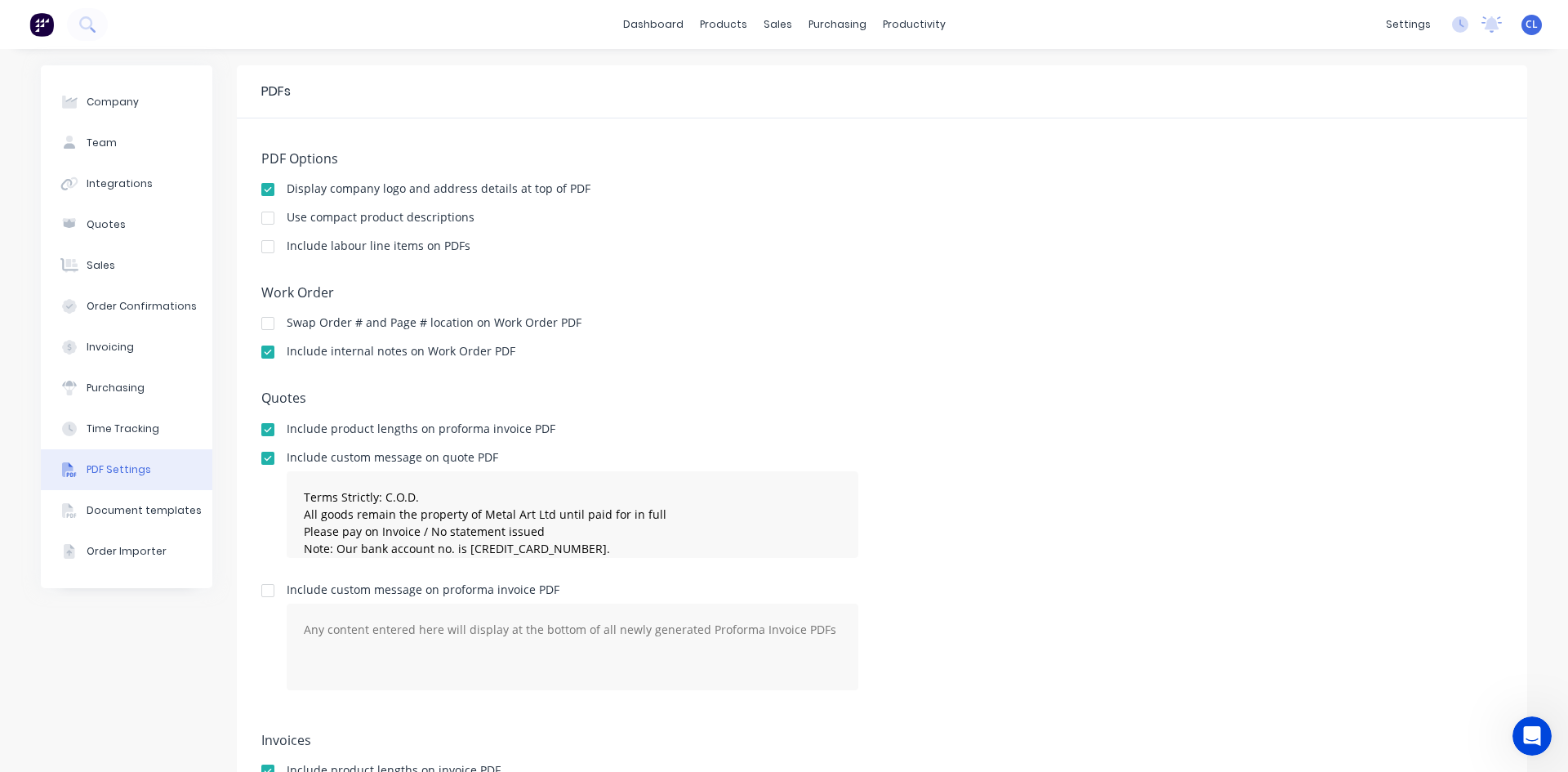
click at [1190, 270] on div "PDF Options Display company logo and address details at top of PDF Use compact …" at bounding box center [881, 535] width 1291 height 832
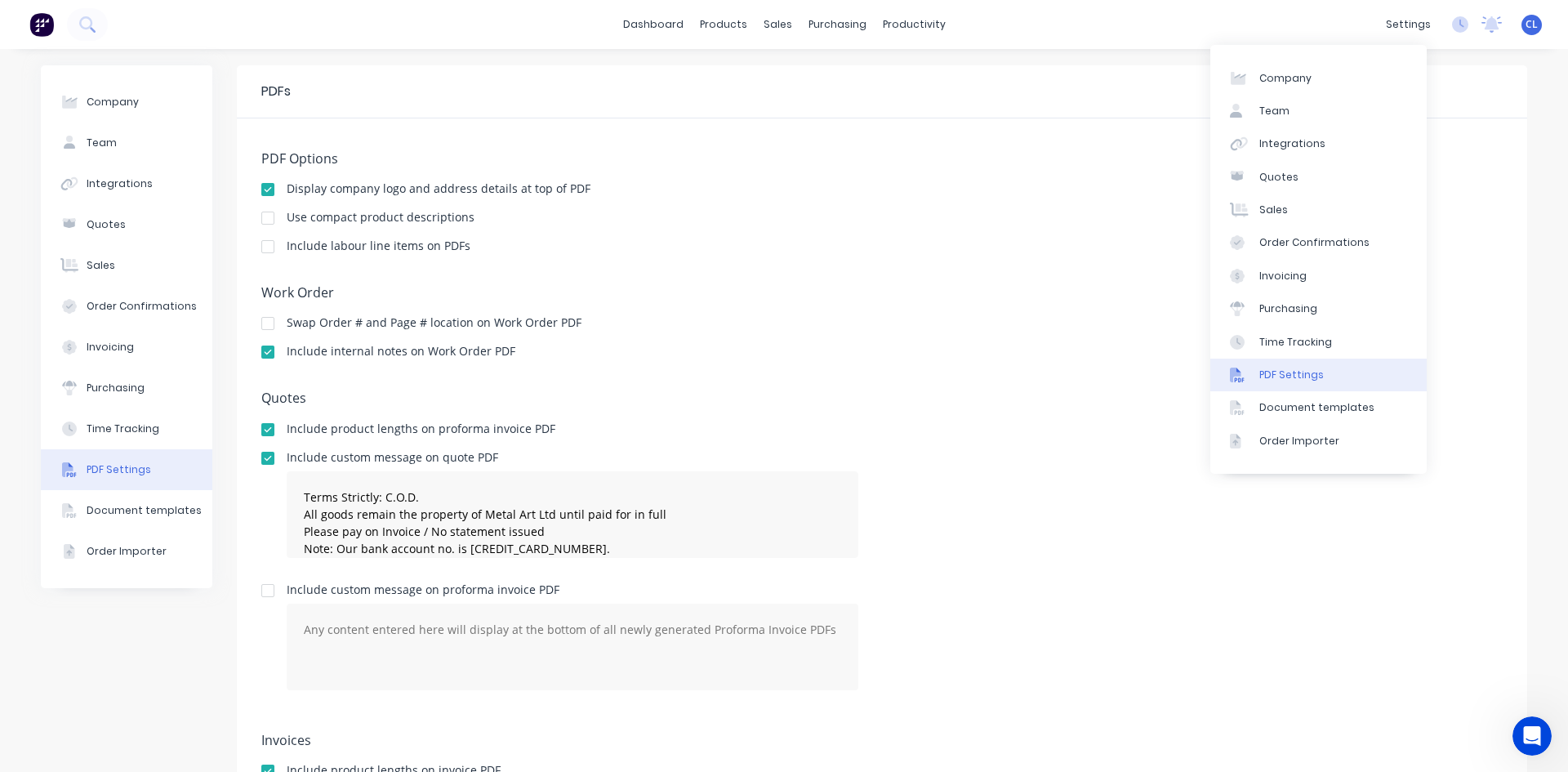
click at [1295, 375] on div "PDF Settings" at bounding box center [1291, 375] width 65 height 15
click at [905, 367] on div "Work Order Swap Order # and Page # location on Work Order PDF Include internal …" at bounding box center [881, 329] width 1241 height 89
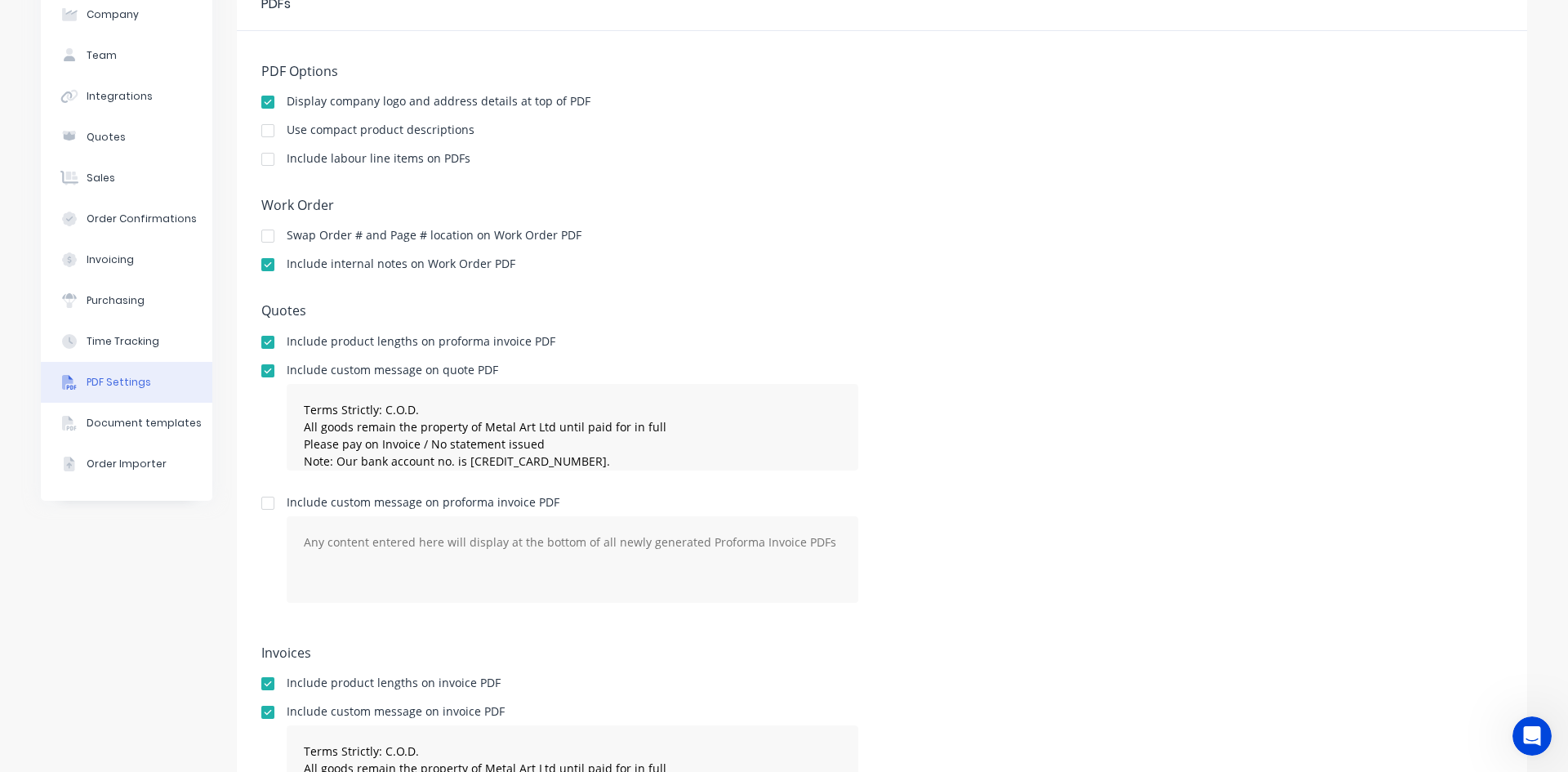
scroll to position [194, 0]
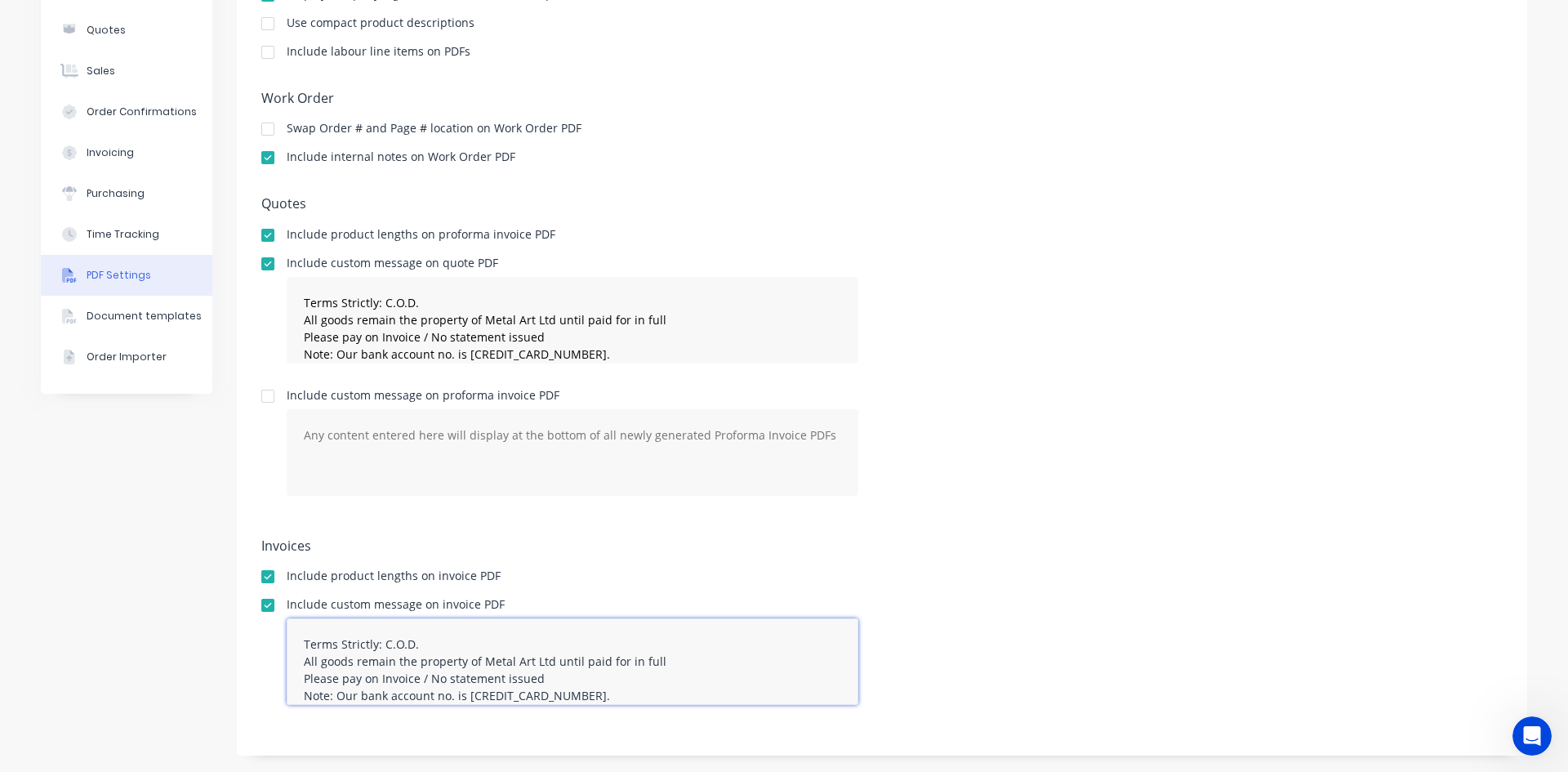
click at [405, 647] on textarea "Terms Strictly: C.O.D. All goods remain the property of Metal Art Ltd until pai…" at bounding box center [572, 661] width 571 height 87
click at [406, 643] on textarea "Terms Strictly: C.O.D. All goods remain the property of Metal Art Ltd until pai…" at bounding box center [572, 661] width 571 height 87
click at [412, 642] on textarea "Terms Strictly: C.O.D. All goods remain the property of Metal Art Ltd until pai…" at bounding box center [572, 661] width 571 height 87
click at [1028, 485] on div "Include custom message on proforma invoice PDF" at bounding box center [881, 449] width 1241 height 120
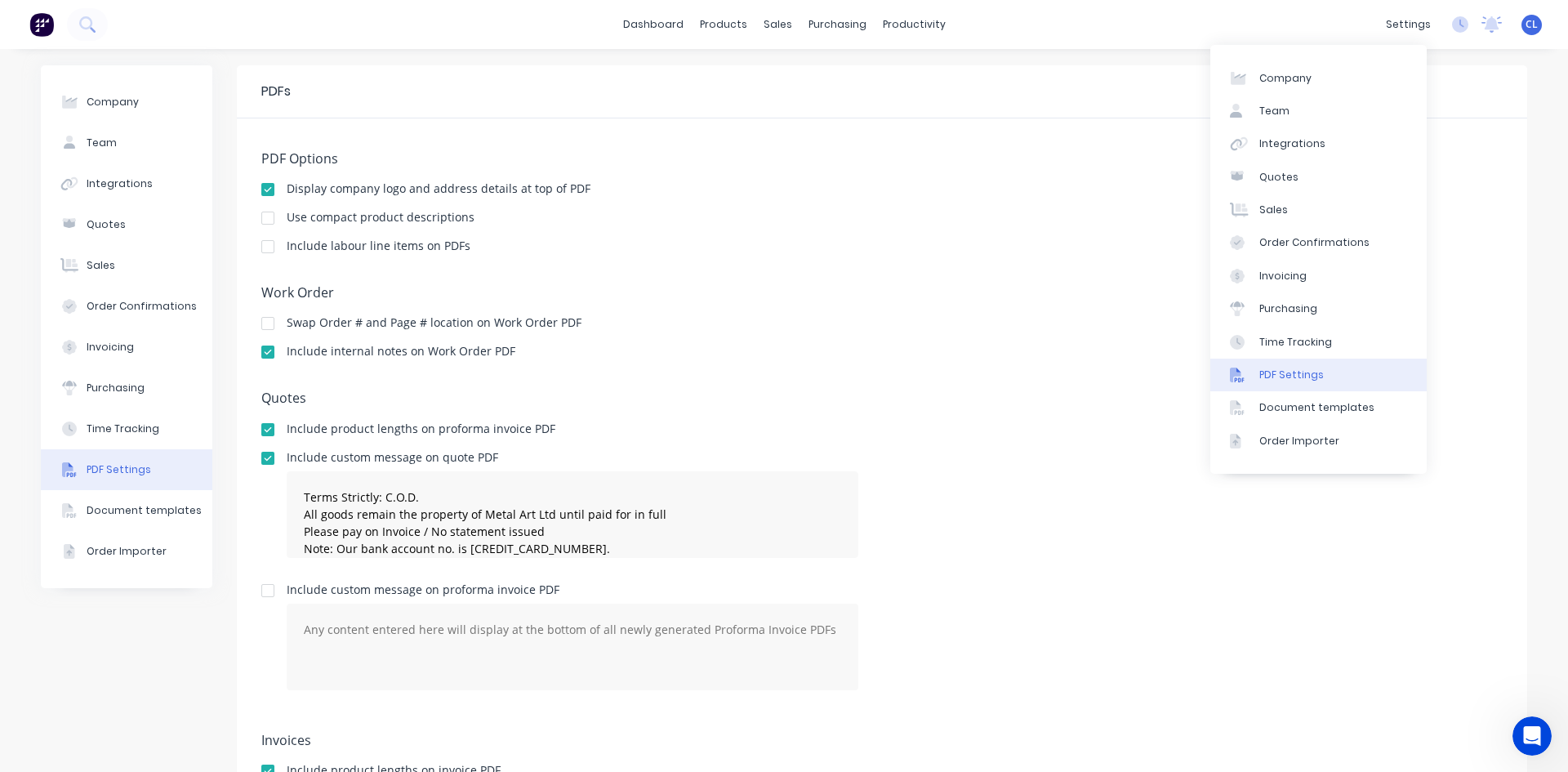
click at [991, 355] on div "Include internal notes on Work Order PDF" at bounding box center [881, 353] width 1241 height 16
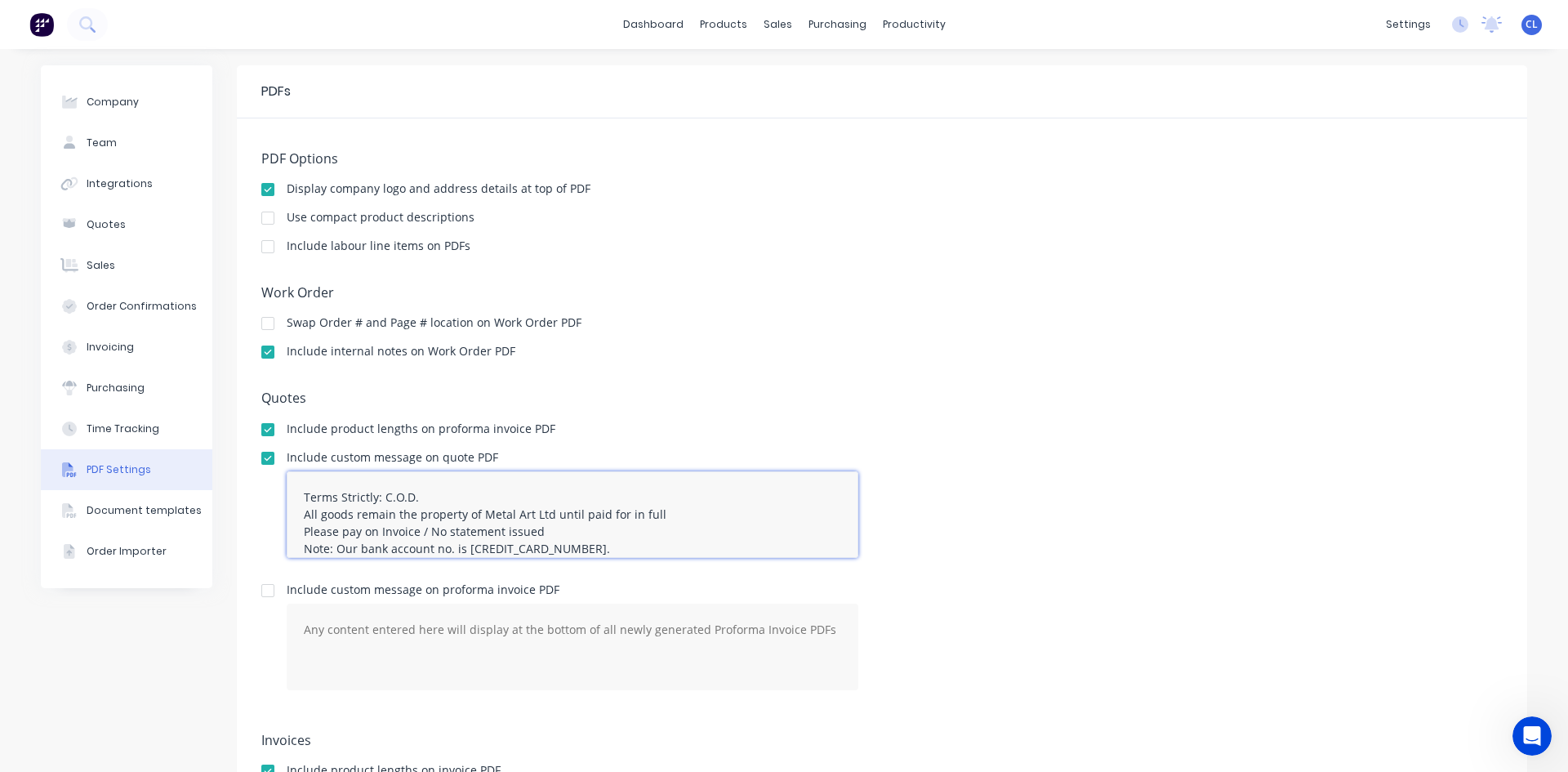
drag, startPoint x: 376, startPoint y: 497, endPoint x: 408, endPoint y: 494, distance: 32.1
click at [408, 494] on textarea "Terms Strictly: C.O.D. All goods remain the property of Metal Art Ltd until pai…" at bounding box center [572, 515] width 571 height 87
click at [815, 277] on div "PDF Options Display company logo and address details at top of PDF Use compact …" at bounding box center [881, 535] width 1291 height 832
click at [1088, 291] on h5 "Work Order" at bounding box center [881, 292] width 1241 height 16
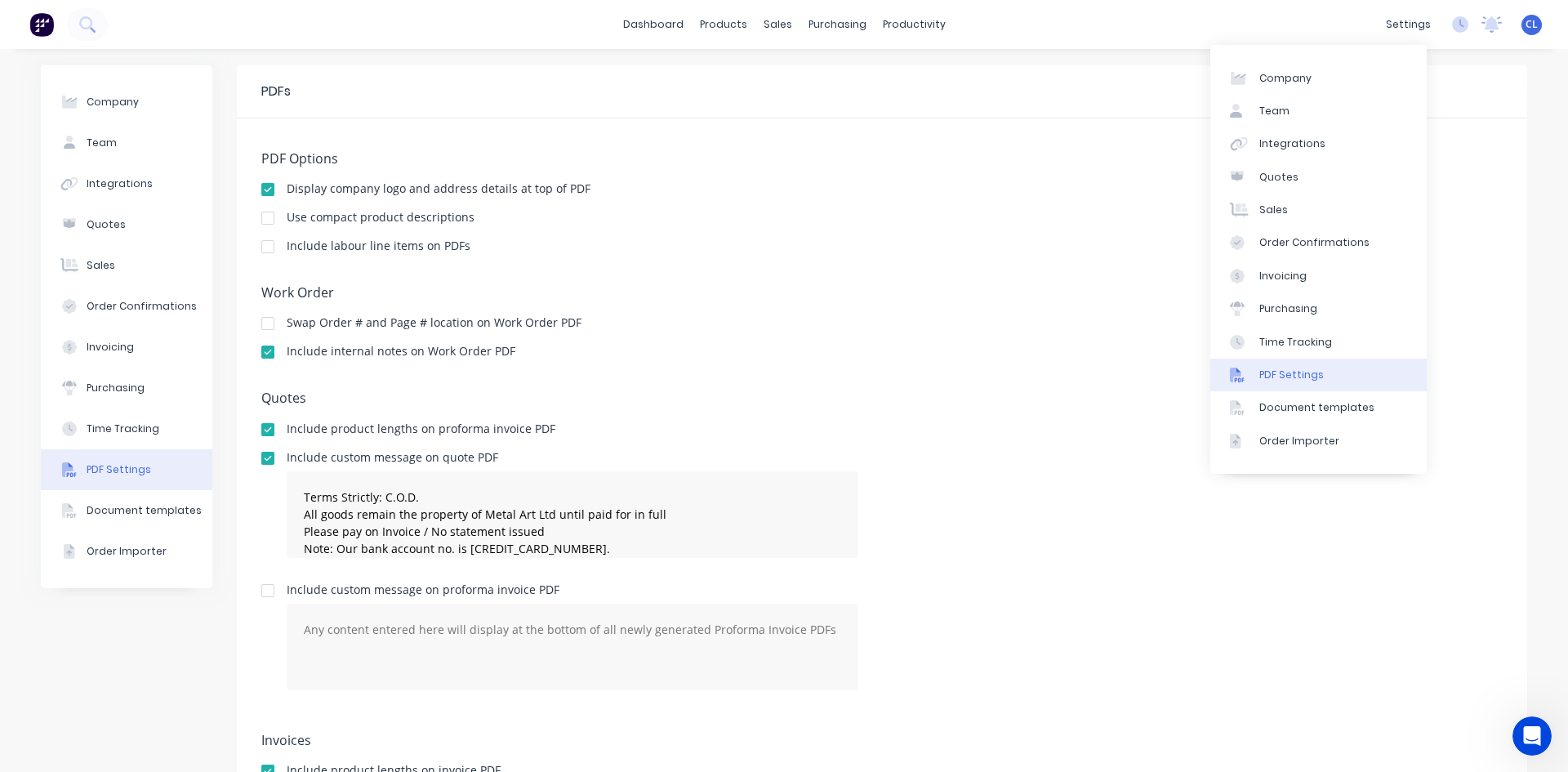
click at [1105, 309] on div "Work Order Swap Order # and Page # location on Work Order PDF Include internal …" at bounding box center [881, 329] width 1241 height 89
click at [1102, 138] on div "PDF Options Display company logo and address details at top of PDF Use compact …" at bounding box center [881, 535] width 1291 height 832
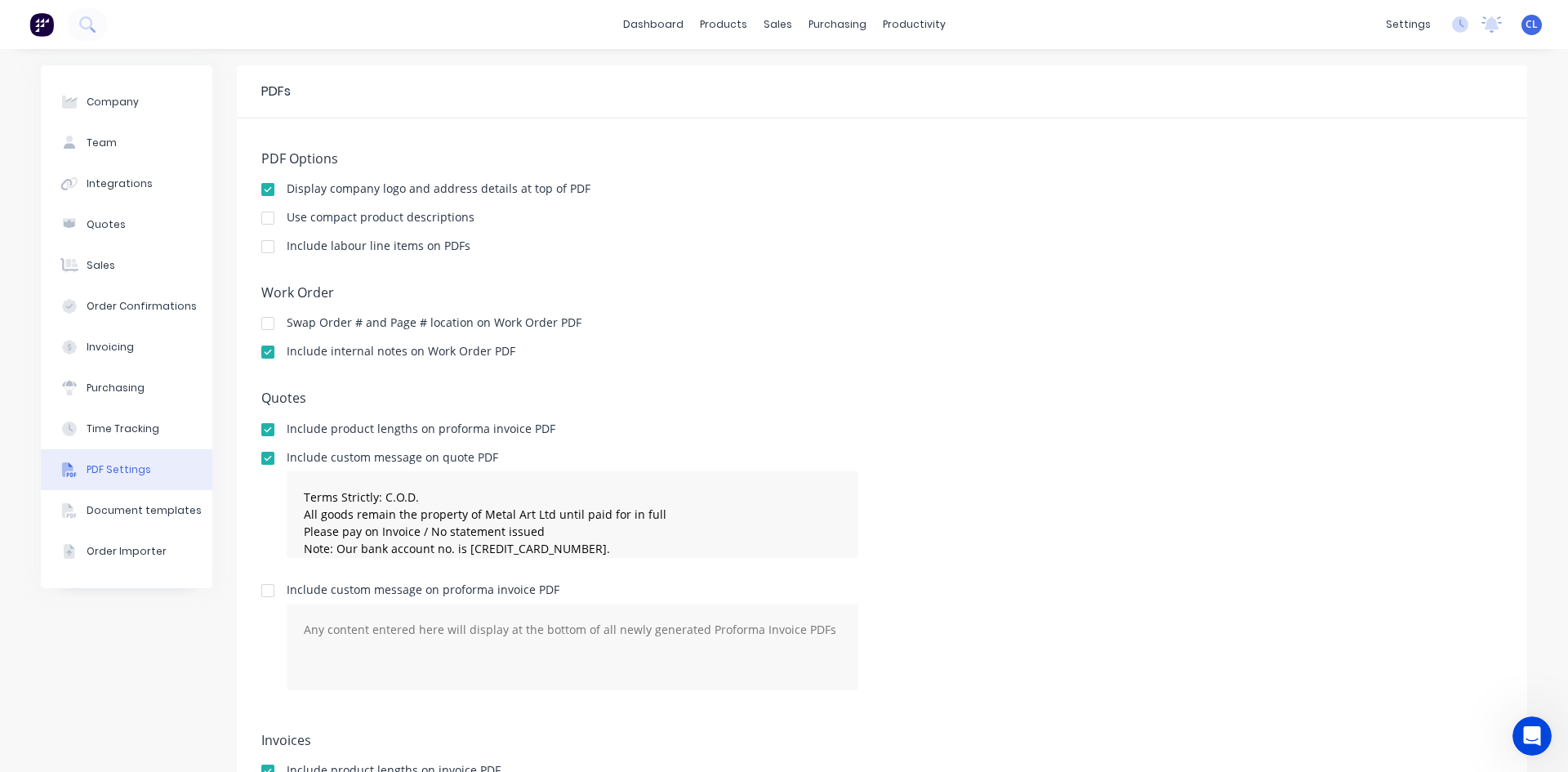
click at [662, 22] on link "dashboard" at bounding box center [653, 25] width 77 height 25
